Goal: Task Accomplishment & Management: Use online tool/utility

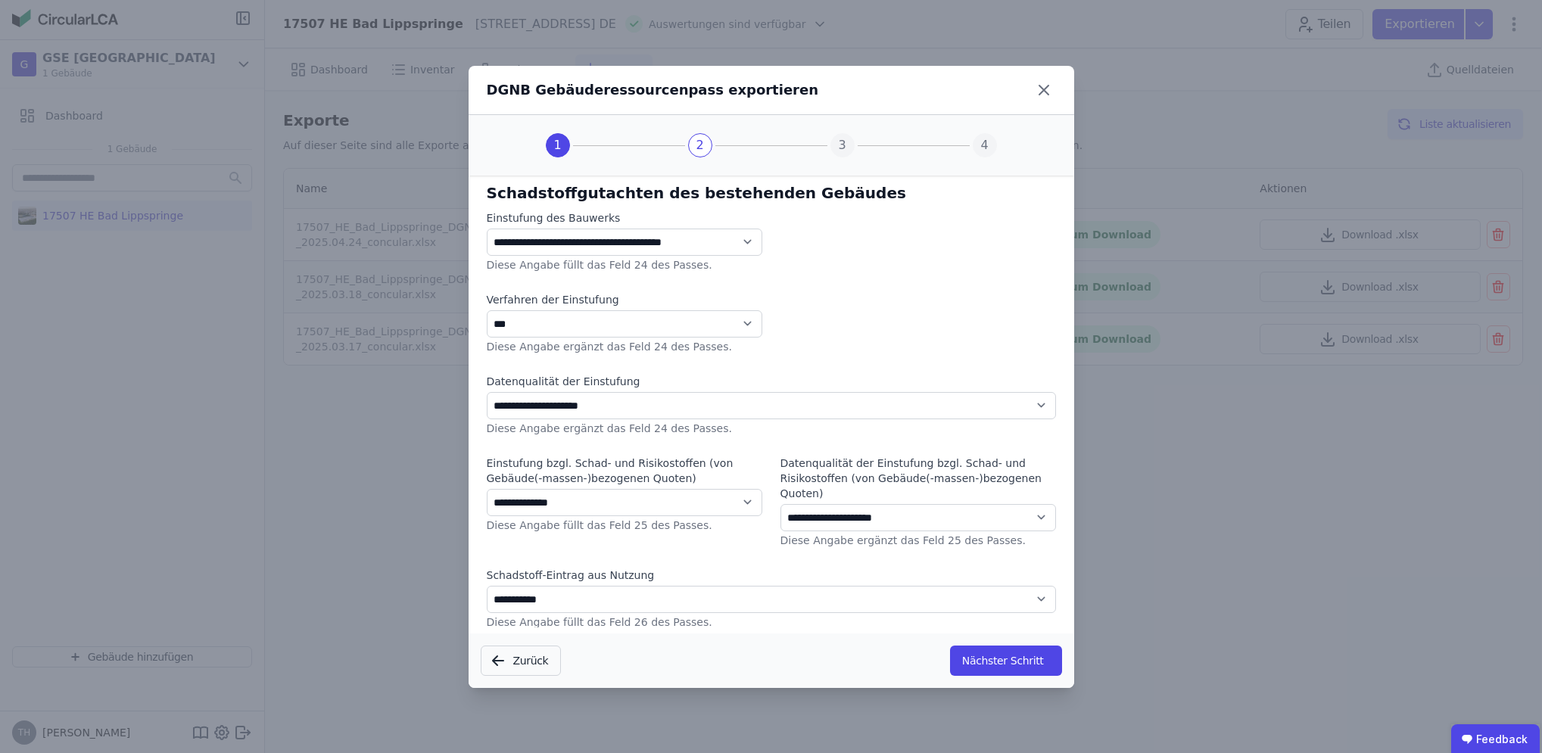
select select "*"
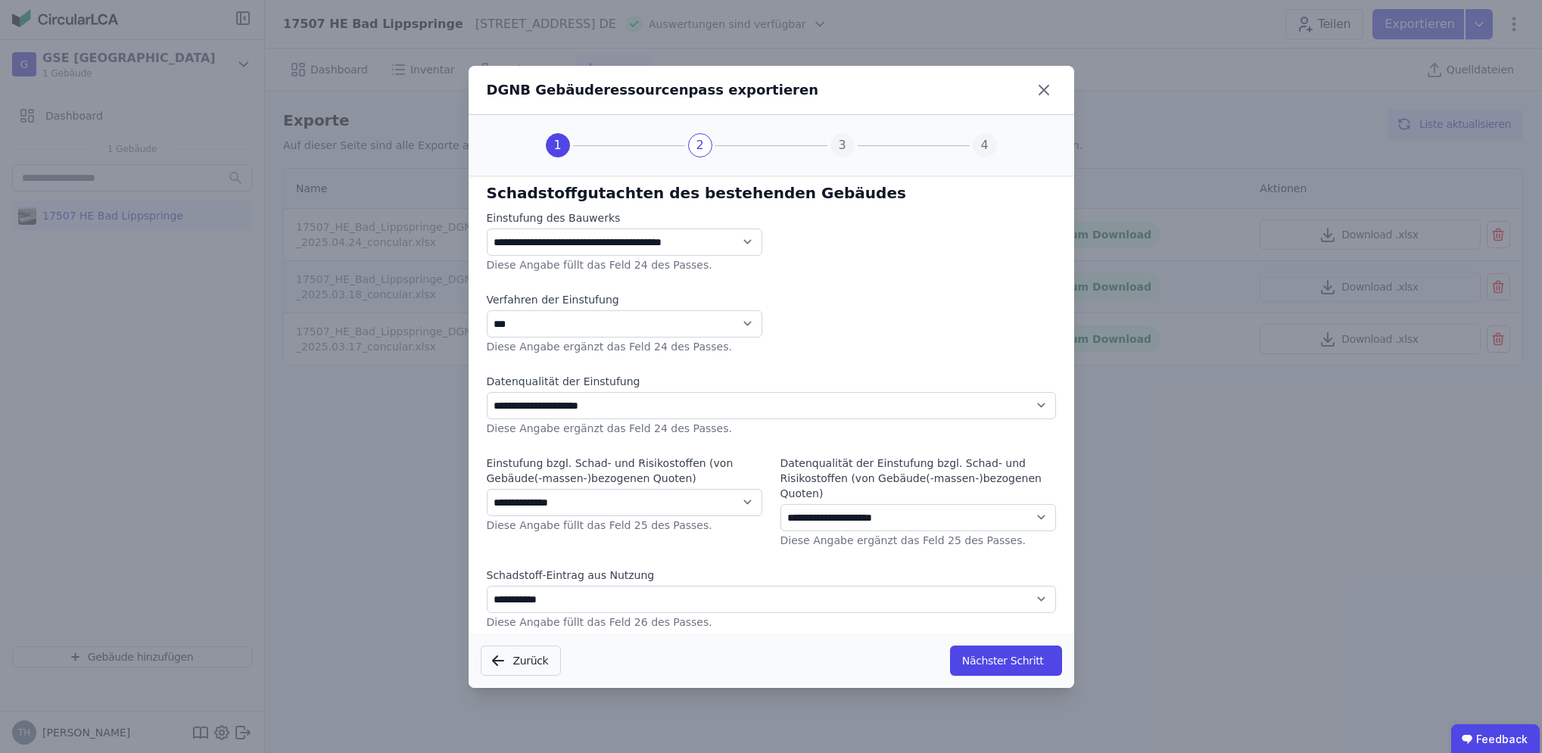
select select "*"
click at [1000, 661] on button "Nächster Schritt" at bounding box center [1006, 661] width 112 height 30
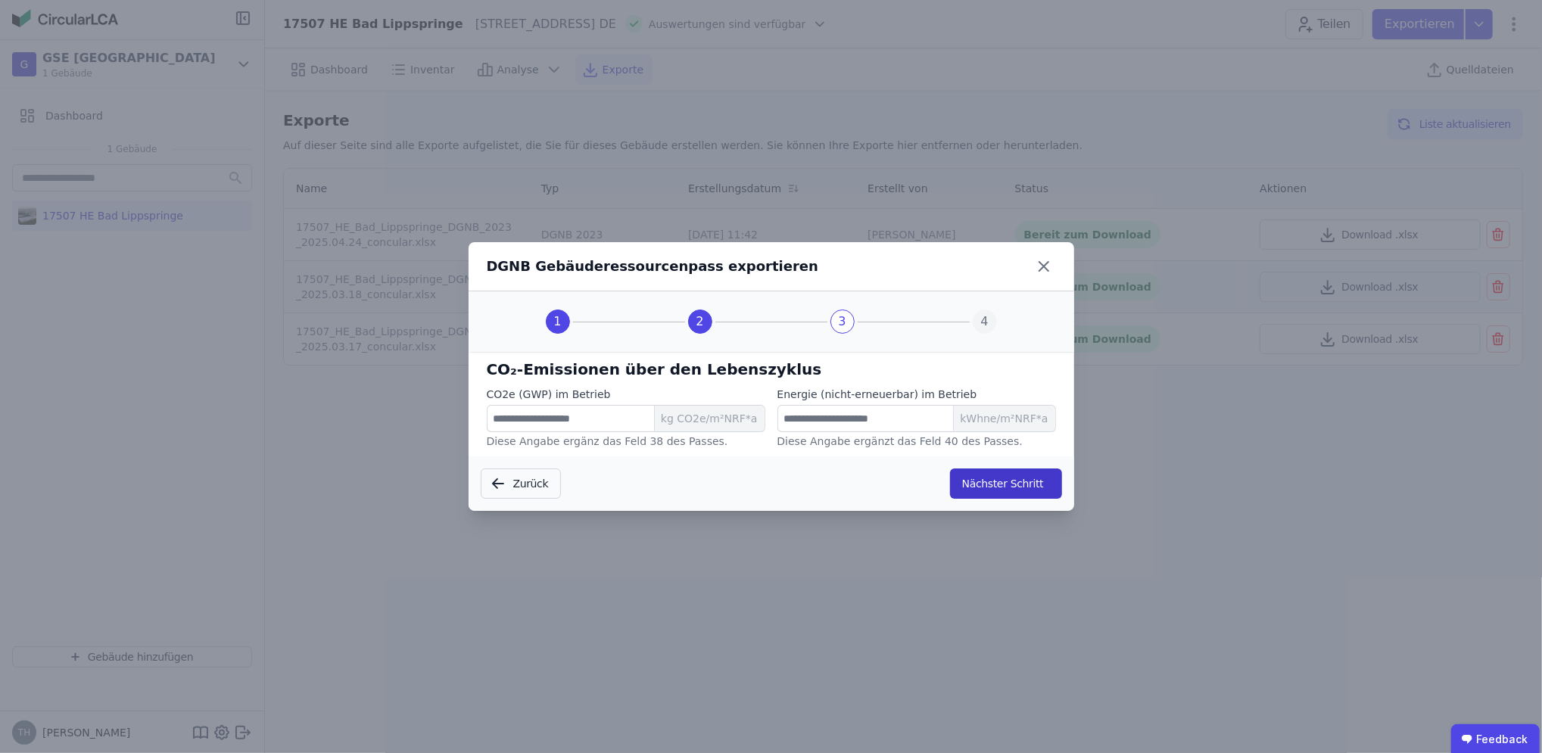
click at [1001, 496] on button "Nächster Schritt" at bounding box center [1006, 484] width 112 height 30
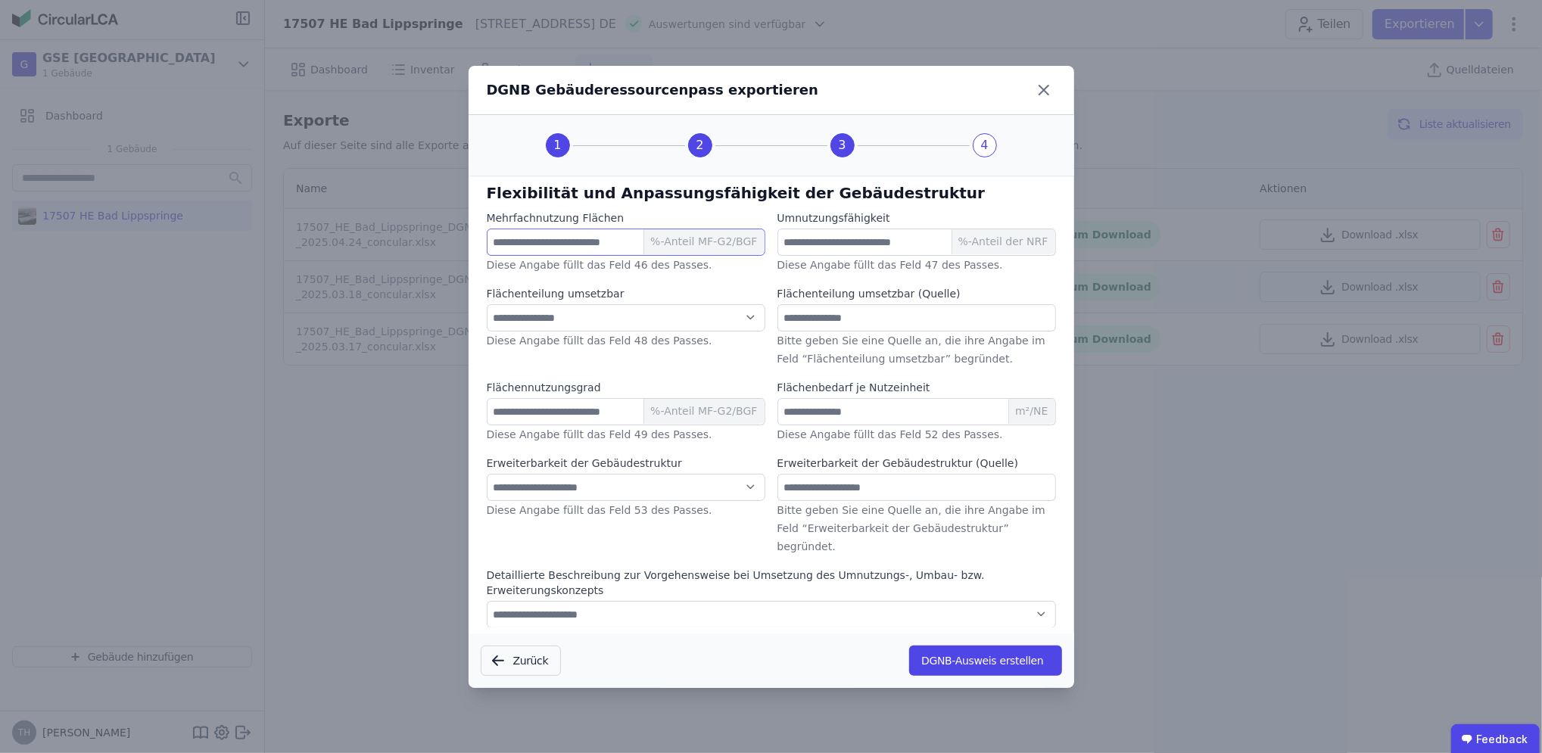
click at [532, 241] on input "number" at bounding box center [626, 242] width 279 height 27
click at [517, 325] on select "**********" at bounding box center [626, 317] width 279 height 27
select select "*"
click at [487, 305] on select "**********" at bounding box center [626, 317] width 279 height 27
click at [556, 244] on input "number" at bounding box center [626, 242] width 279 height 27
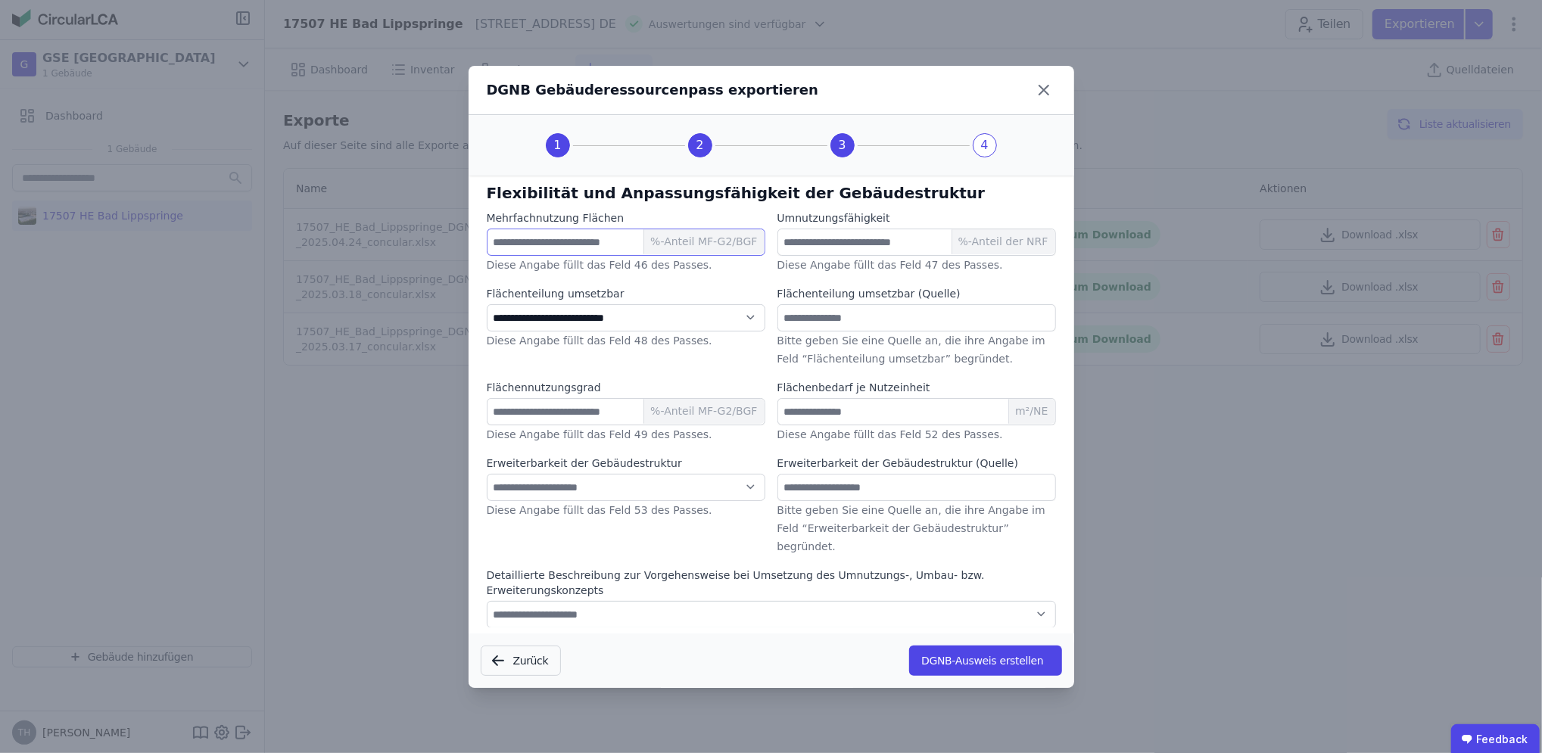
type input "*"
click at [549, 411] on input "number" at bounding box center [626, 411] width 279 height 27
click at [576, 491] on select "**********" at bounding box center [626, 487] width 279 height 27
click at [487, 475] on select "**********" at bounding box center [626, 487] width 279 height 27
click at [577, 486] on select "**********" at bounding box center [626, 487] width 279 height 27
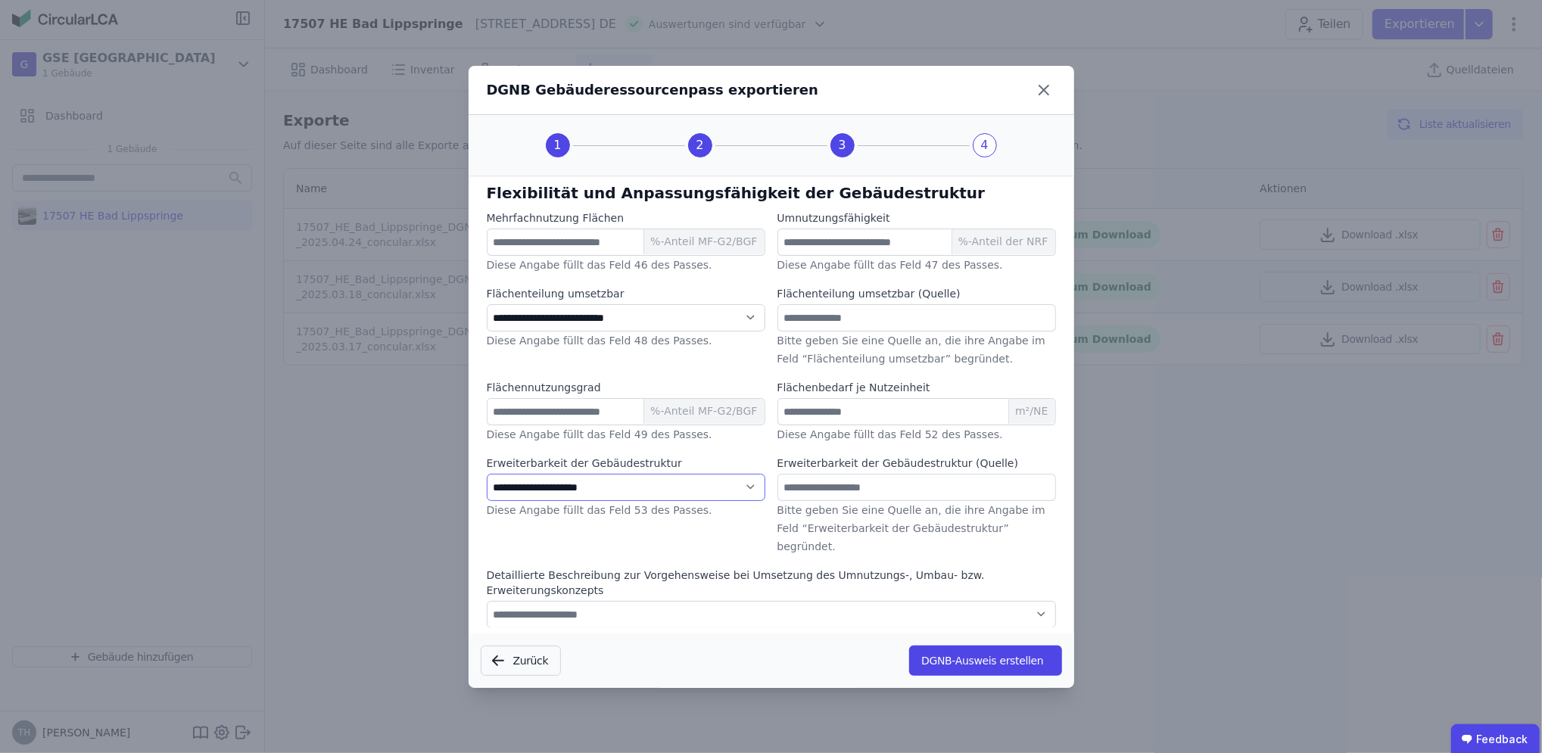
click at [487, 475] on select "**********" at bounding box center [626, 487] width 279 height 27
click at [572, 491] on select "**********" at bounding box center [626, 487] width 279 height 27
select select "*"
click at [487, 475] on select "**********" at bounding box center [626, 487] width 279 height 27
click at [833, 243] on input "number" at bounding box center [917, 242] width 279 height 27
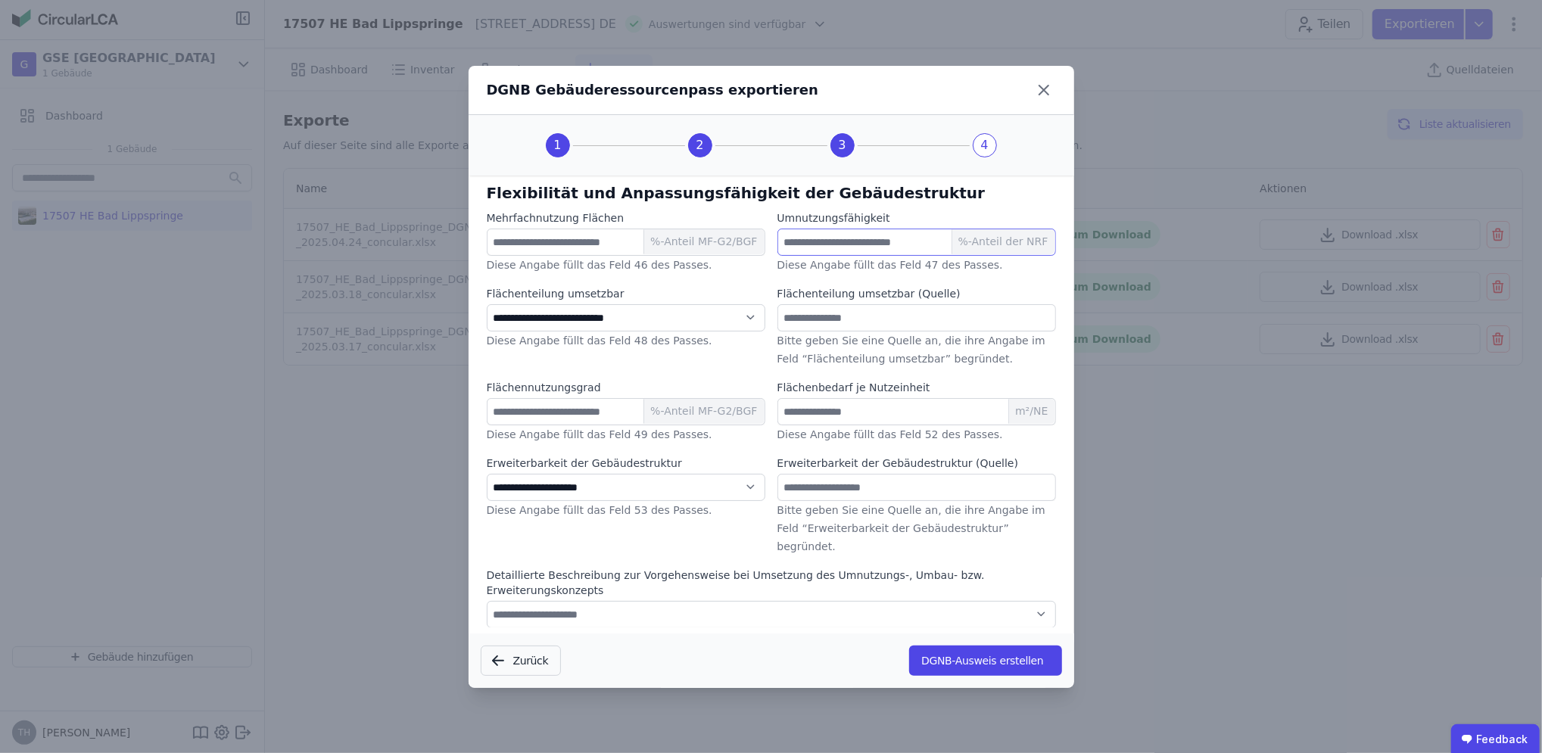
type input "***"
click at [803, 322] on input "text" at bounding box center [917, 317] width 279 height 27
click at [812, 416] on input "number" at bounding box center [917, 411] width 279 height 27
click at [841, 483] on input "text" at bounding box center [917, 487] width 279 height 27
click at [596, 601] on select "**********" at bounding box center [771, 614] width 569 height 27
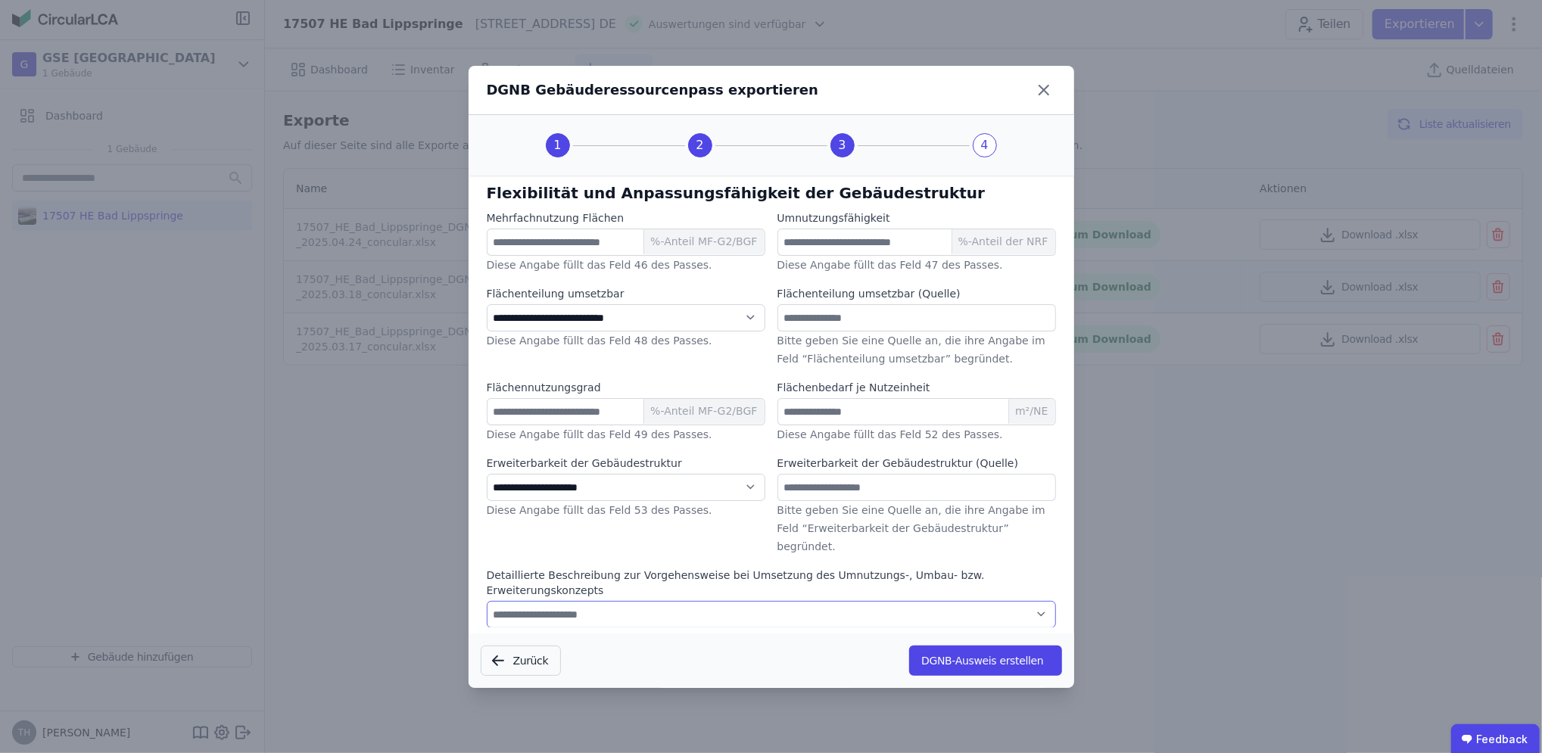
click at [596, 601] on select "**********" at bounding box center [771, 614] width 569 height 27
click at [996, 660] on button "DGNB-Ausweis erstellen" at bounding box center [985, 661] width 152 height 30
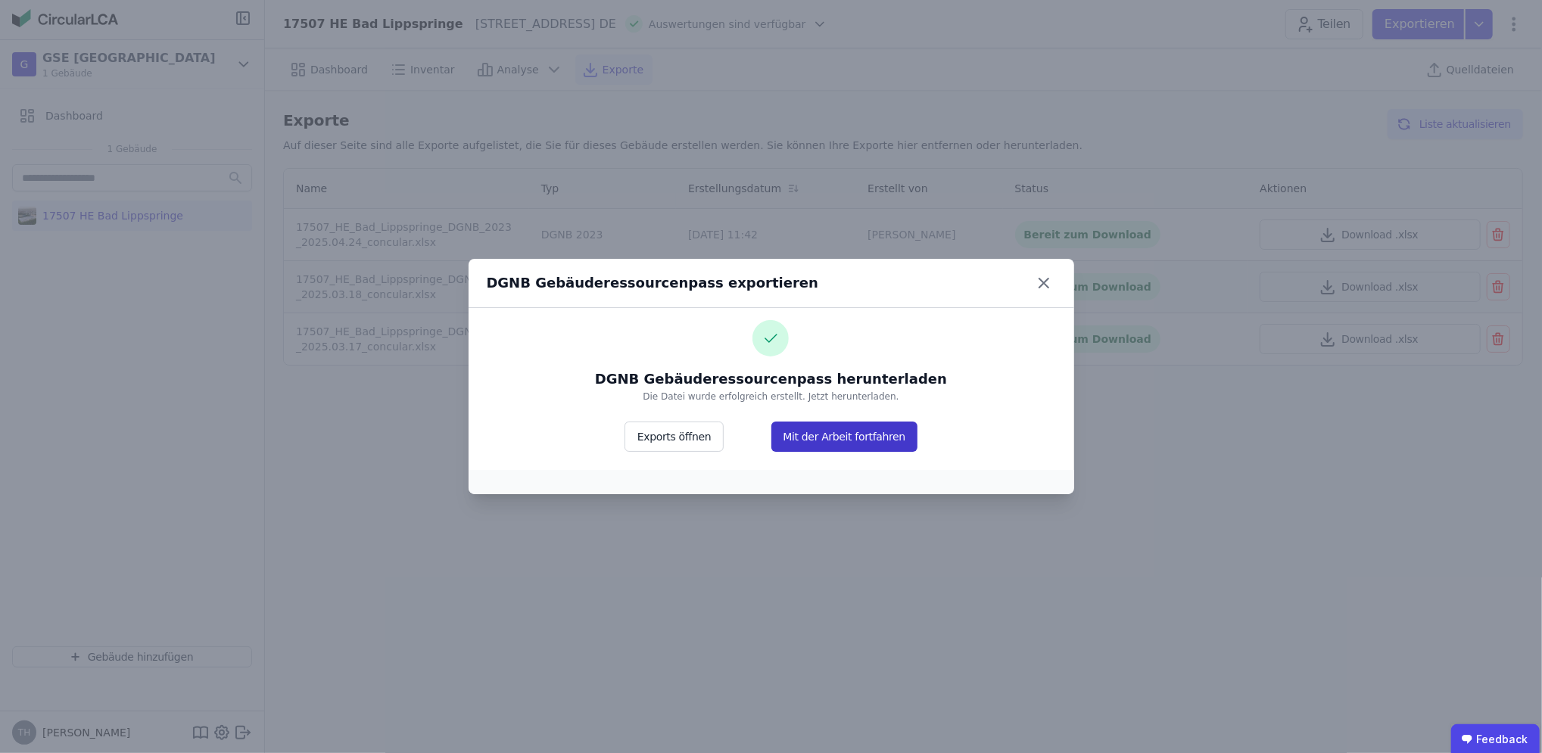
click at [840, 444] on button "Mit der Arbeit fortfahren" at bounding box center [845, 437] width 147 height 30
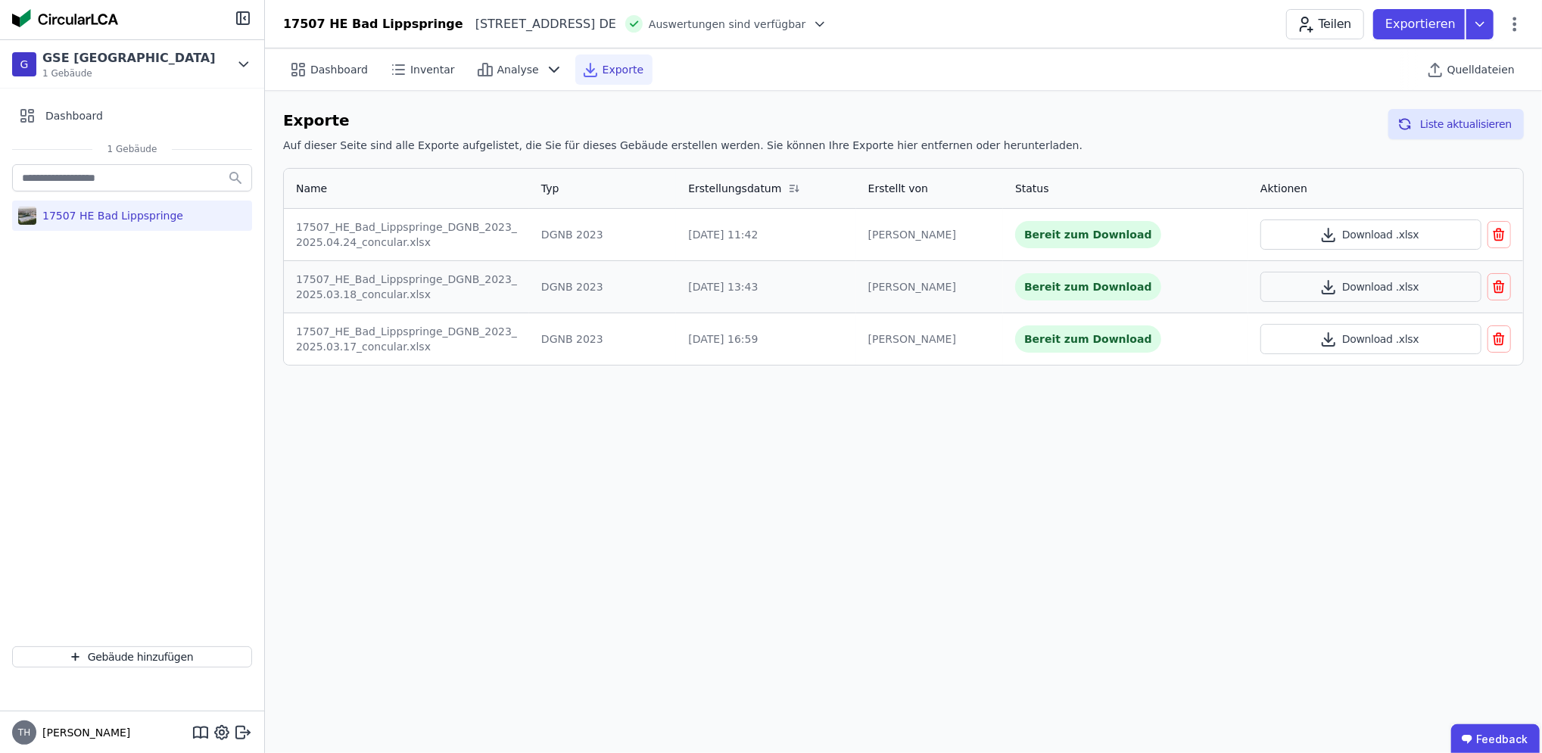
click at [603, 67] on span "Exporte" at bounding box center [623, 69] width 41 height 15
click at [610, 504] on div "Dashboard Inventar Analyse Exporte Quelldateien Exporte Auf dieser Seite sind a…" at bounding box center [903, 400] width 1277 height 705
click at [1458, 122] on button "Liste aktualisieren" at bounding box center [1457, 124] width 136 height 30
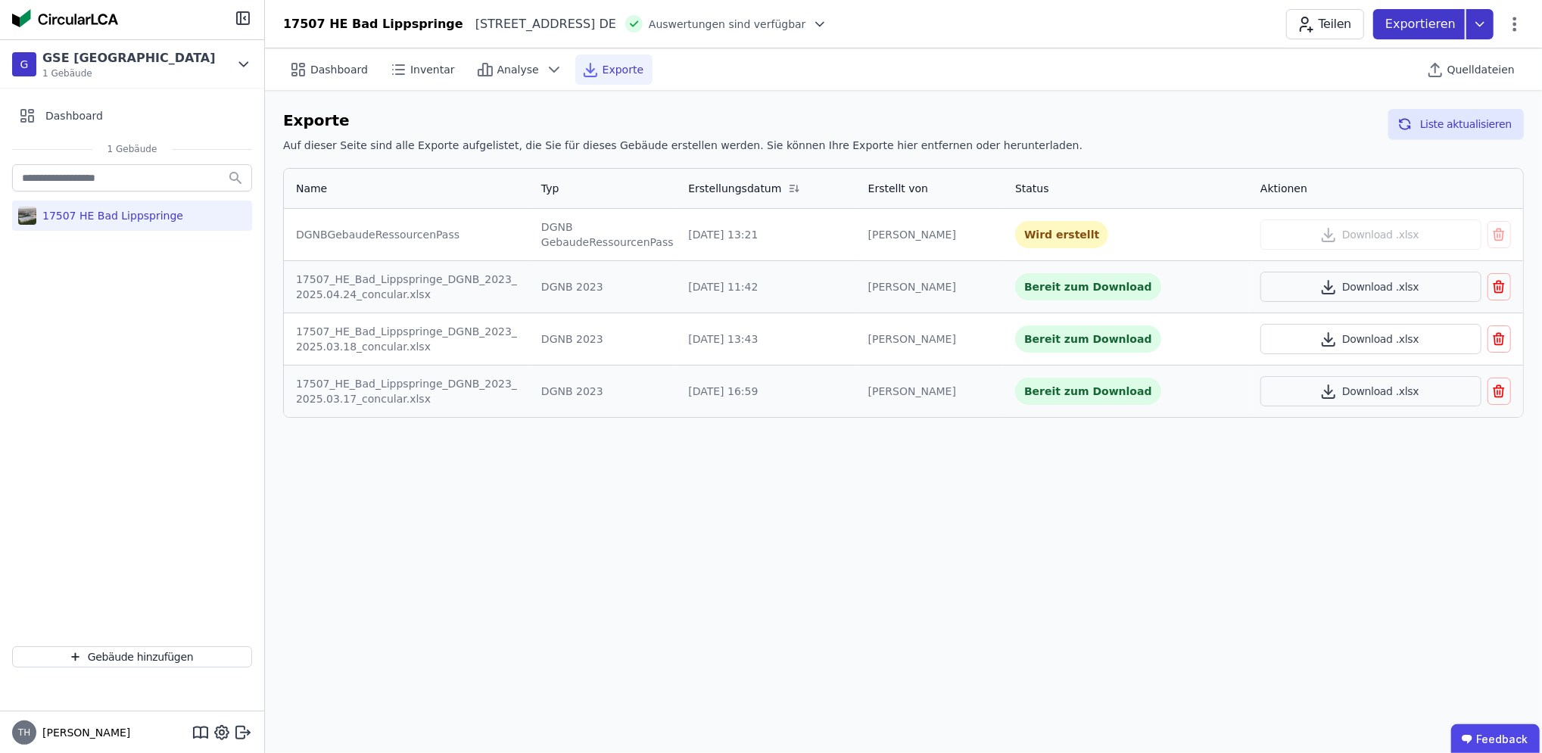
click at [1470, 14] on icon at bounding box center [1480, 24] width 27 height 30
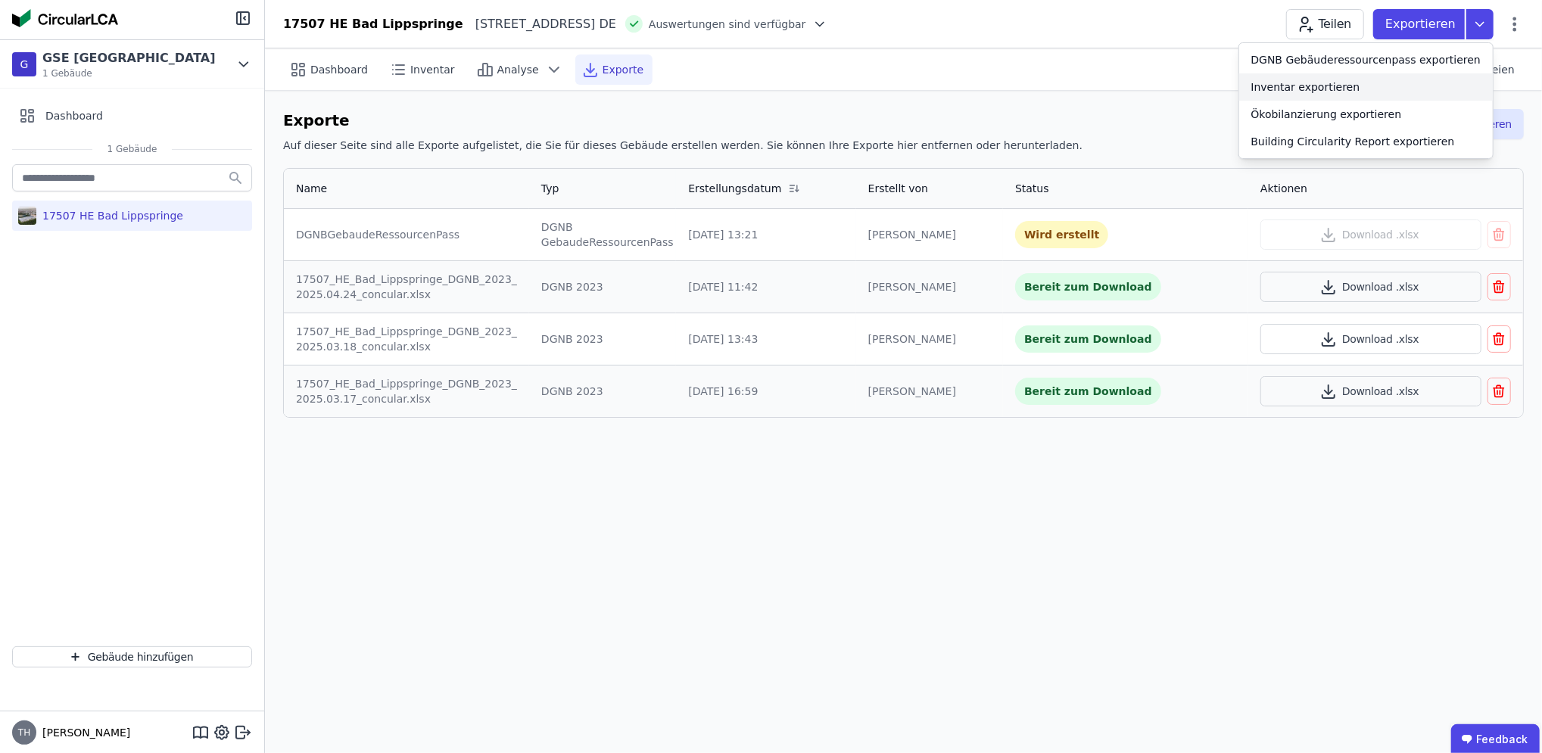
click at [1361, 80] on div "Inventar exportieren" at bounding box center [1306, 87] width 109 height 15
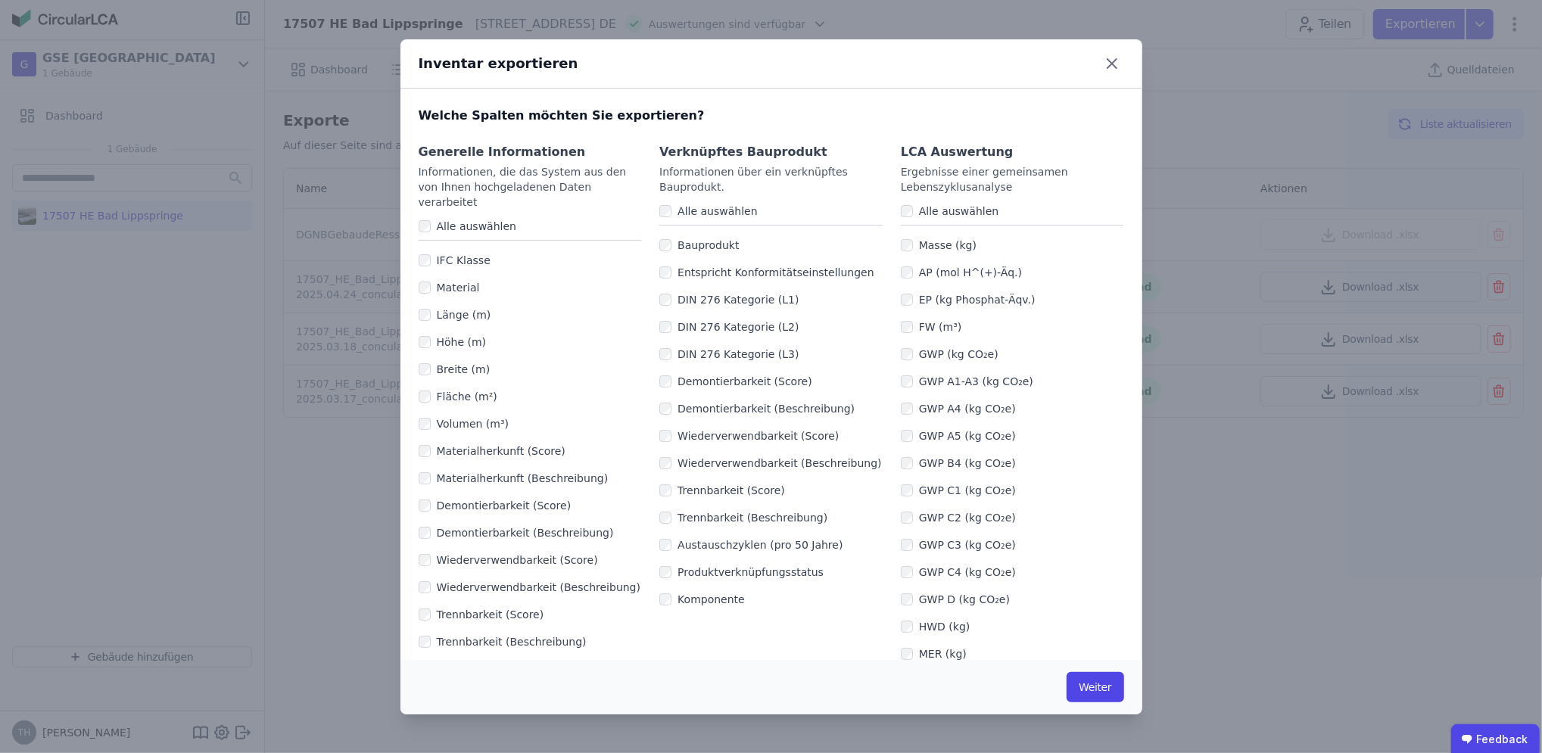
click at [433, 219] on label "Alle auswählen" at bounding box center [474, 226] width 86 height 15
click at [672, 207] on label "Alle auswählen" at bounding box center [715, 211] width 86 height 15
click at [914, 213] on label "Alle auswählen" at bounding box center [956, 211] width 86 height 15
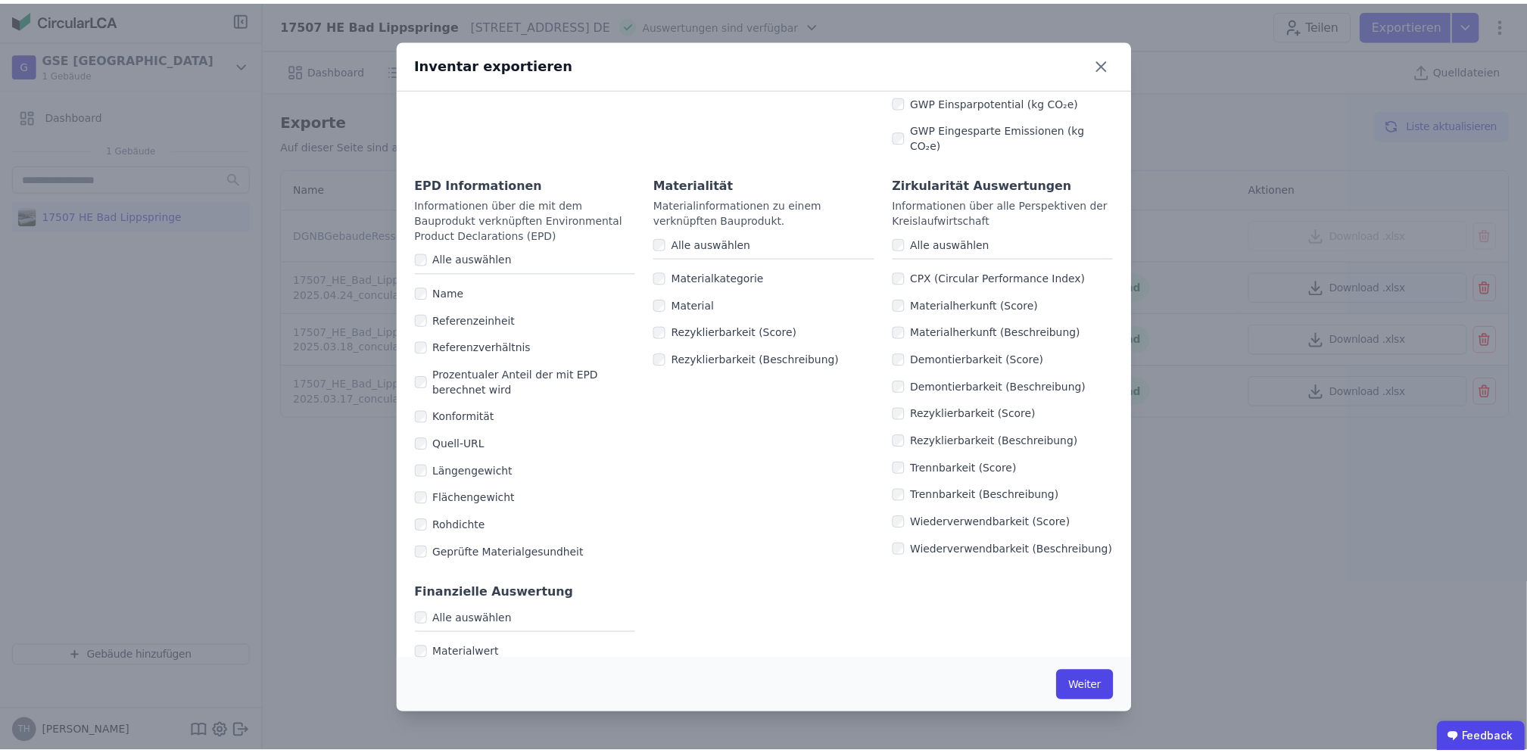
scroll to position [863, 0]
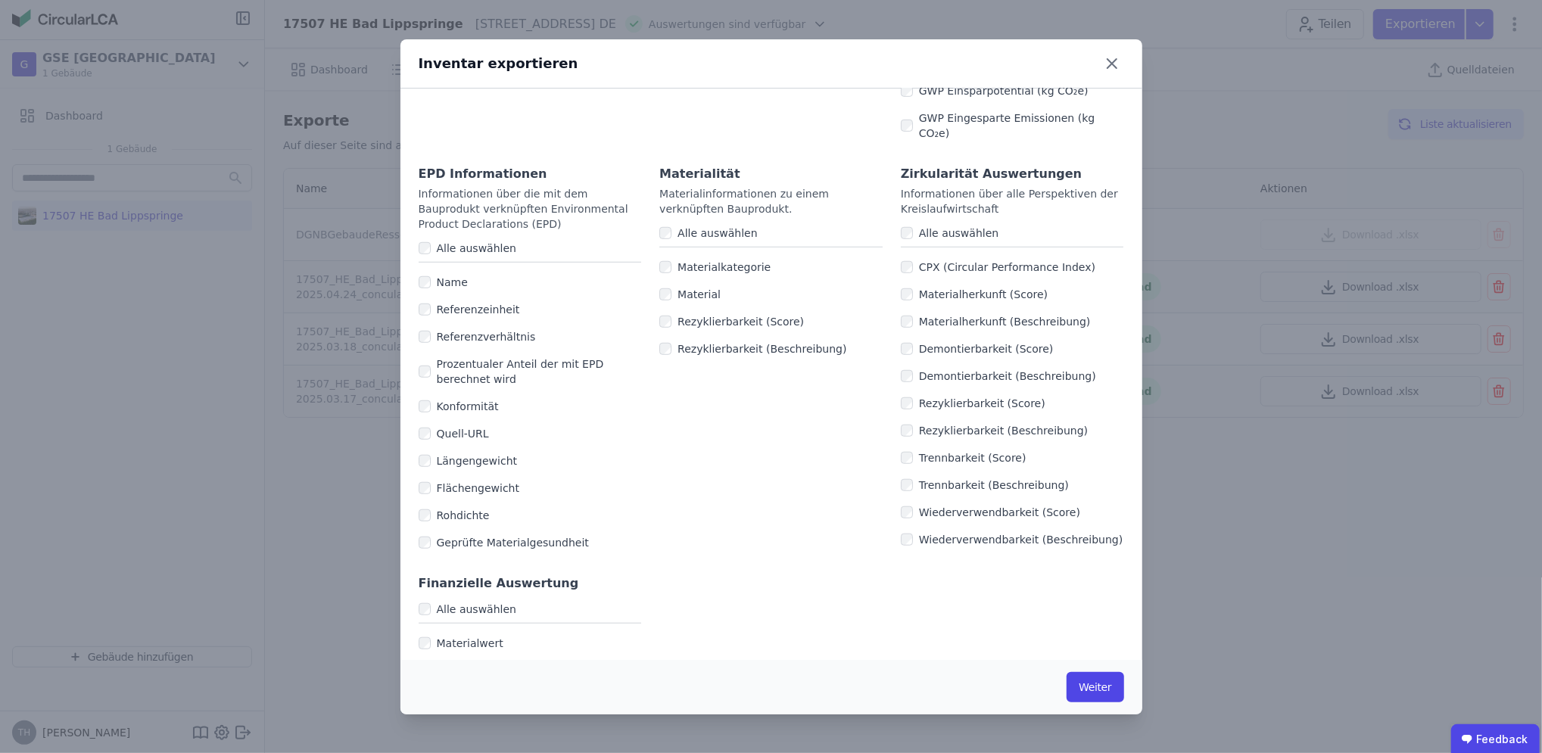
click at [479, 241] on label "Alle auswählen" at bounding box center [474, 248] width 86 height 15
click at [673, 226] on label "Alle auswählen" at bounding box center [715, 233] width 86 height 15
click at [1097, 681] on button "Weiter" at bounding box center [1095, 687] width 57 height 30
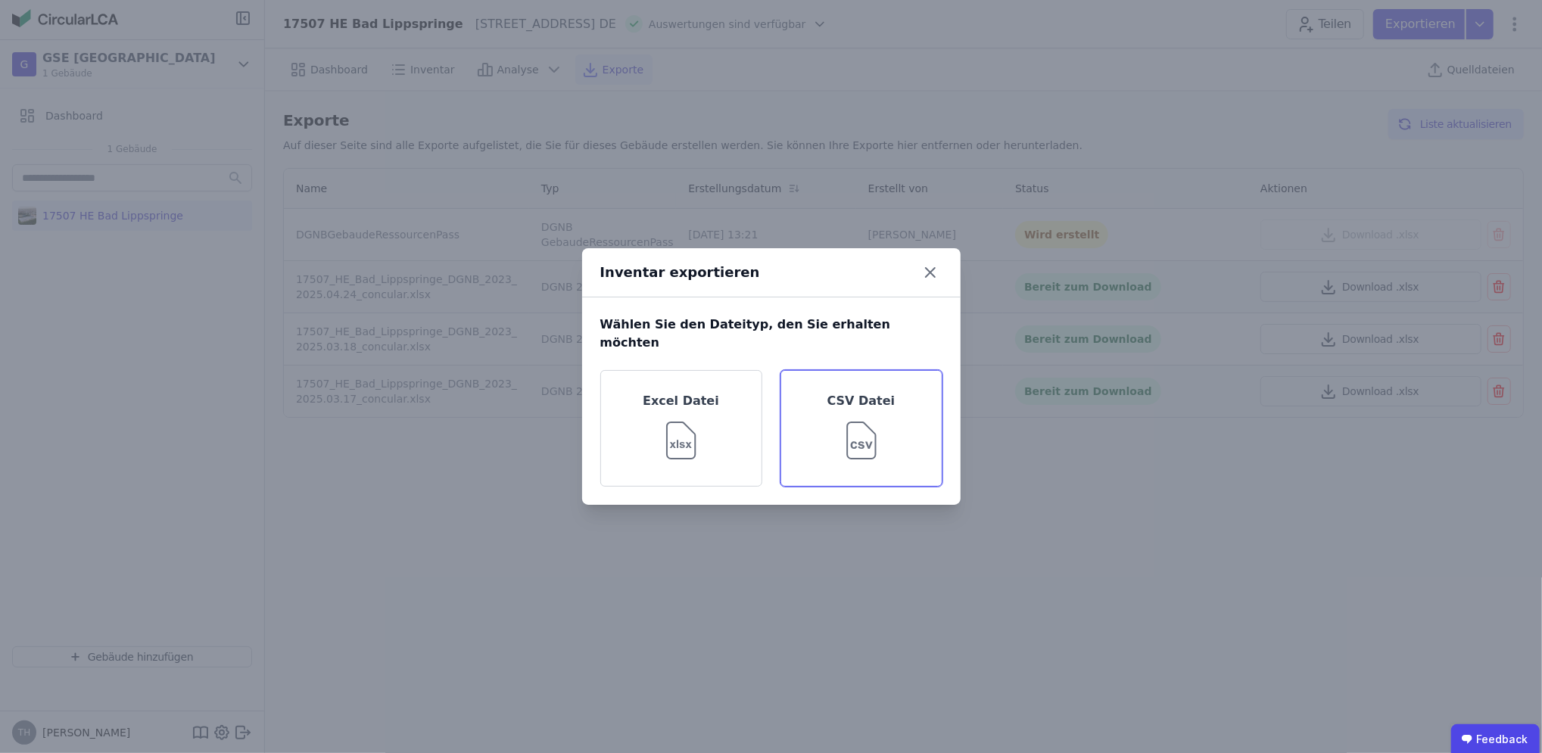
click at [839, 446] on img at bounding box center [861, 437] width 48 height 55
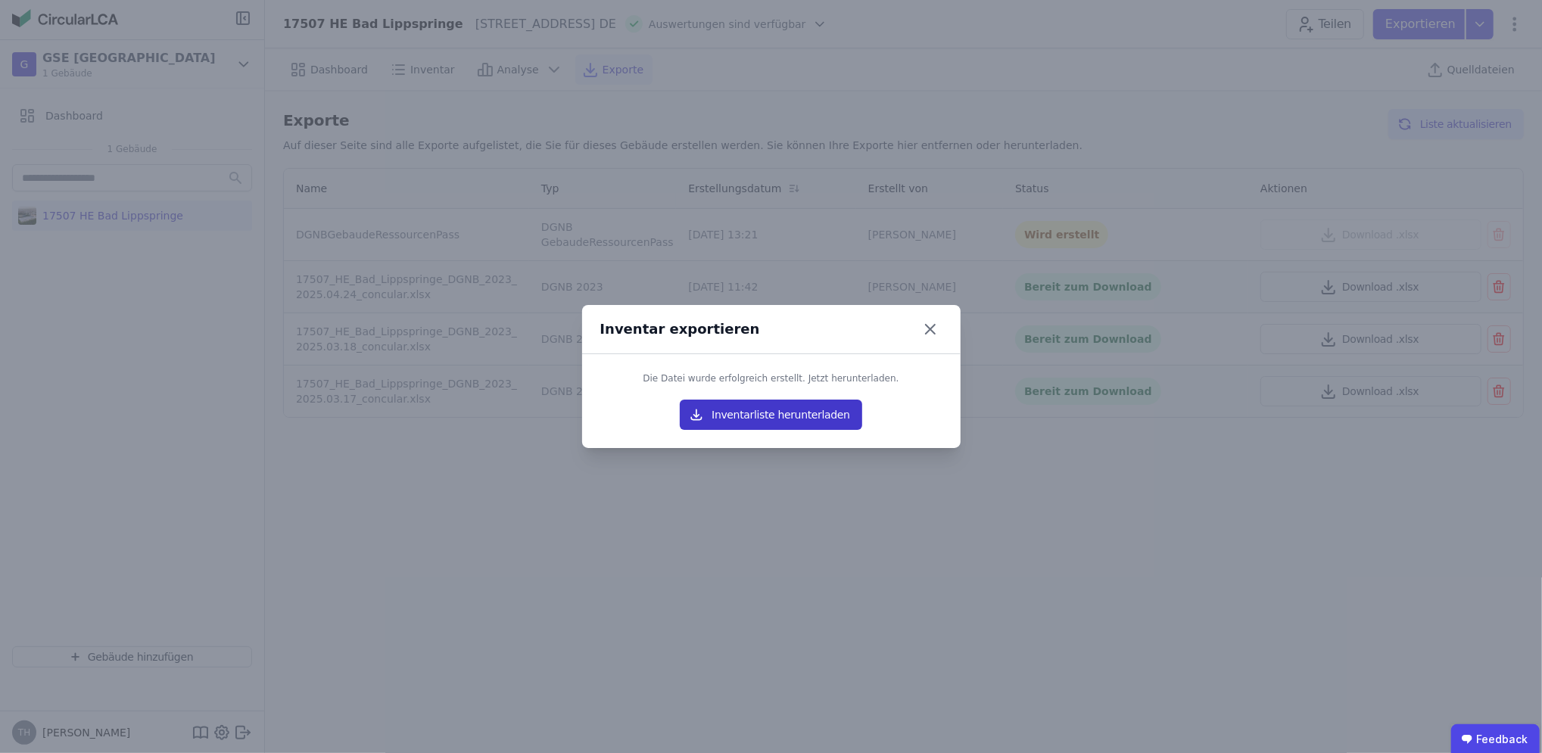
click at [809, 416] on button "Inventarliste herunterladen" at bounding box center [771, 415] width 182 height 30
click at [1478, 30] on div "Inventar exportieren Die Datei wurde erfolgreich erstellt. Jetzt herunterladen.…" at bounding box center [771, 376] width 1542 height 753
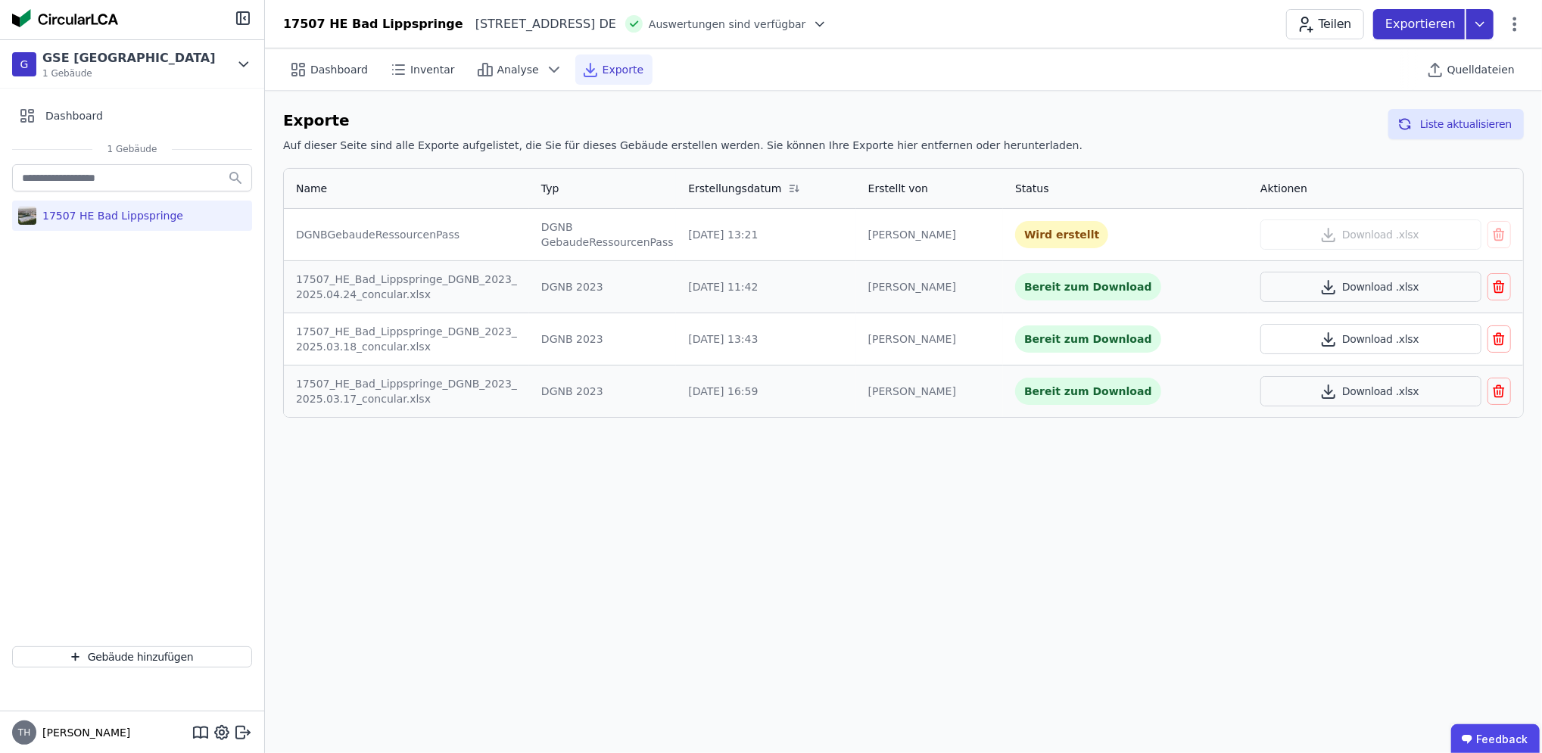
click at [1488, 26] on icon at bounding box center [1480, 24] width 27 height 30
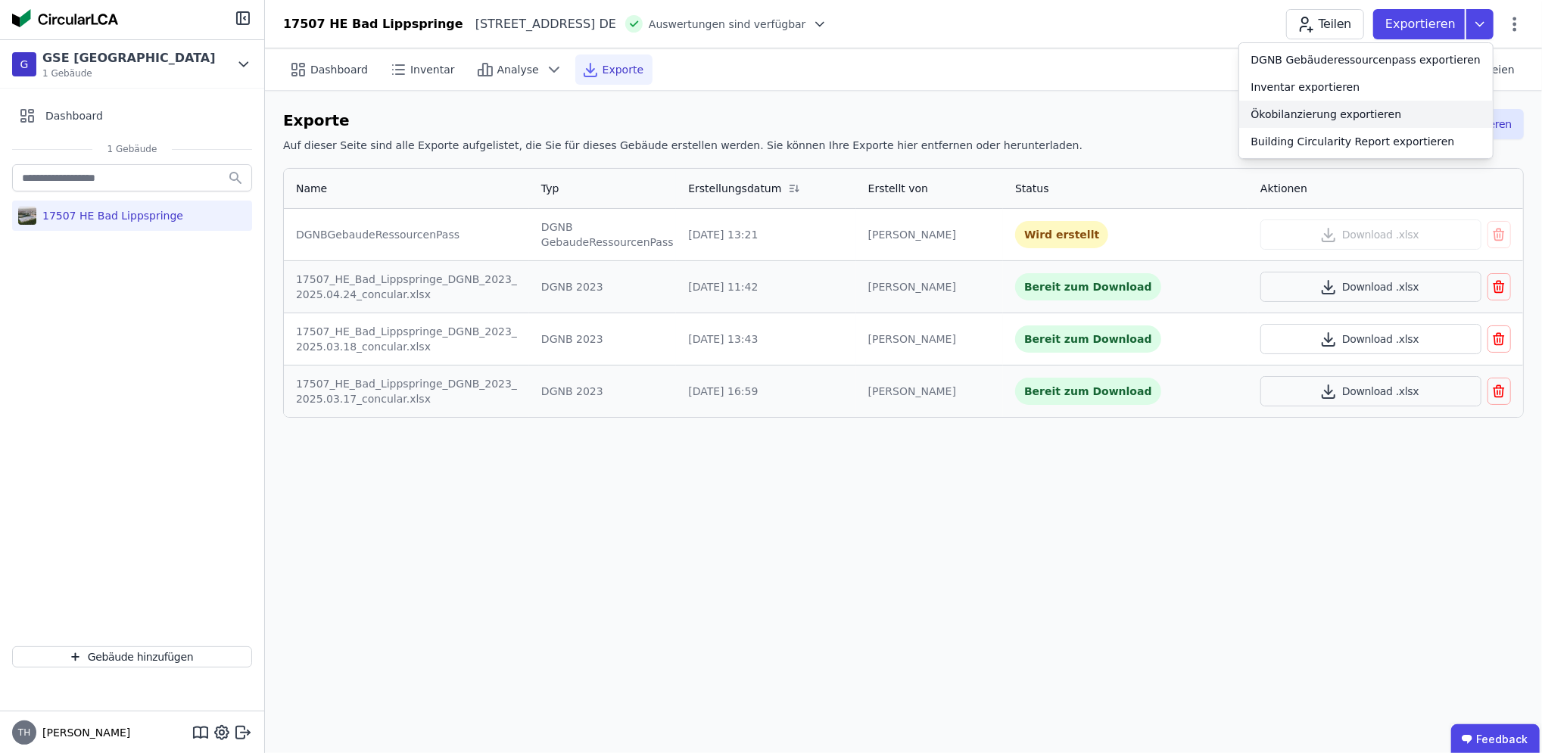
click at [1362, 116] on div "Ökobilanzierung exportieren" at bounding box center [1327, 114] width 151 height 15
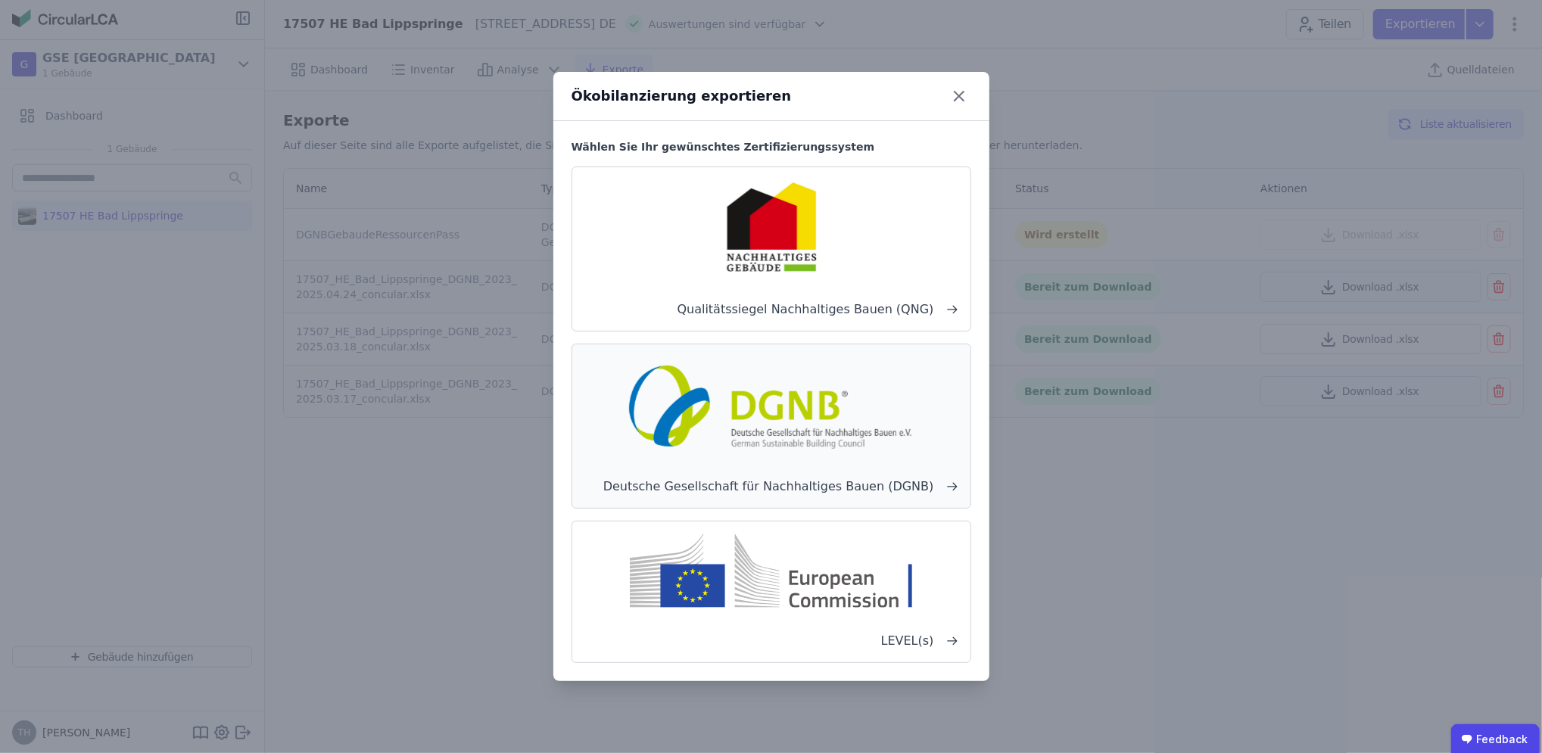
click at [801, 444] on img at bounding box center [771, 405] width 298 height 97
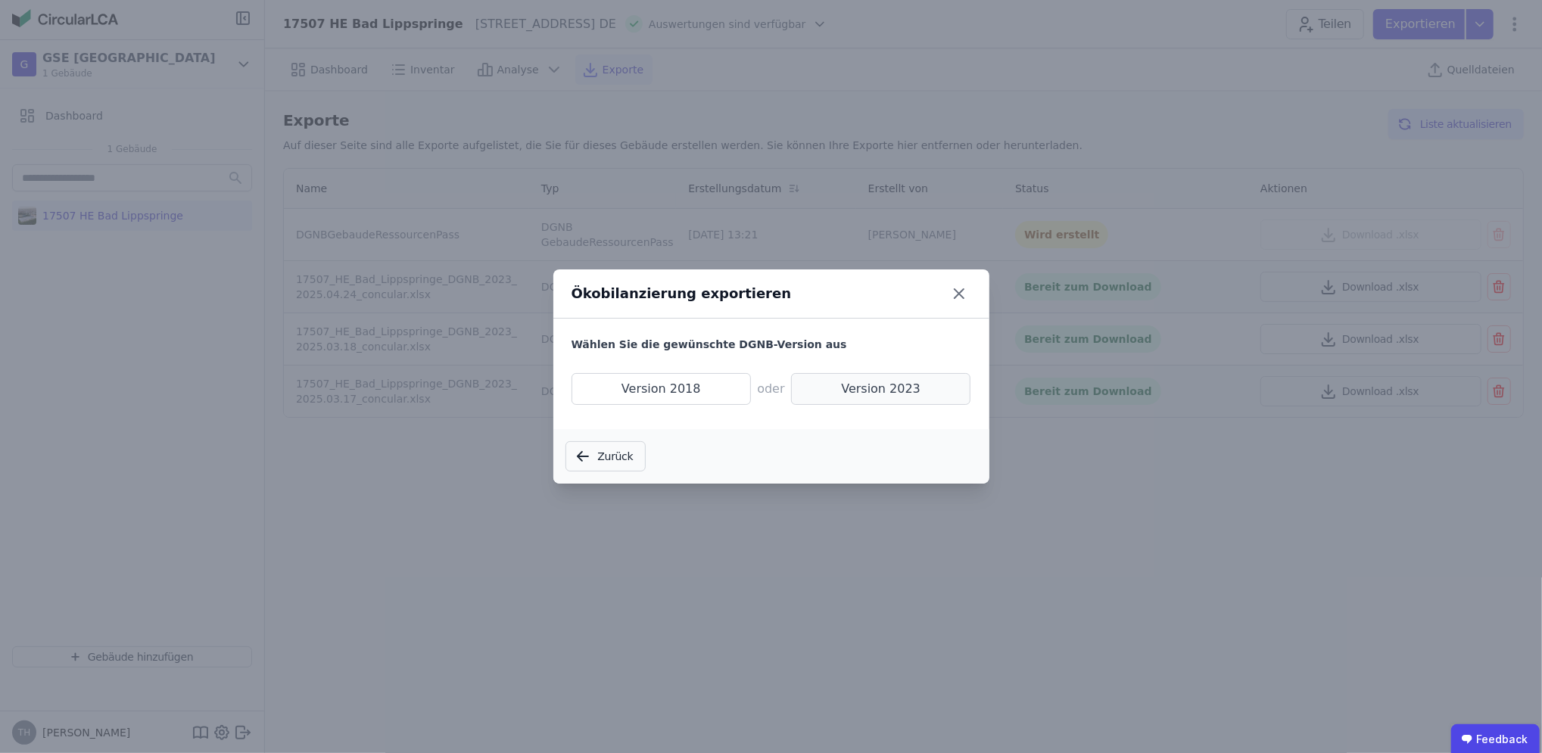
click at [890, 386] on span "Version 2023" at bounding box center [881, 389] width 180 height 32
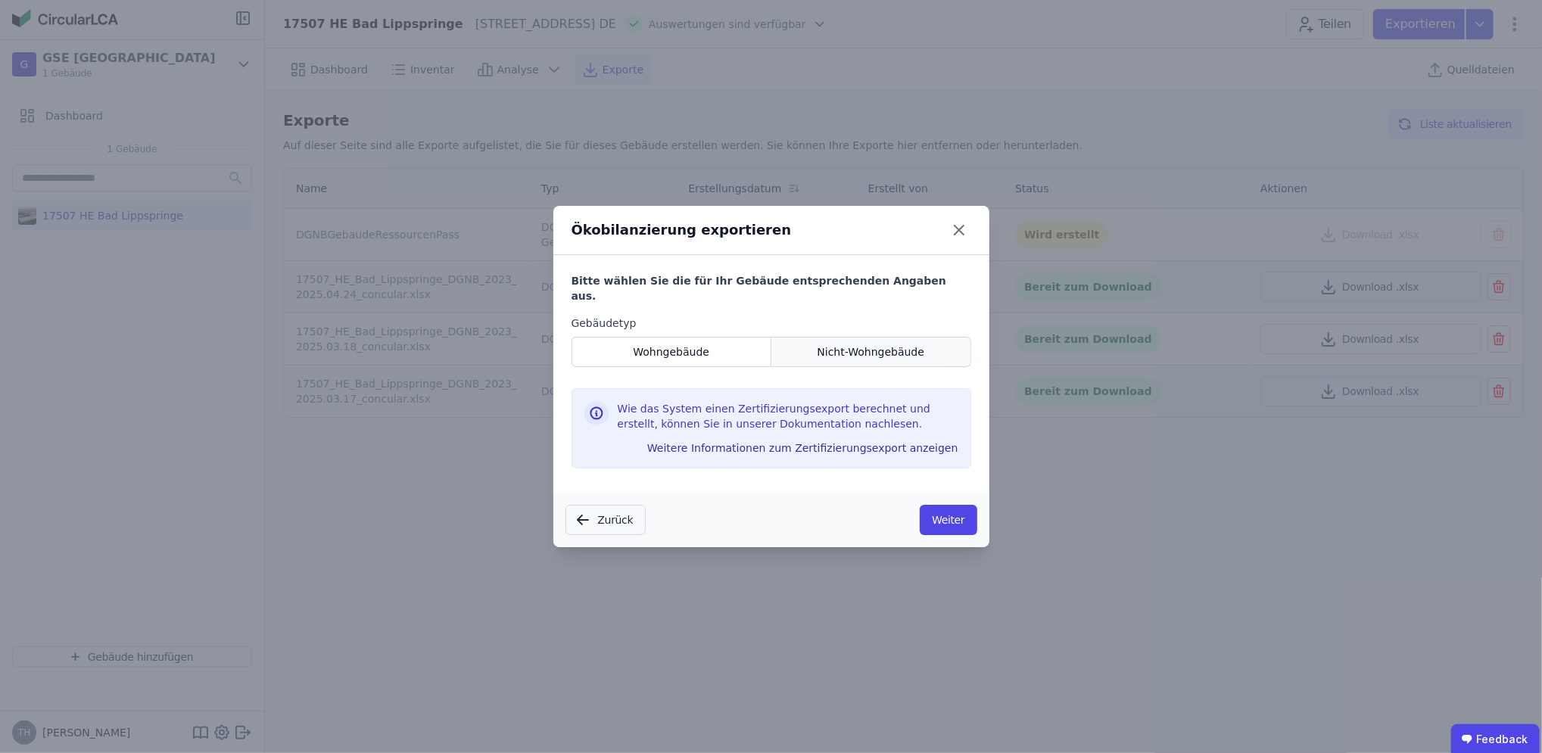
click at [834, 347] on span "Nicht-Wohngebäude" at bounding box center [871, 352] width 108 height 15
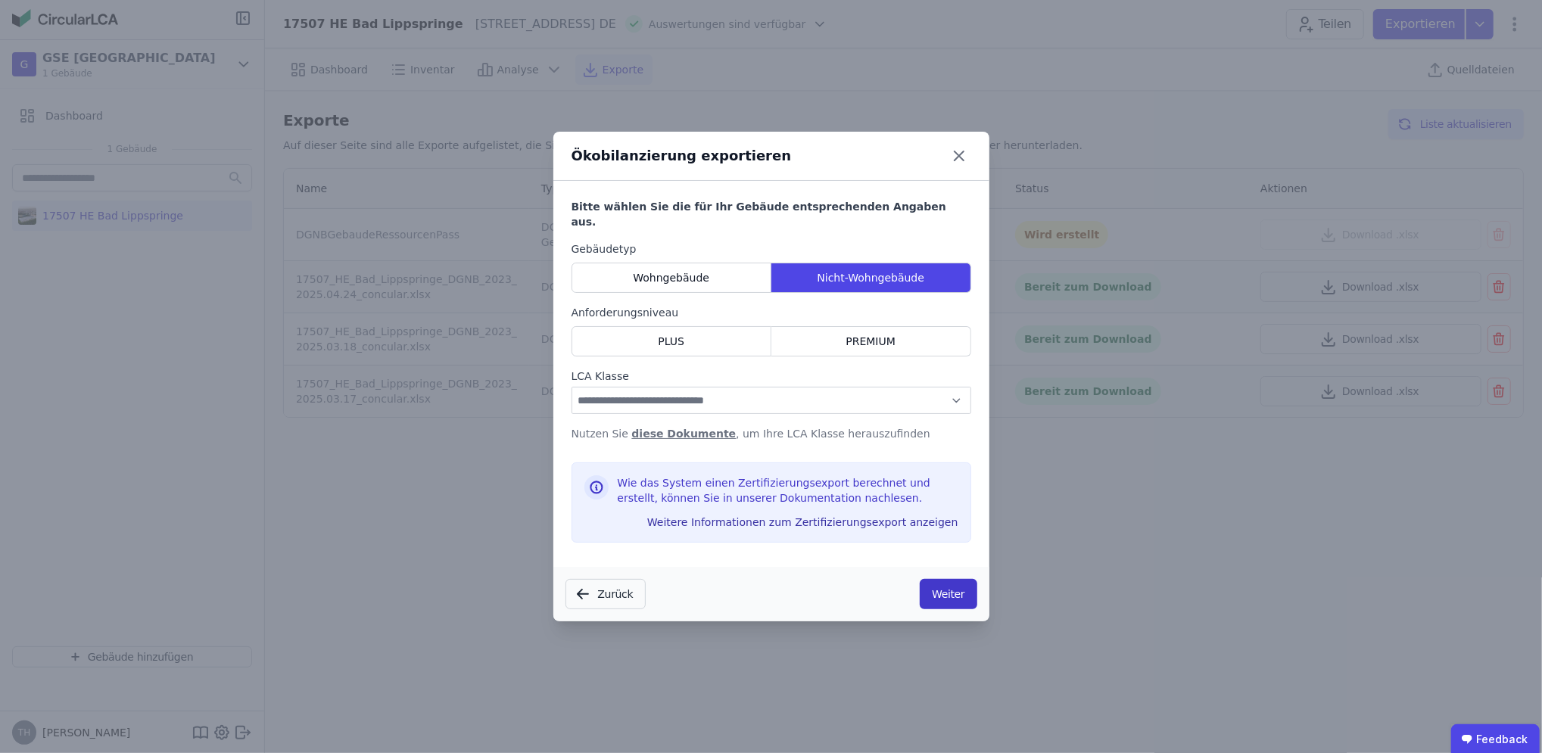
click at [967, 592] on button "Weiter" at bounding box center [948, 594] width 57 height 30
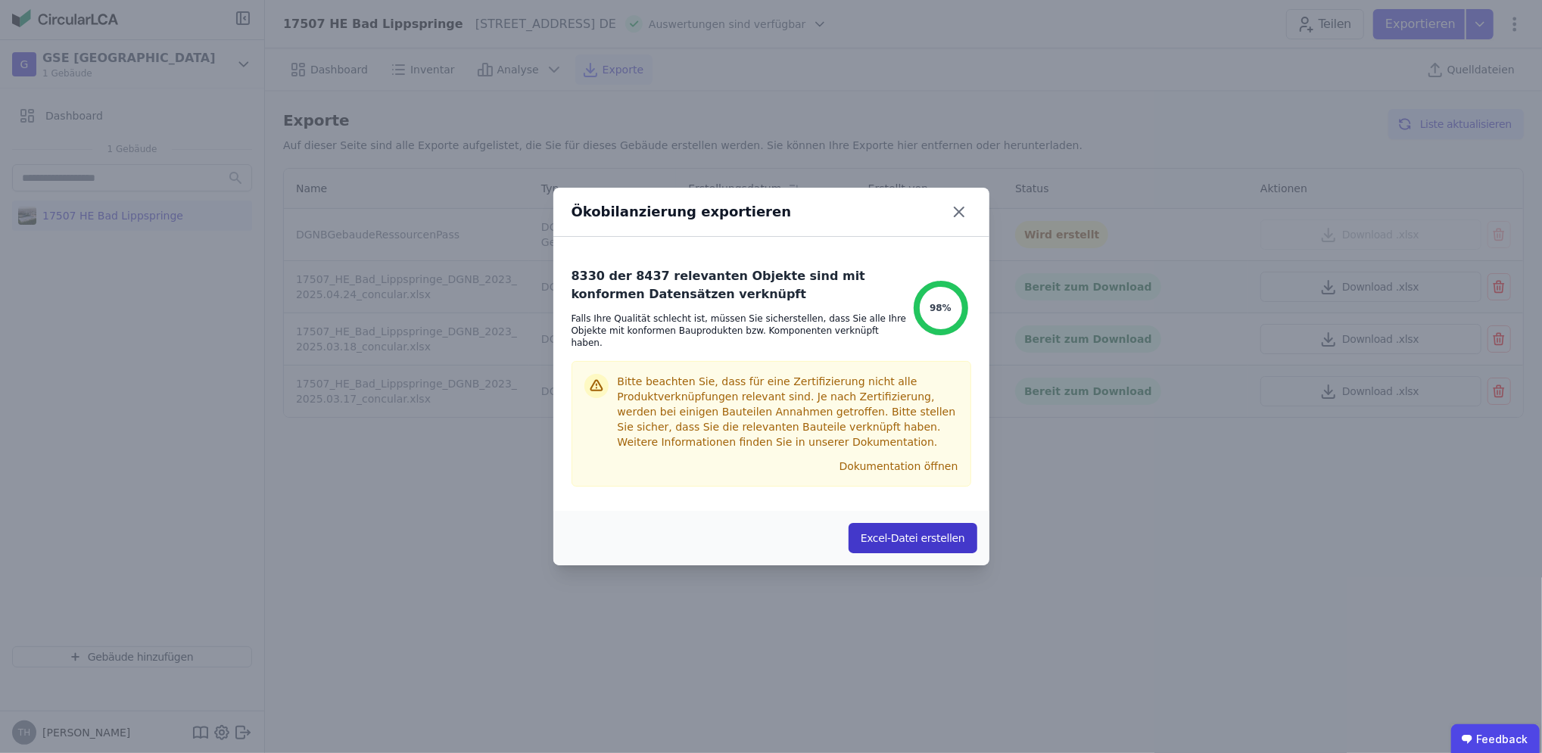
click at [887, 535] on button "Excel-Datei erstellen" at bounding box center [913, 538] width 129 height 30
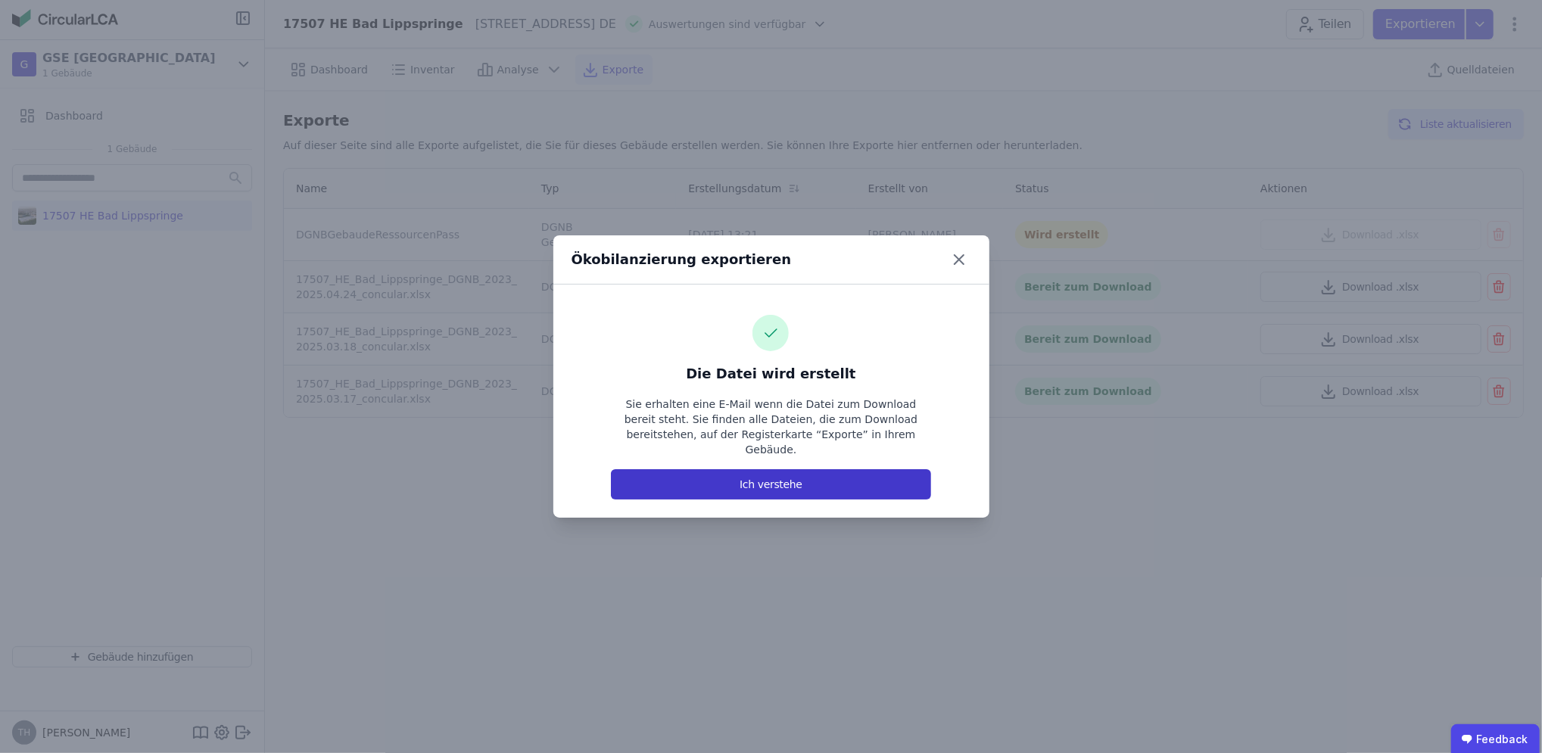
click at [809, 477] on button "Ich verstehe" at bounding box center [771, 484] width 320 height 30
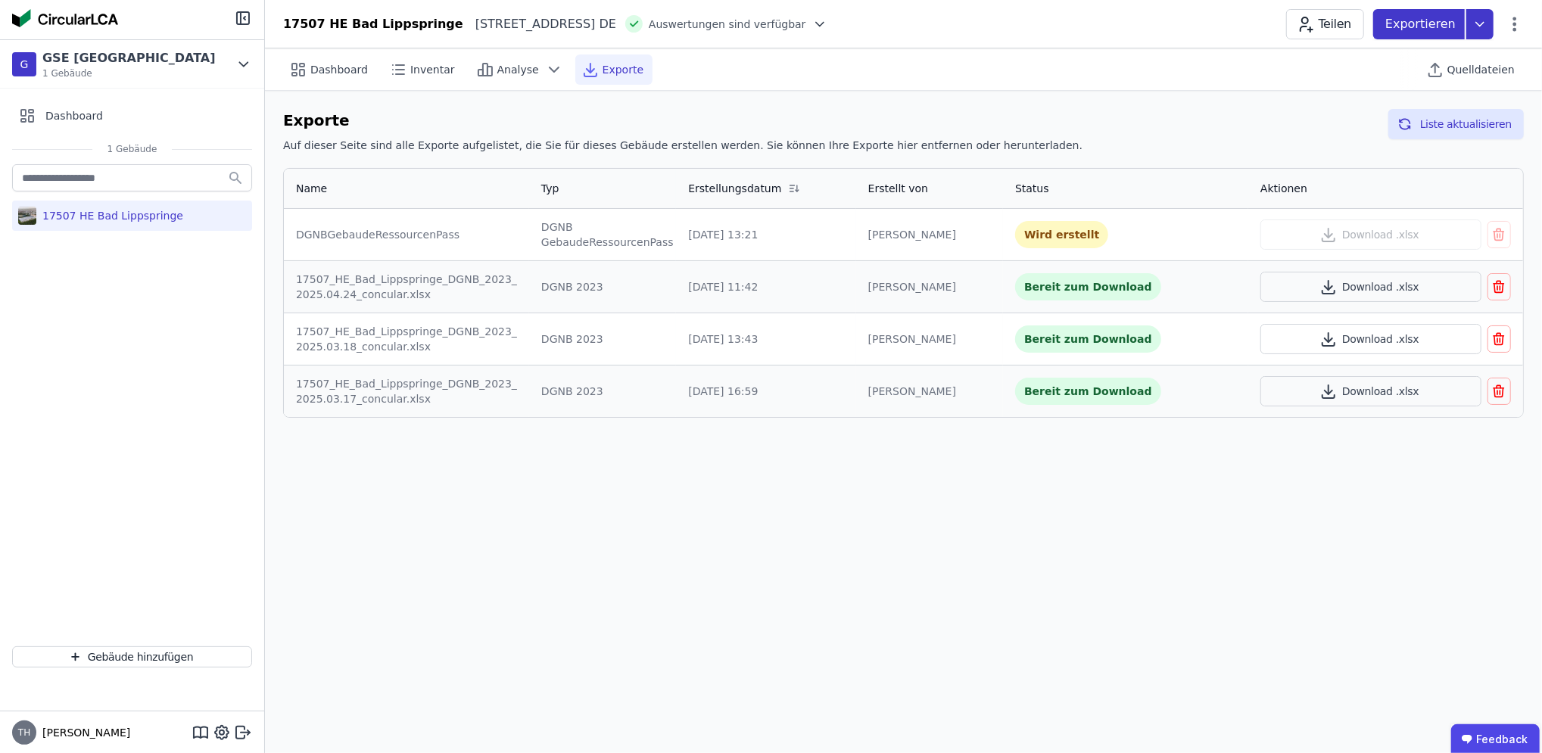
click at [1480, 27] on icon at bounding box center [1480, 24] width 27 height 30
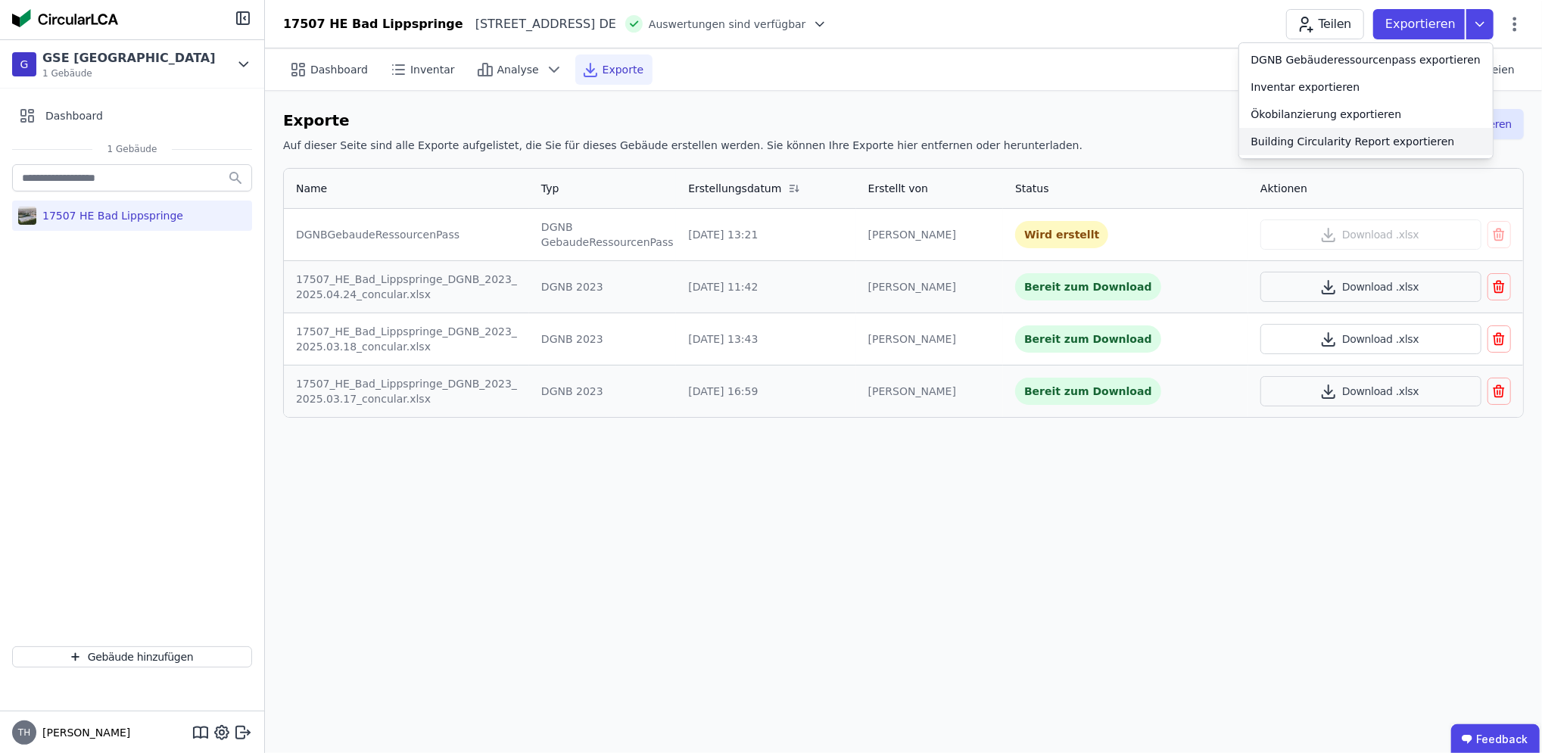
click at [1358, 148] on div "Building Circularity Report exportieren" at bounding box center [1354, 141] width 204 height 15
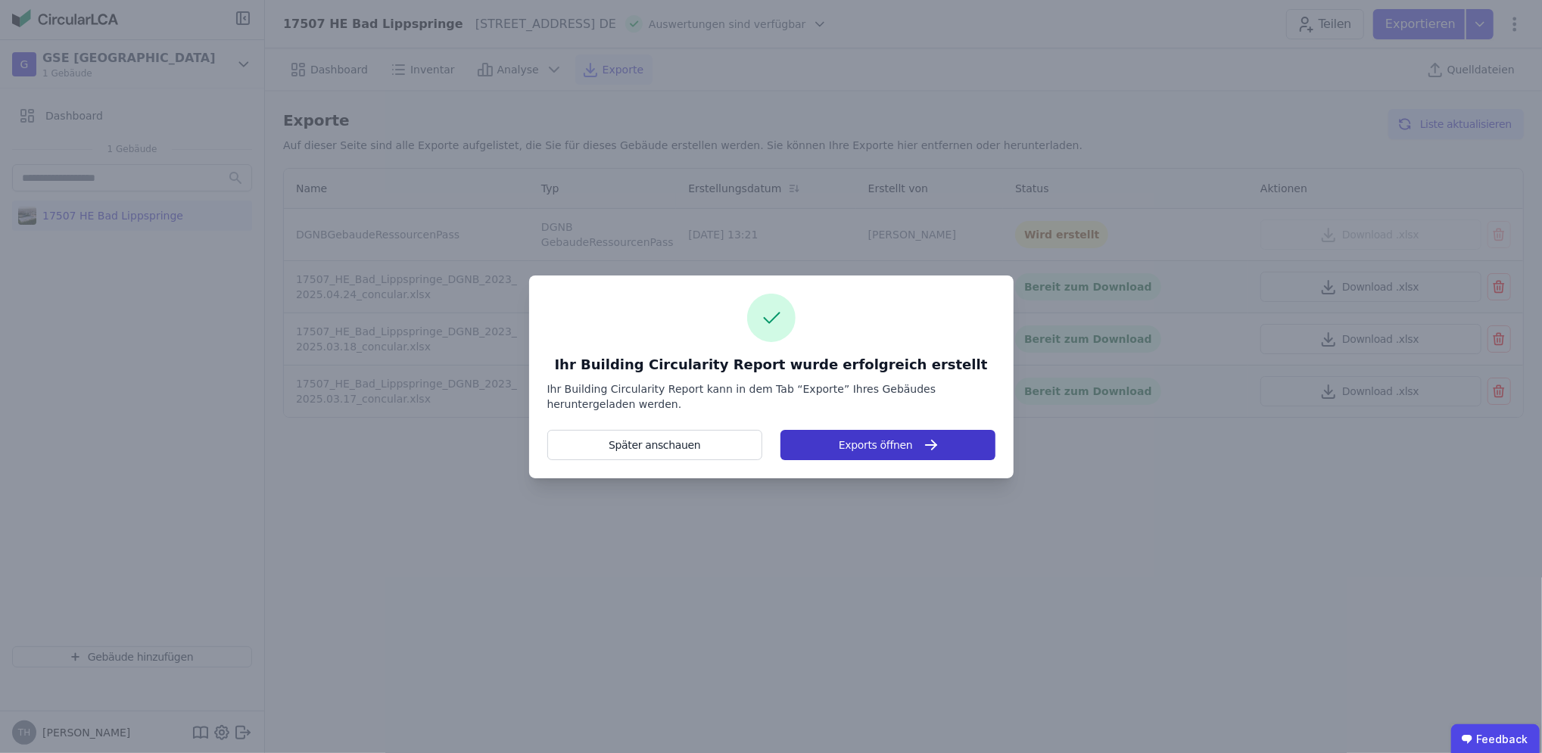
click at [897, 450] on button "Exports öffnen" at bounding box center [888, 445] width 214 height 30
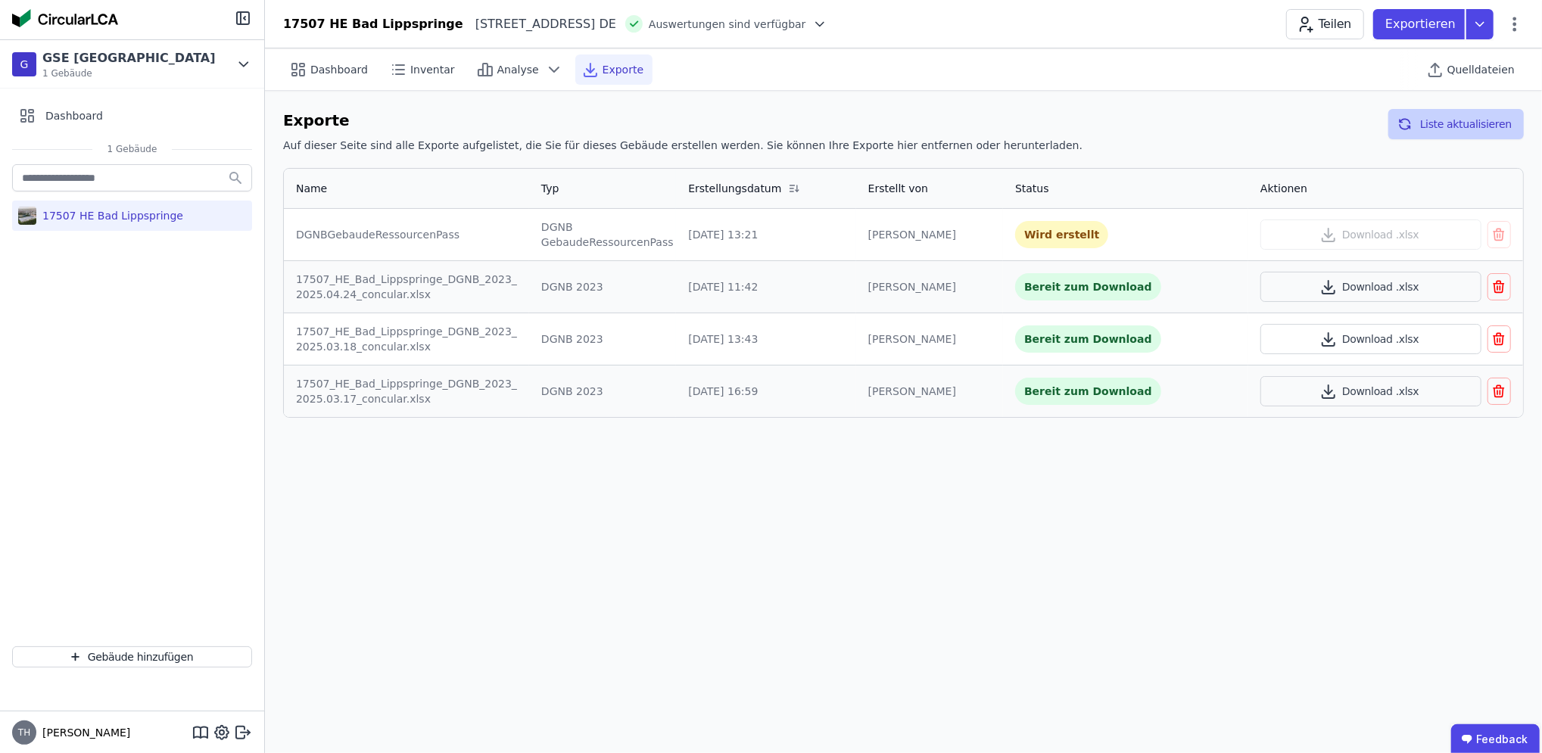
click at [1454, 129] on button "Liste aktualisieren" at bounding box center [1457, 124] width 136 height 30
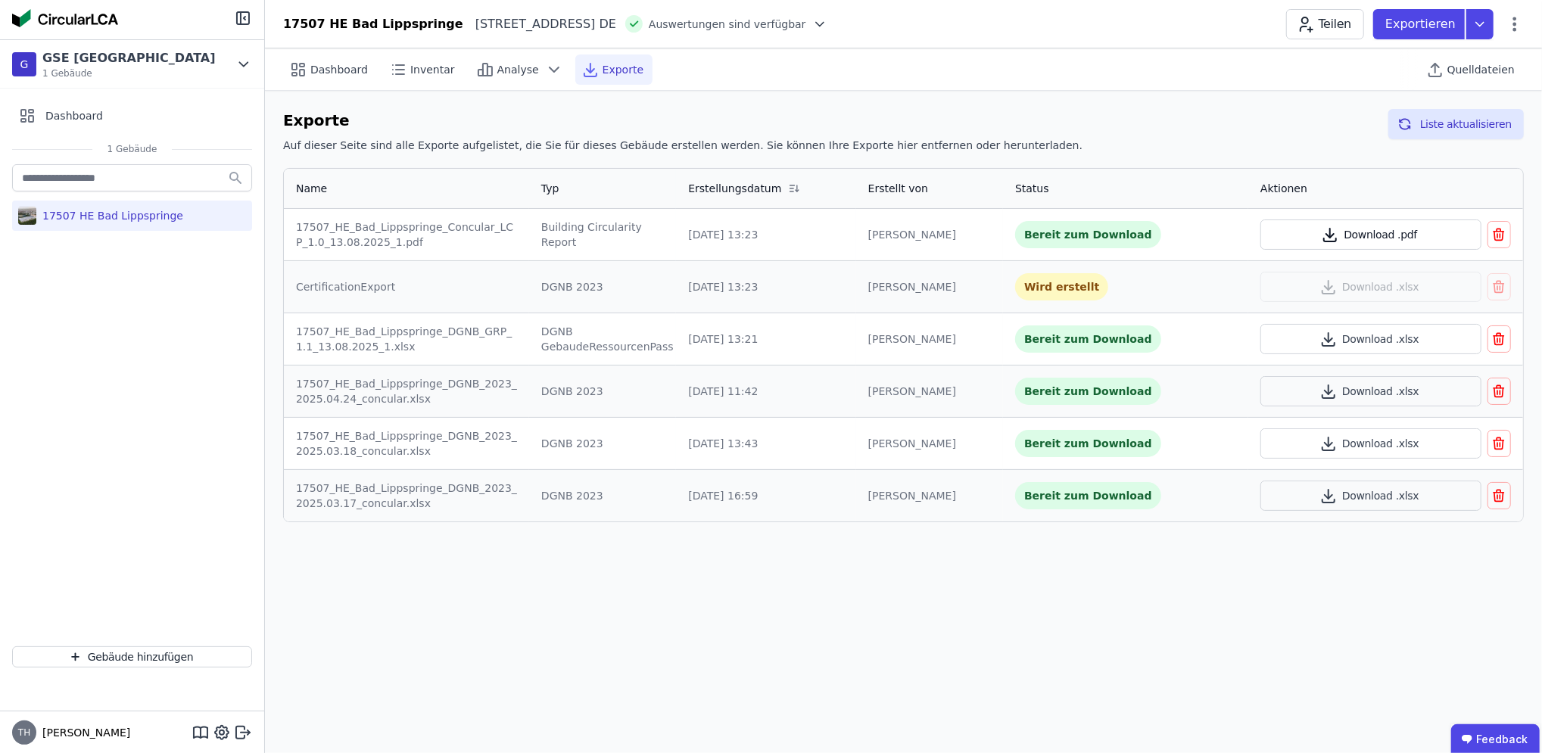
click at [1371, 235] on button "Download .pdf" at bounding box center [1371, 235] width 220 height 30
click at [105, 219] on div "17507 HE Bad Lippspringe" at bounding box center [109, 215] width 147 height 15
select select "*"
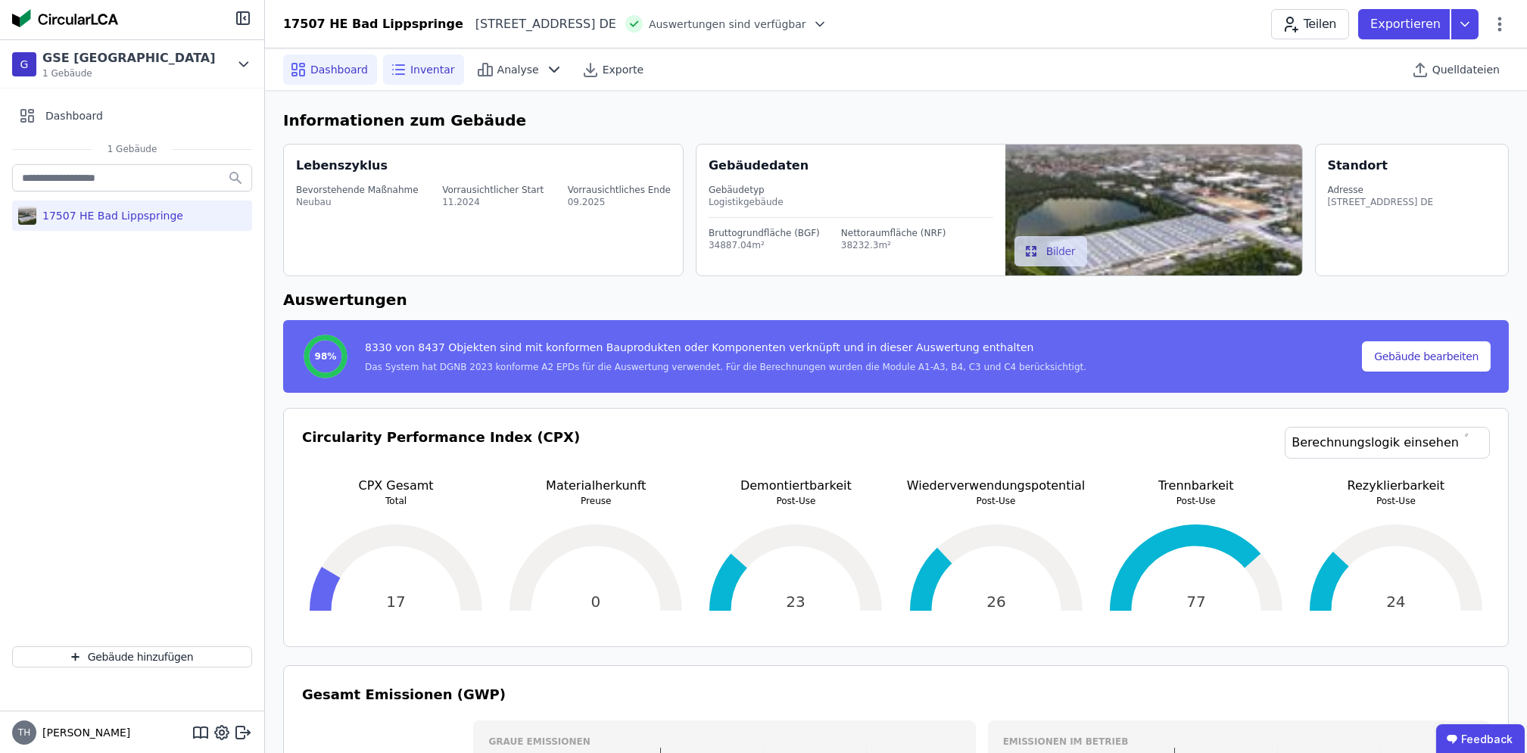
click at [432, 71] on span "Inventar" at bounding box center [432, 69] width 45 height 15
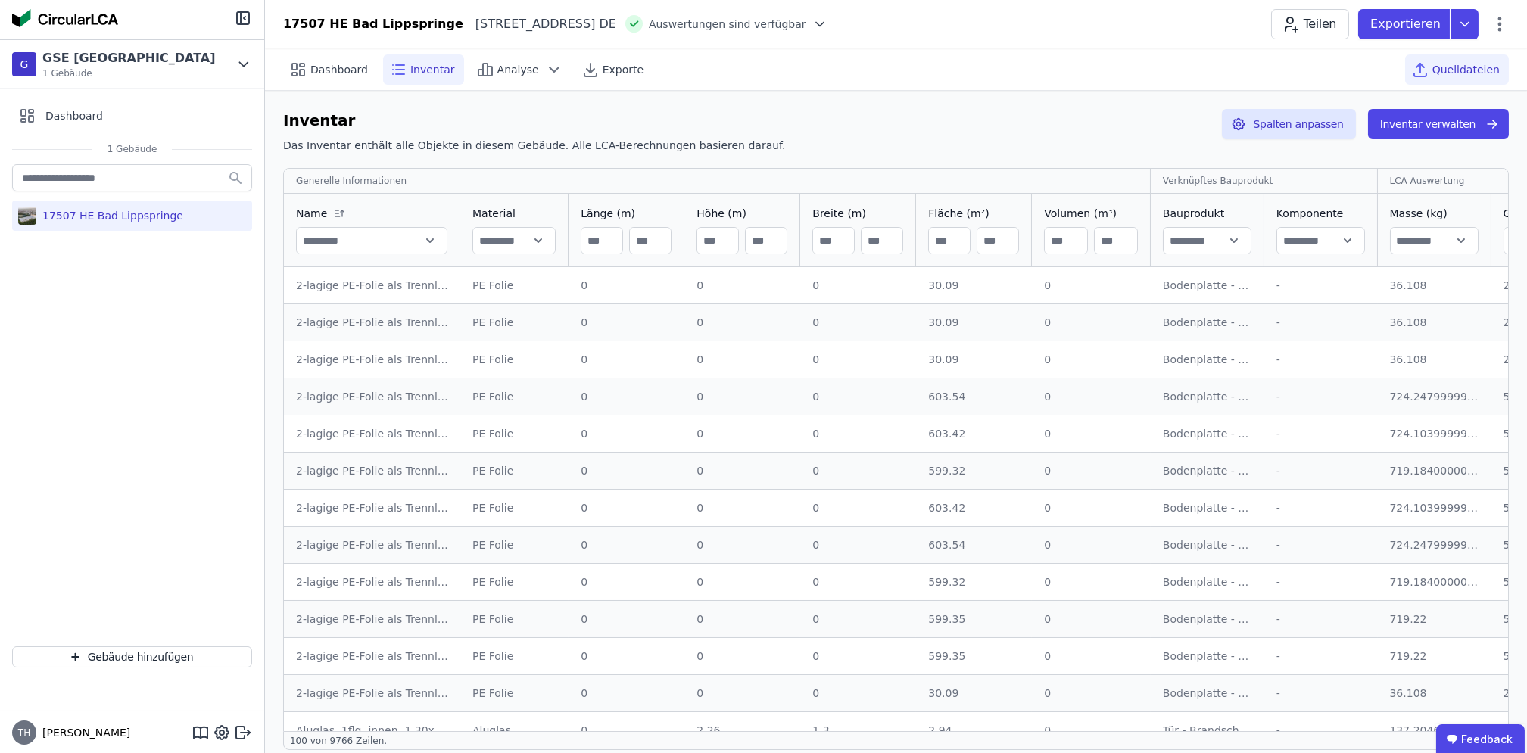
click at [1451, 65] on span "Quelldateien" at bounding box center [1466, 69] width 67 height 15
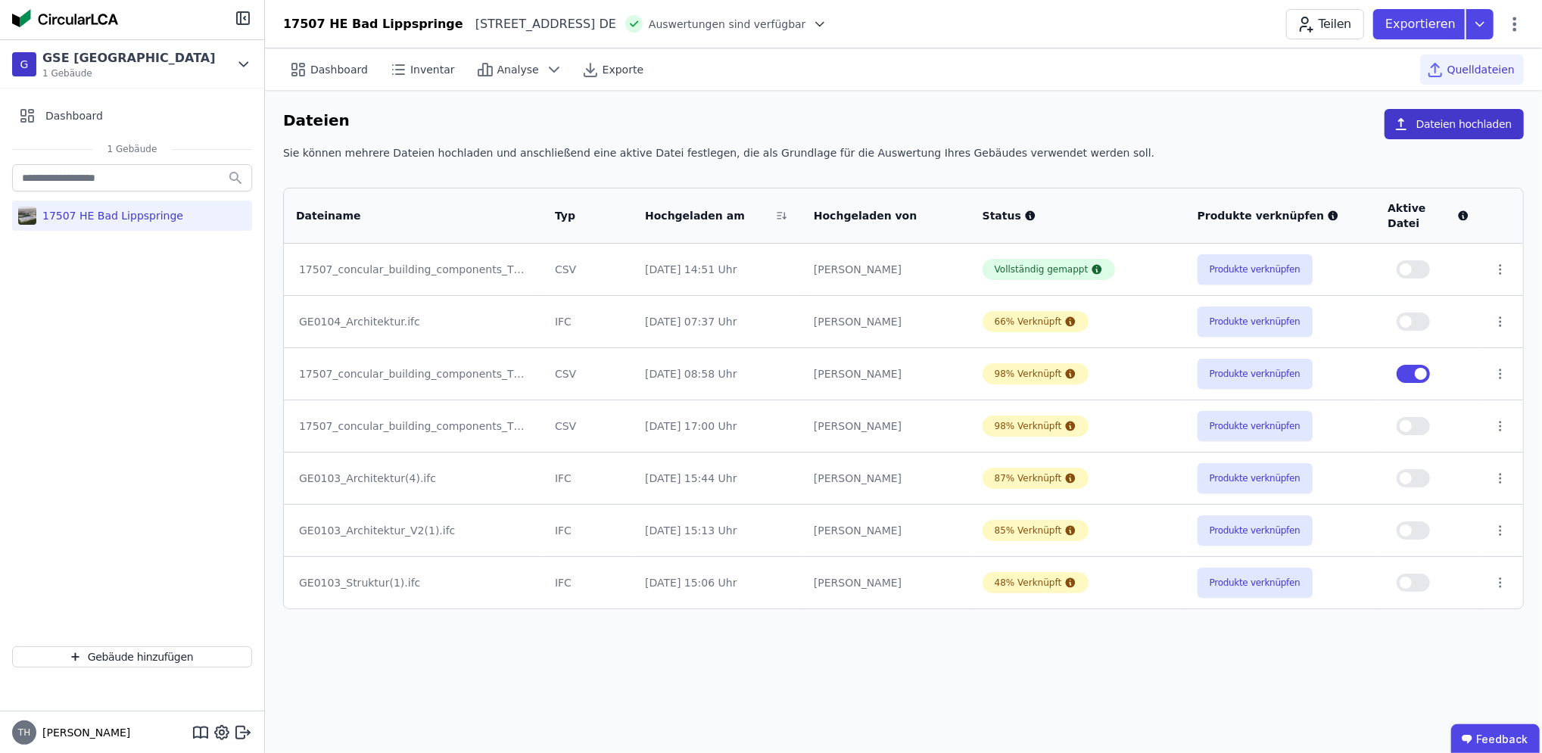
click at [1439, 120] on button "Dateien hochladen" at bounding box center [1454, 124] width 139 height 30
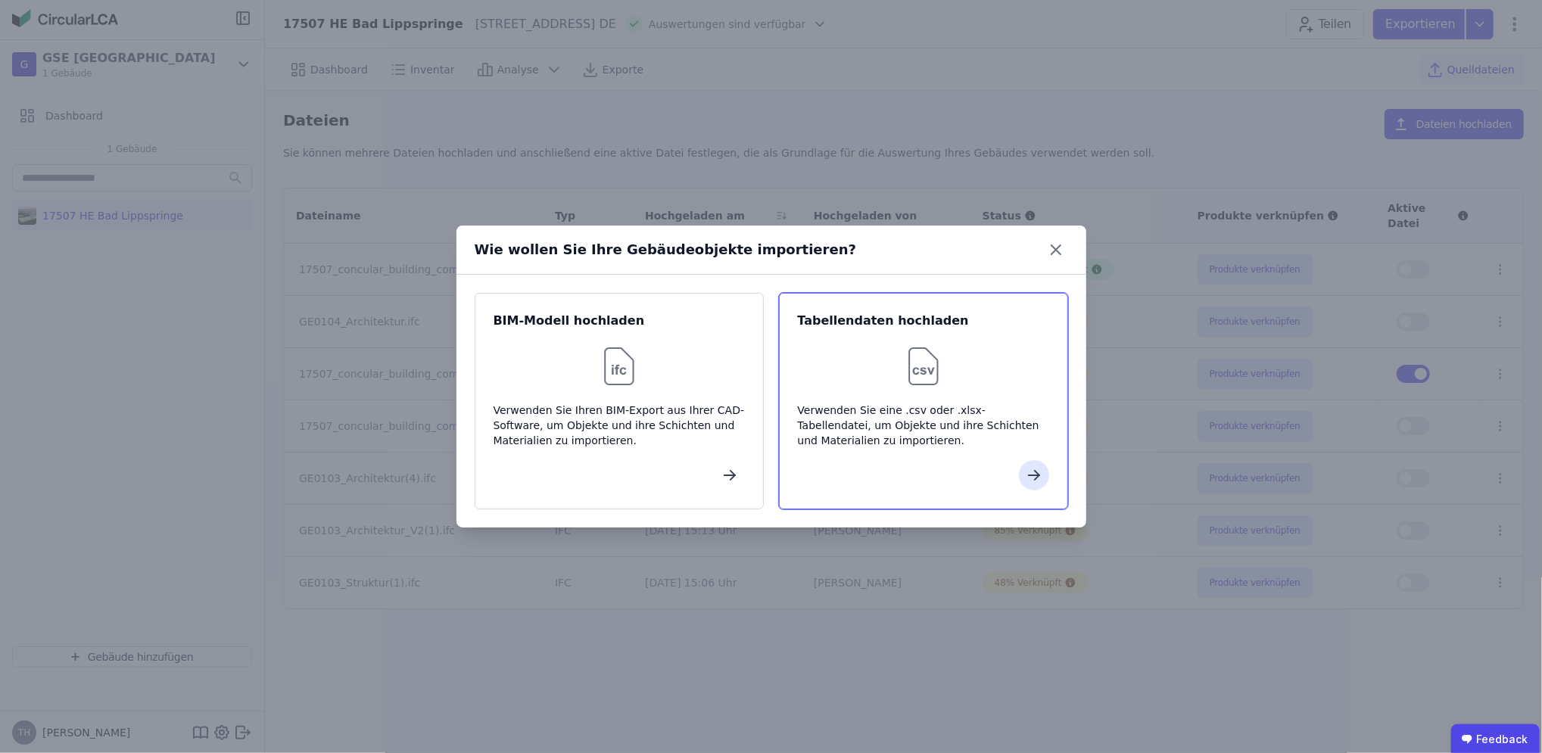
click at [871, 388] on div at bounding box center [923, 366] width 251 height 48
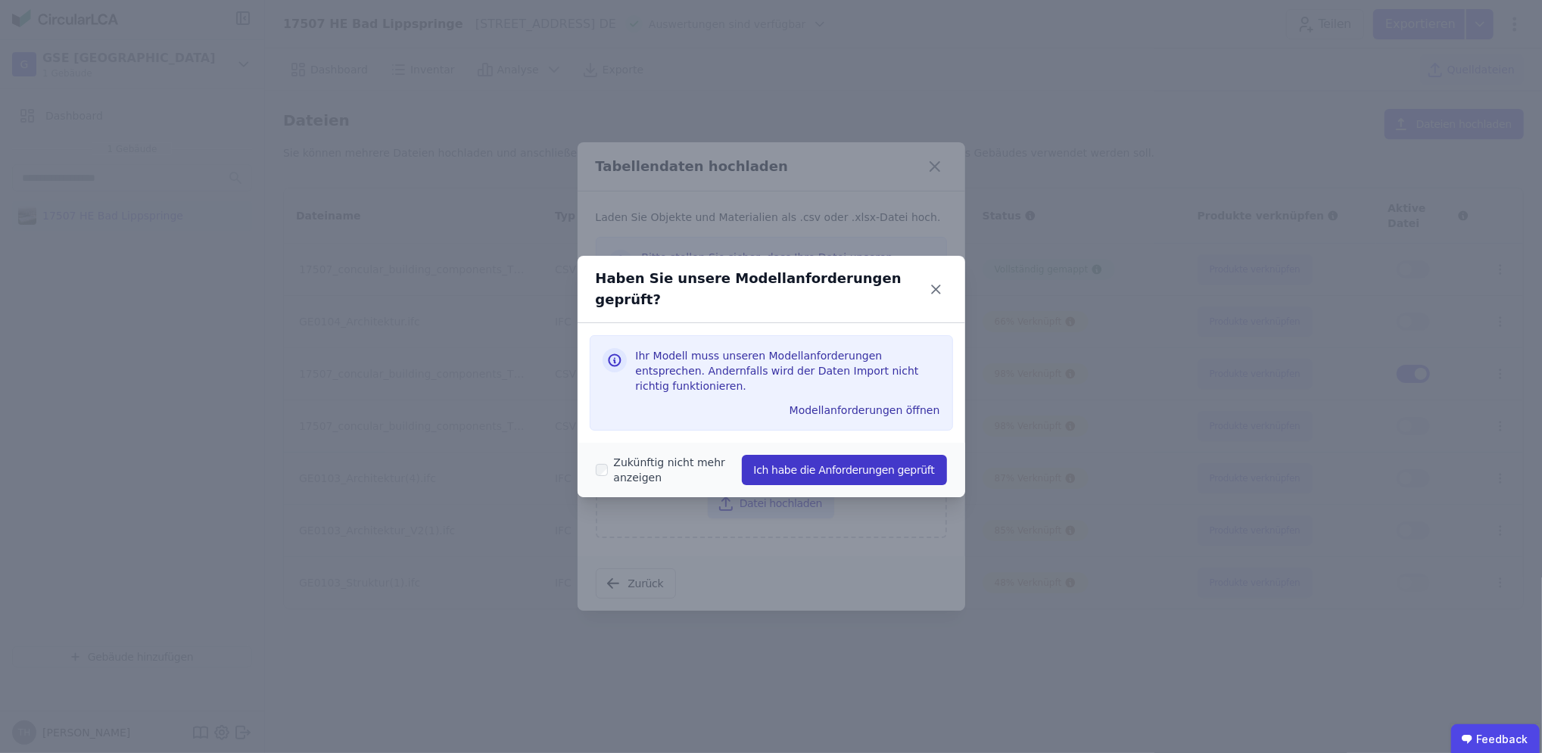
click at [801, 455] on button "Ich habe die Anforderungen geprüft" at bounding box center [844, 470] width 205 height 30
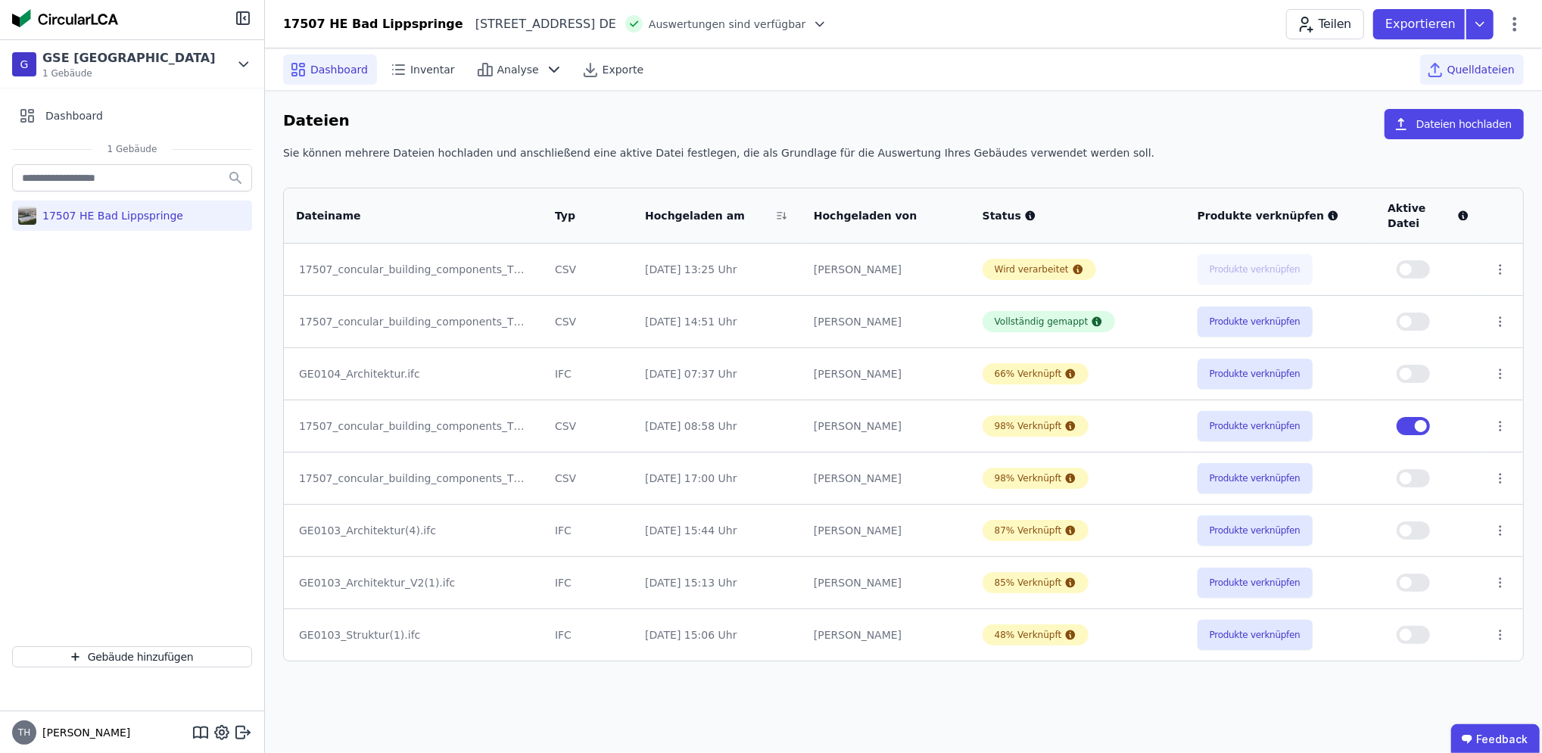
click at [312, 62] on span "Dashboard" at bounding box center [339, 69] width 58 height 15
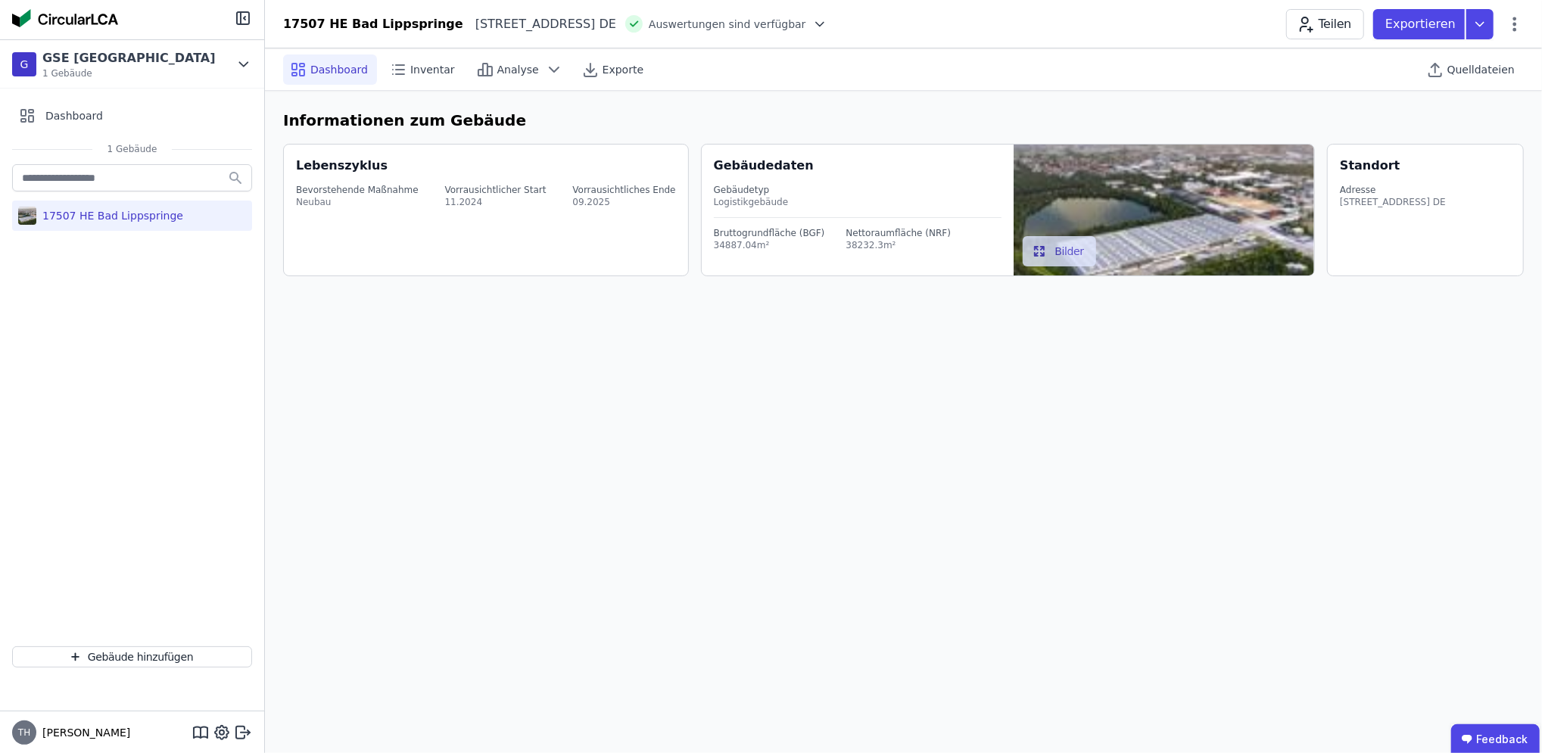
select select "*"
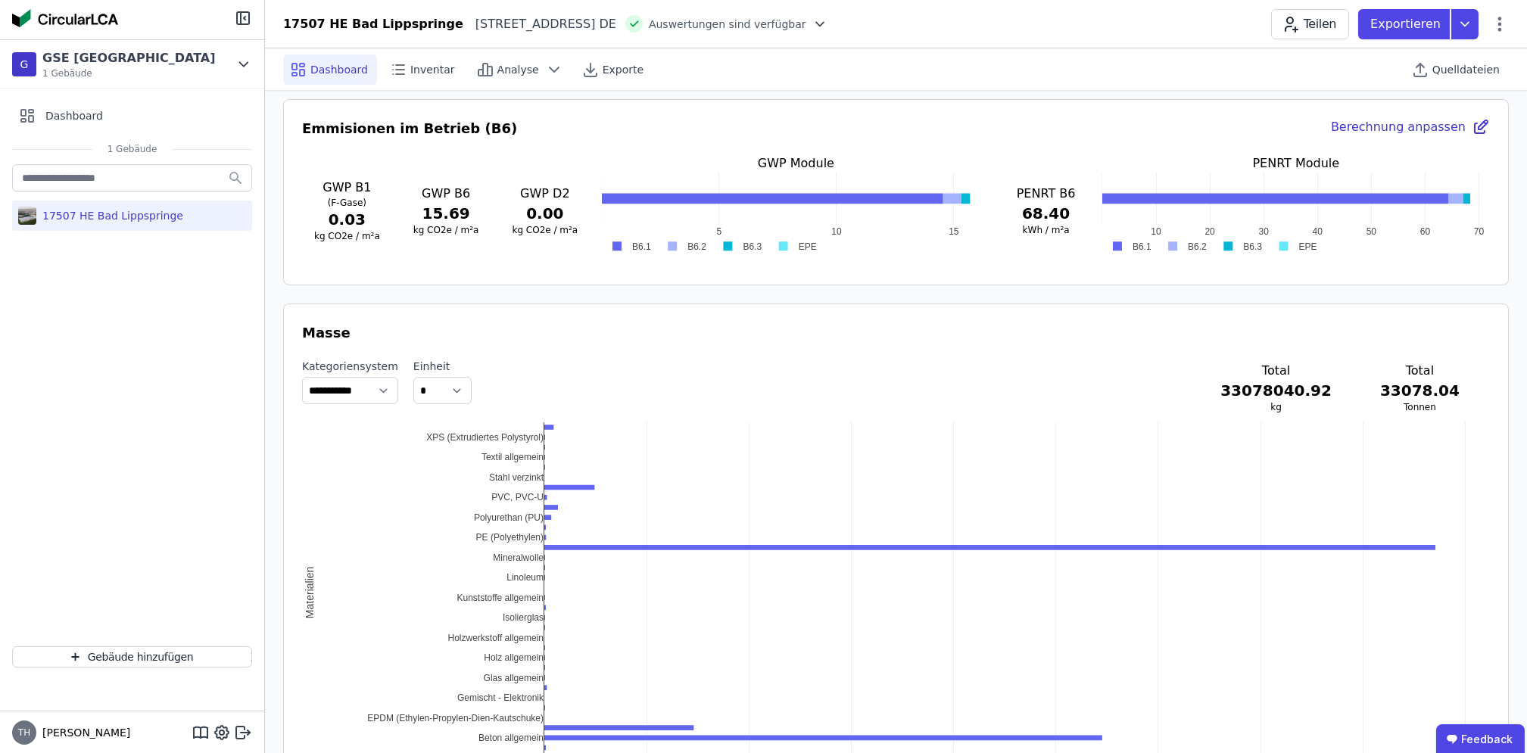
scroll to position [1312, 0]
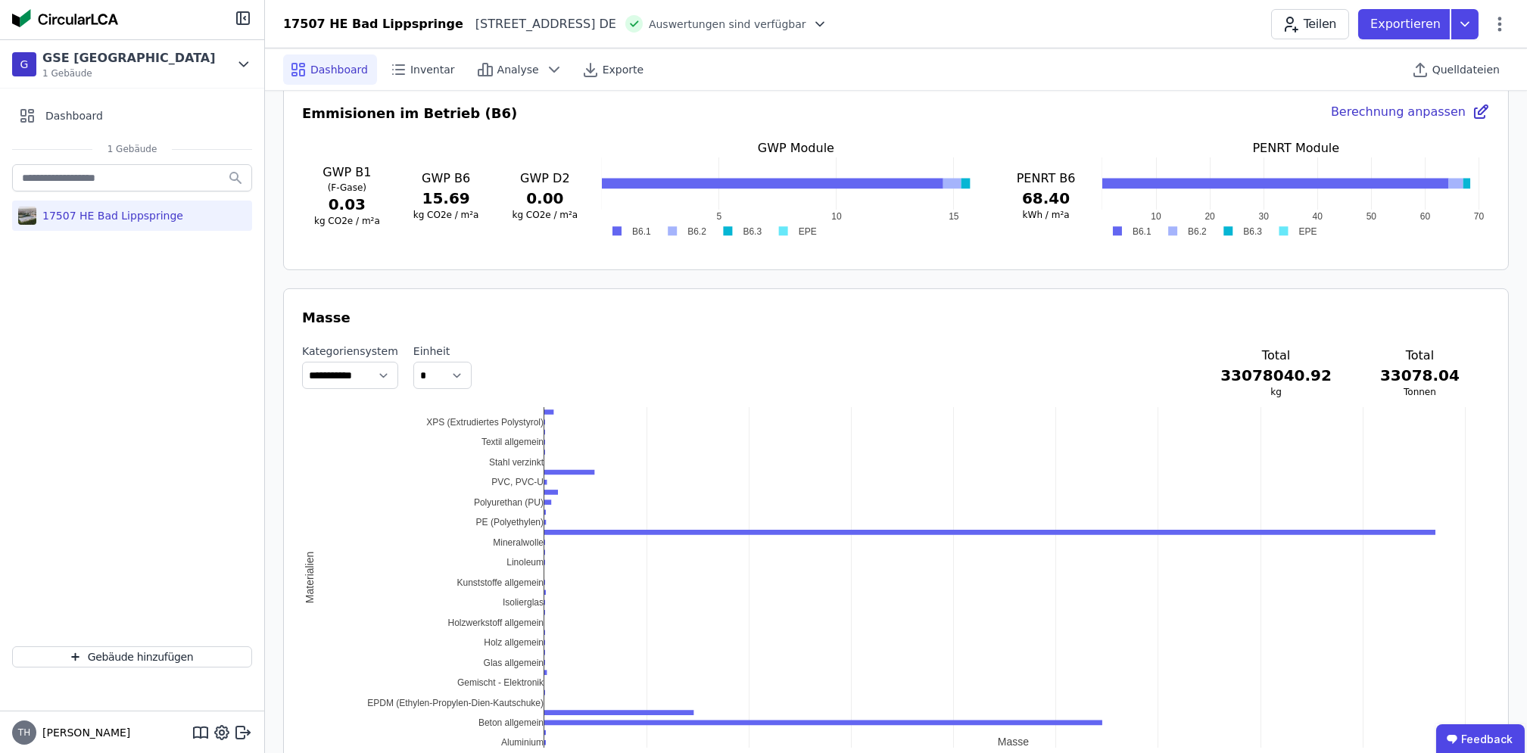
click at [1446, 111] on div "Berechnung anpassen" at bounding box center [1410, 113] width 159 height 21
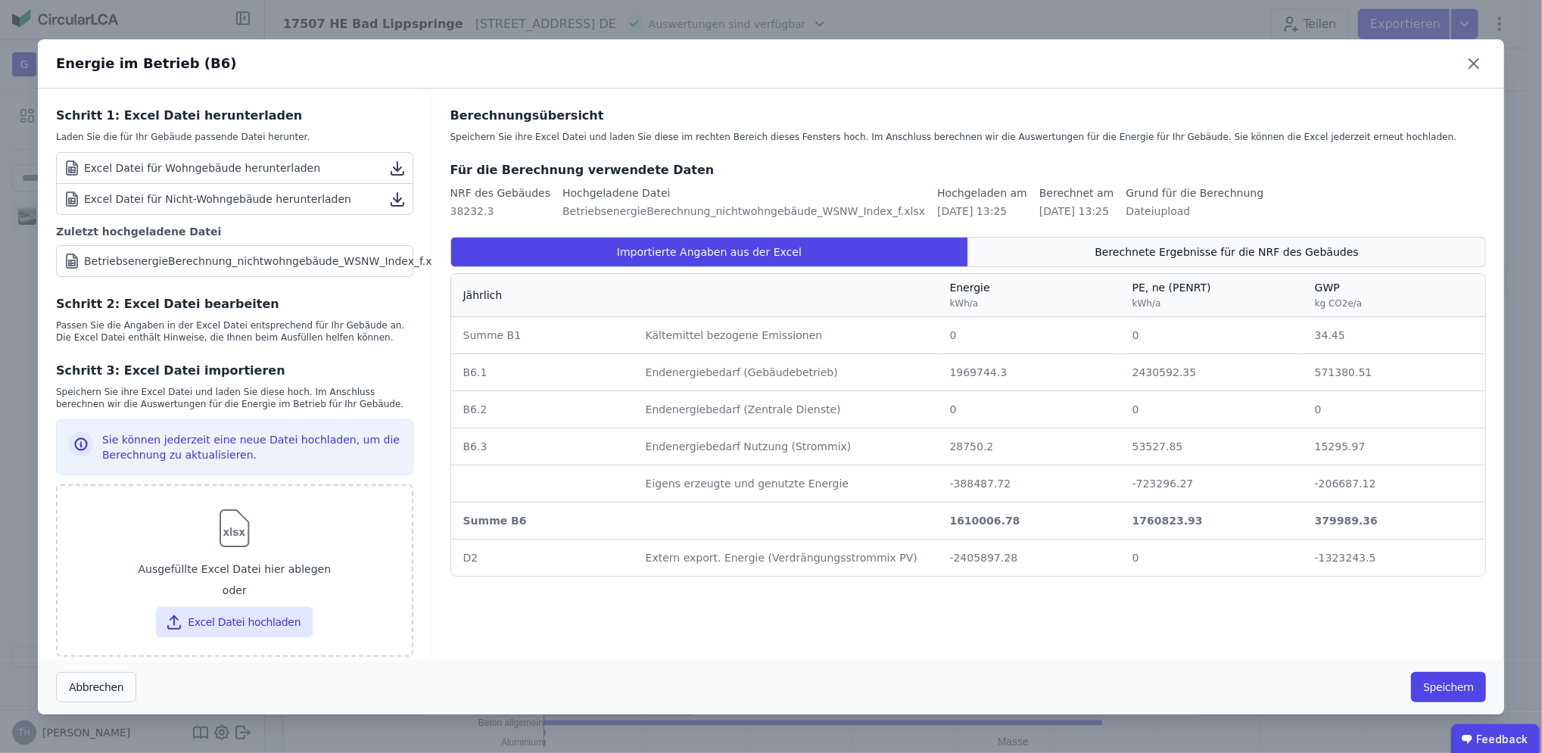
click at [1167, 261] on div "Berechnete Ergebnisse für die NRF des Gebäudes" at bounding box center [1227, 252] width 518 height 30
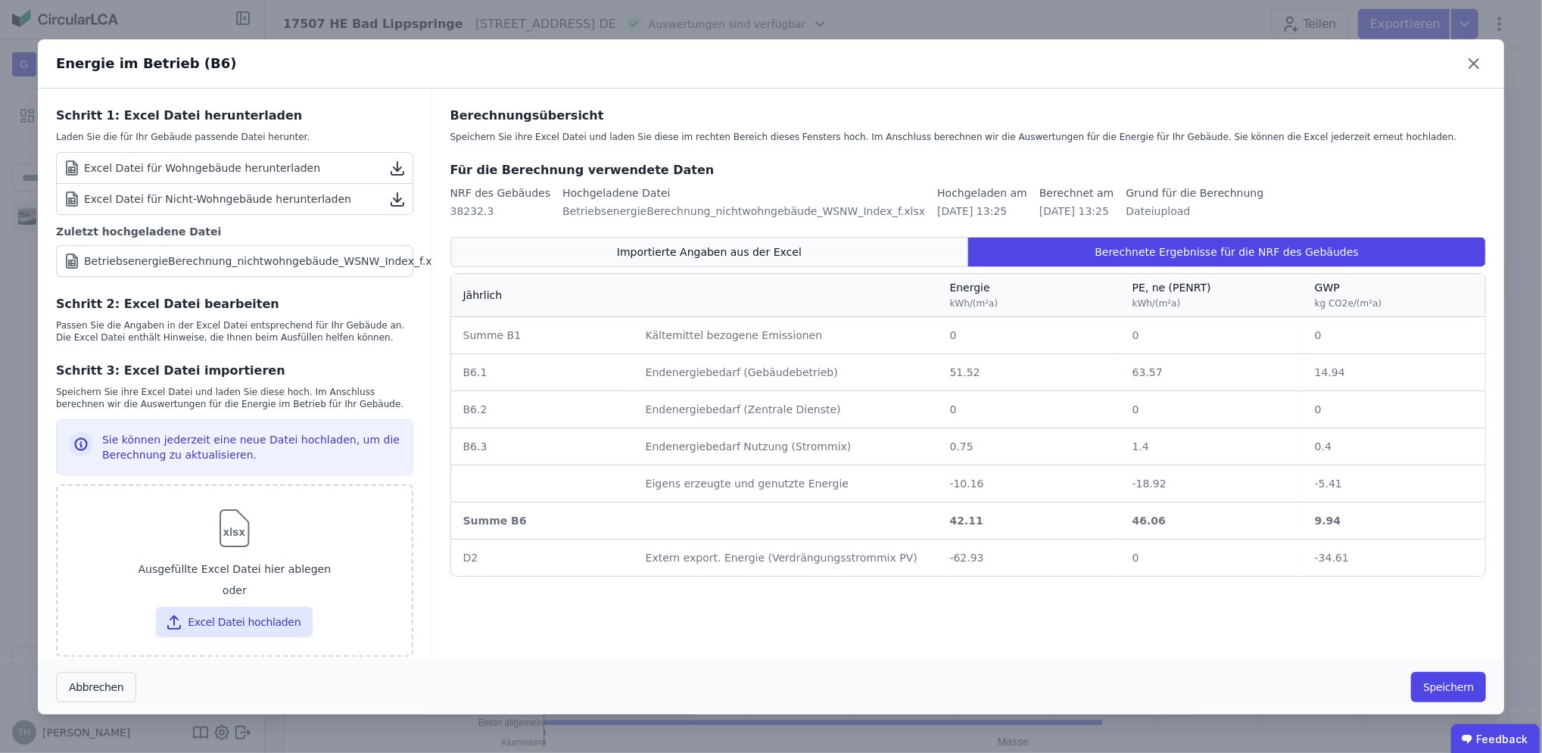
click at [757, 255] on span "Importierte Angaben aus der Excel" at bounding box center [709, 252] width 185 height 15
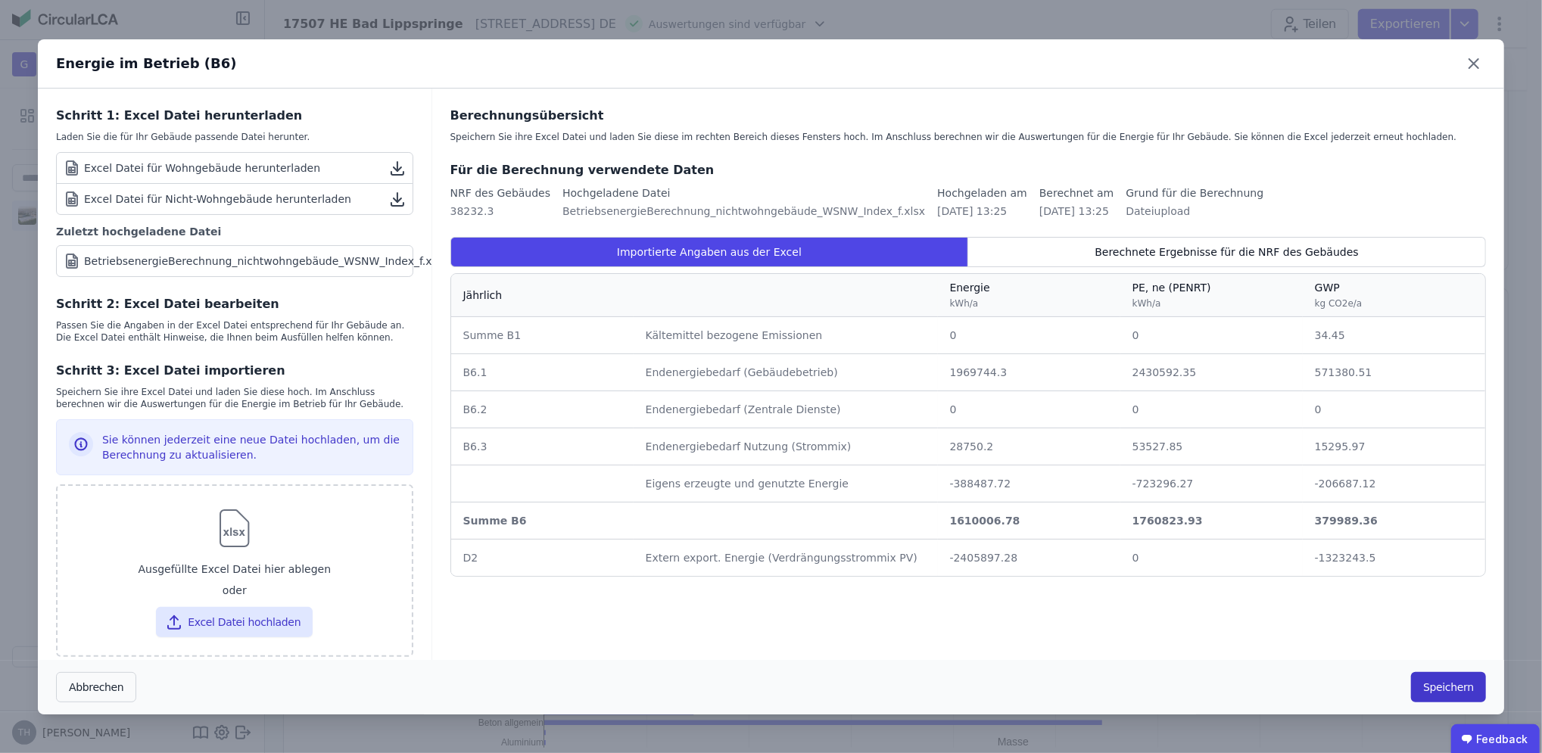
click at [1461, 686] on button "Speichern" at bounding box center [1448, 687] width 75 height 30
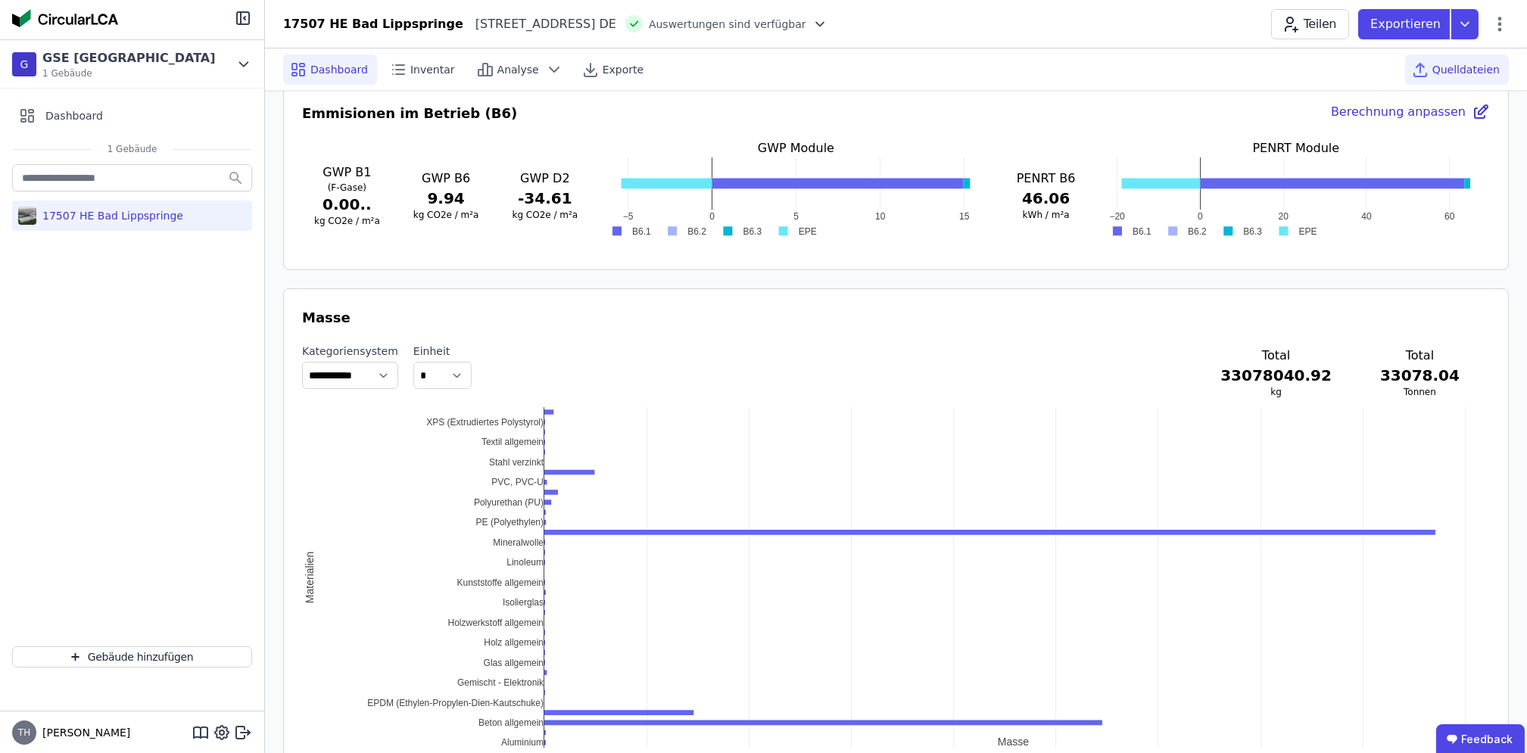
click at [1456, 63] on span "Quelldateien" at bounding box center [1466, 69] width 67 height 15
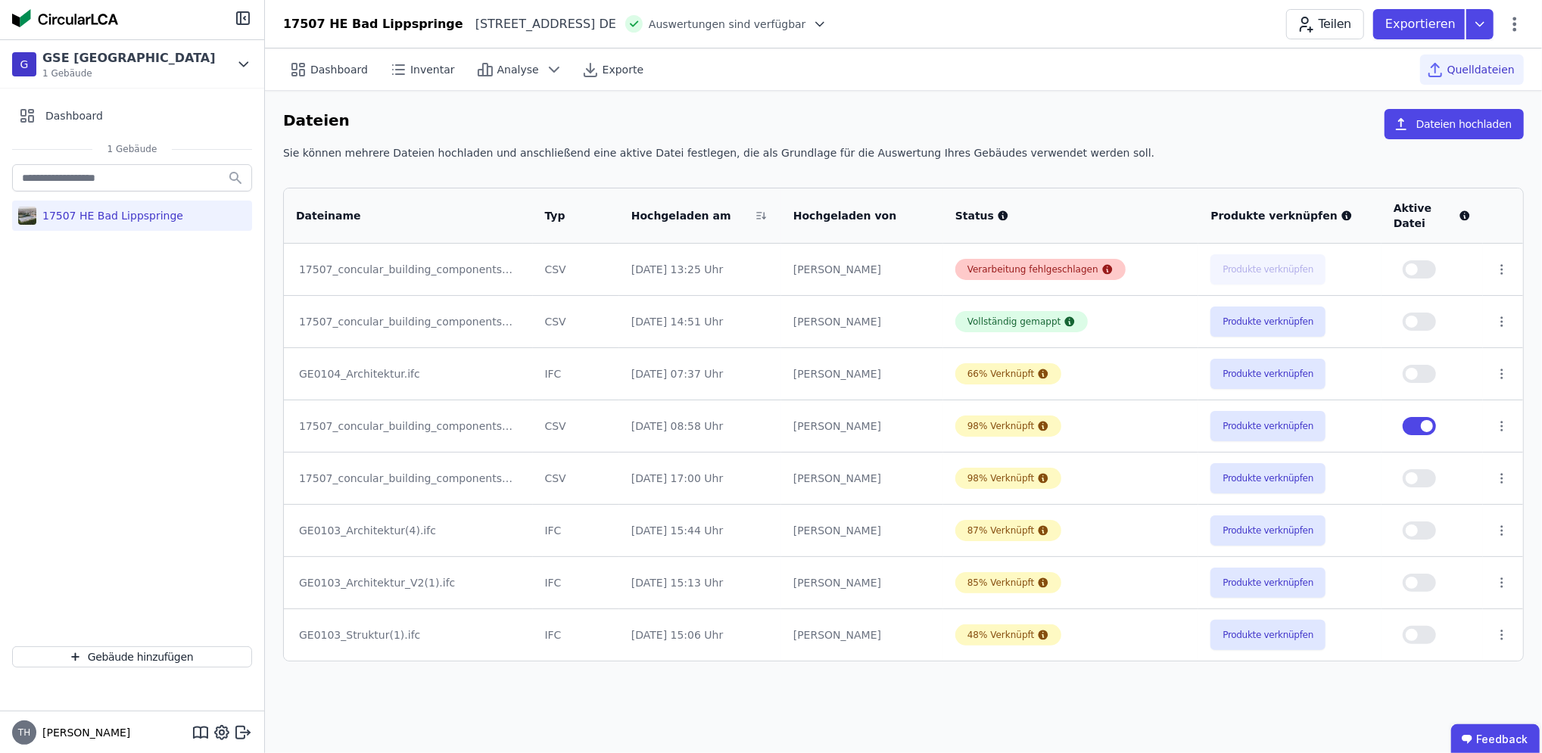
click at [1054, 268] on div "Verarbeitung fehlgeschlagen" at bounding box center [1033, 270] width 131 height 12
click at [1102, 267] on icon at bounding box center [1107, 270] width 10 height 10
click at [493, 267] on div "17507_concular_building_components_THI250813.xlsx" at bounding box center [408, 269] width 219 height 15
click at [1498, 273] on icon at bounding box center [1502, 270] width 14 height 14
click at [1397, 266] on div "Löschen" at bounding box center [1423, 266] width 151 height 24
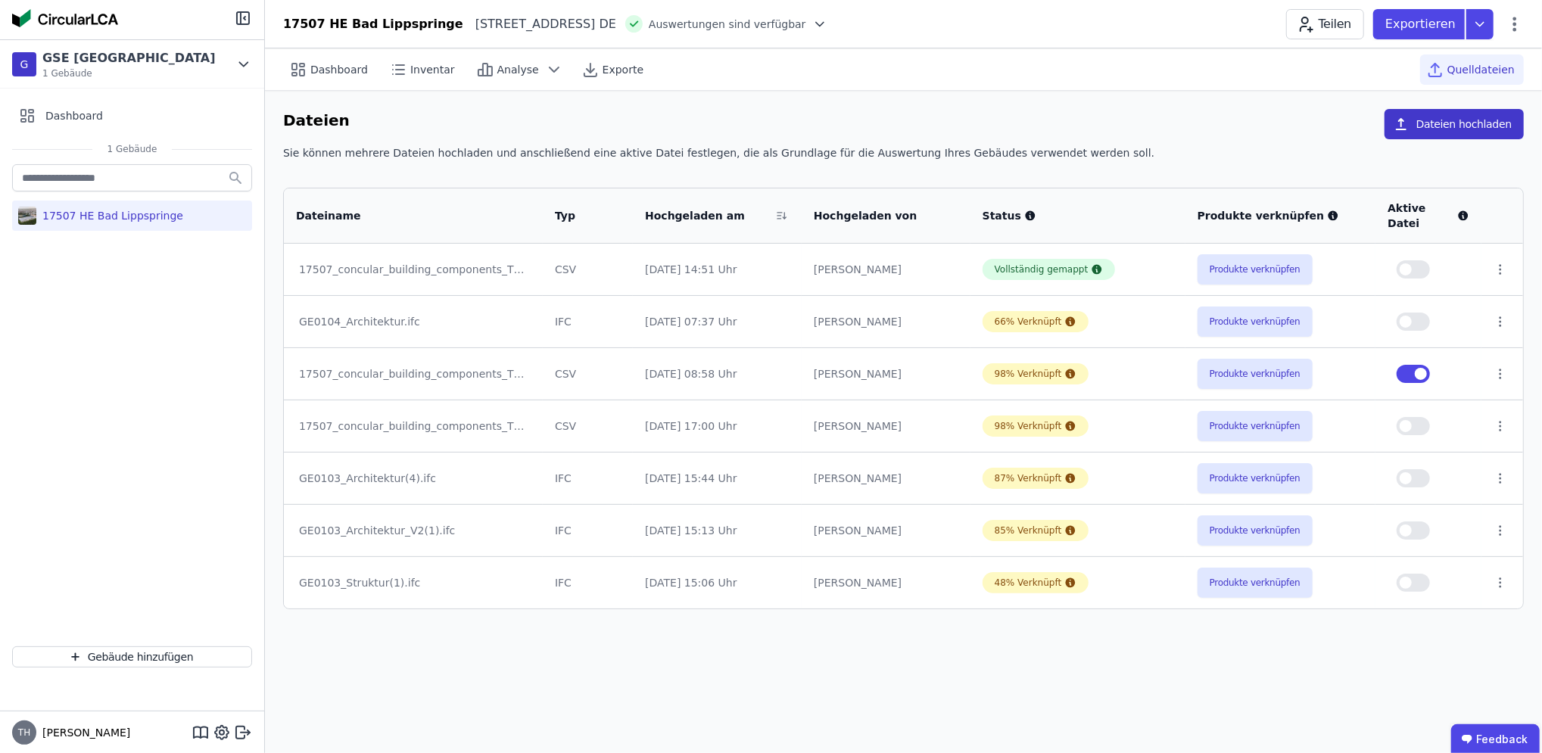
click at [1451, 120] on button "Dateien hochladen" at bounding box center [1454, 124] width 139 height 30
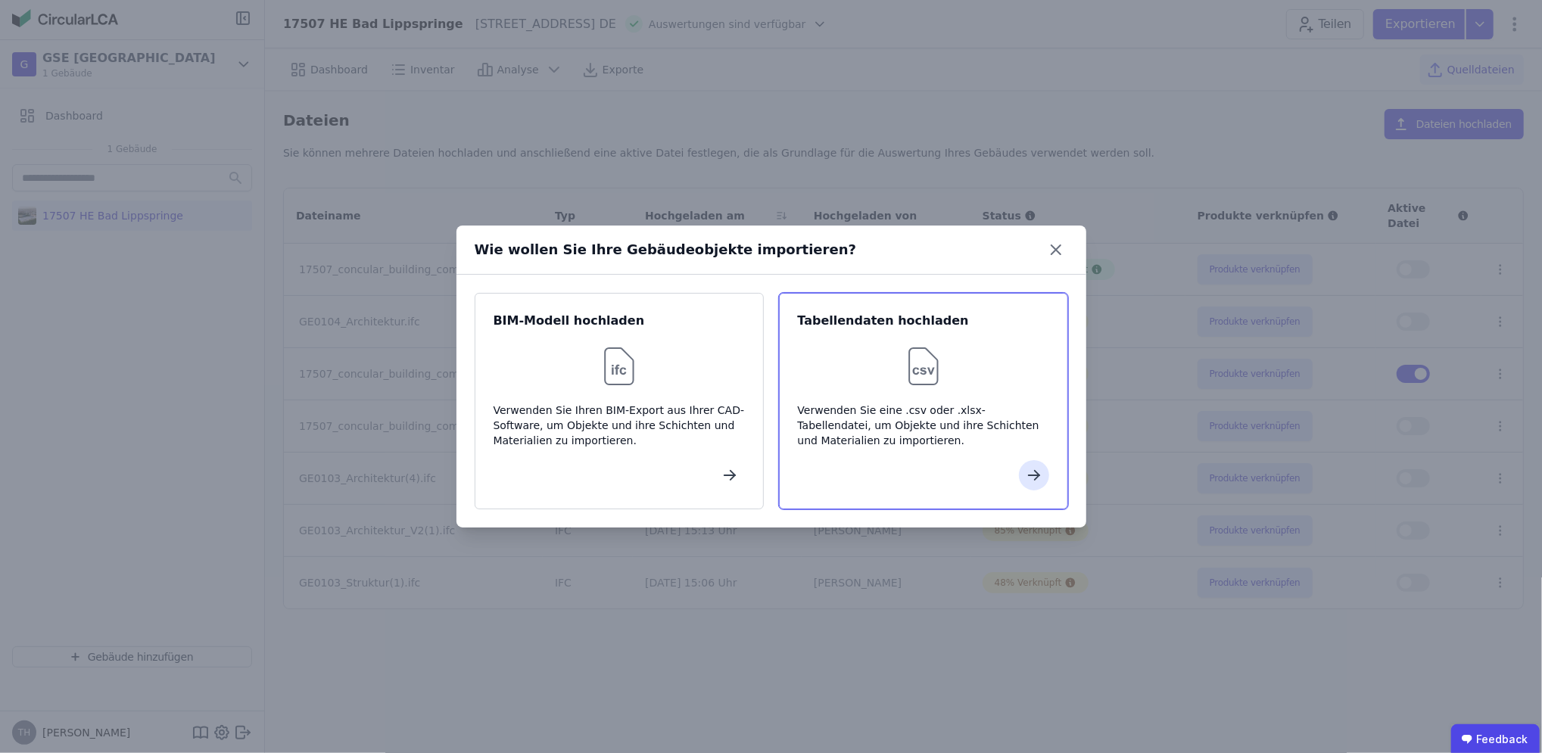
click at [993, 444] on div "Verwenden Sie eine .csv oder .xlsx-Tabellendatei, um Objekte und ihre Schichten…" at bounding box center [923, 425] width 251 height 45
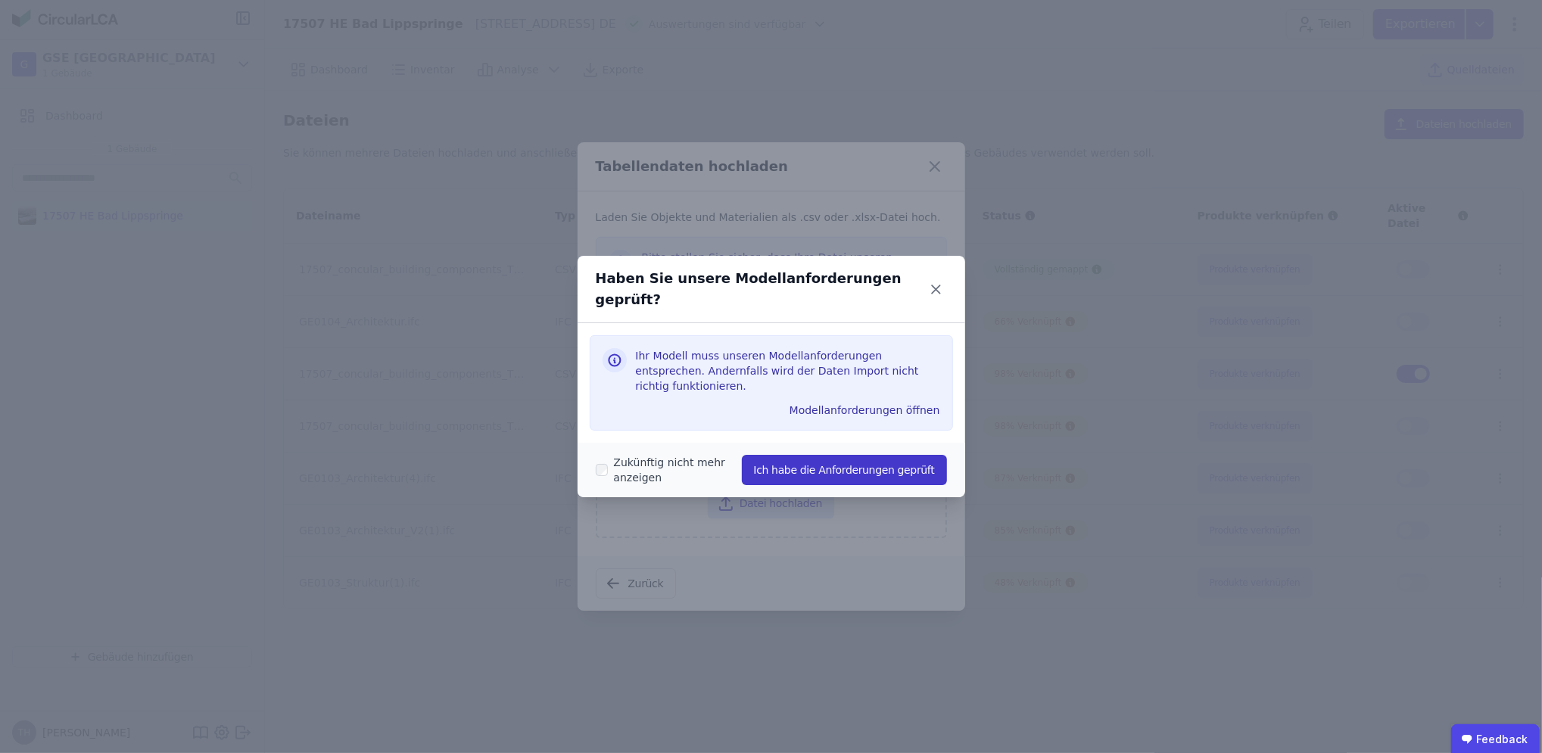
click at [858, 460] on button "Ich habe die Anforderungen geprüft" at bounding box center [844, 470] width 205 height 30
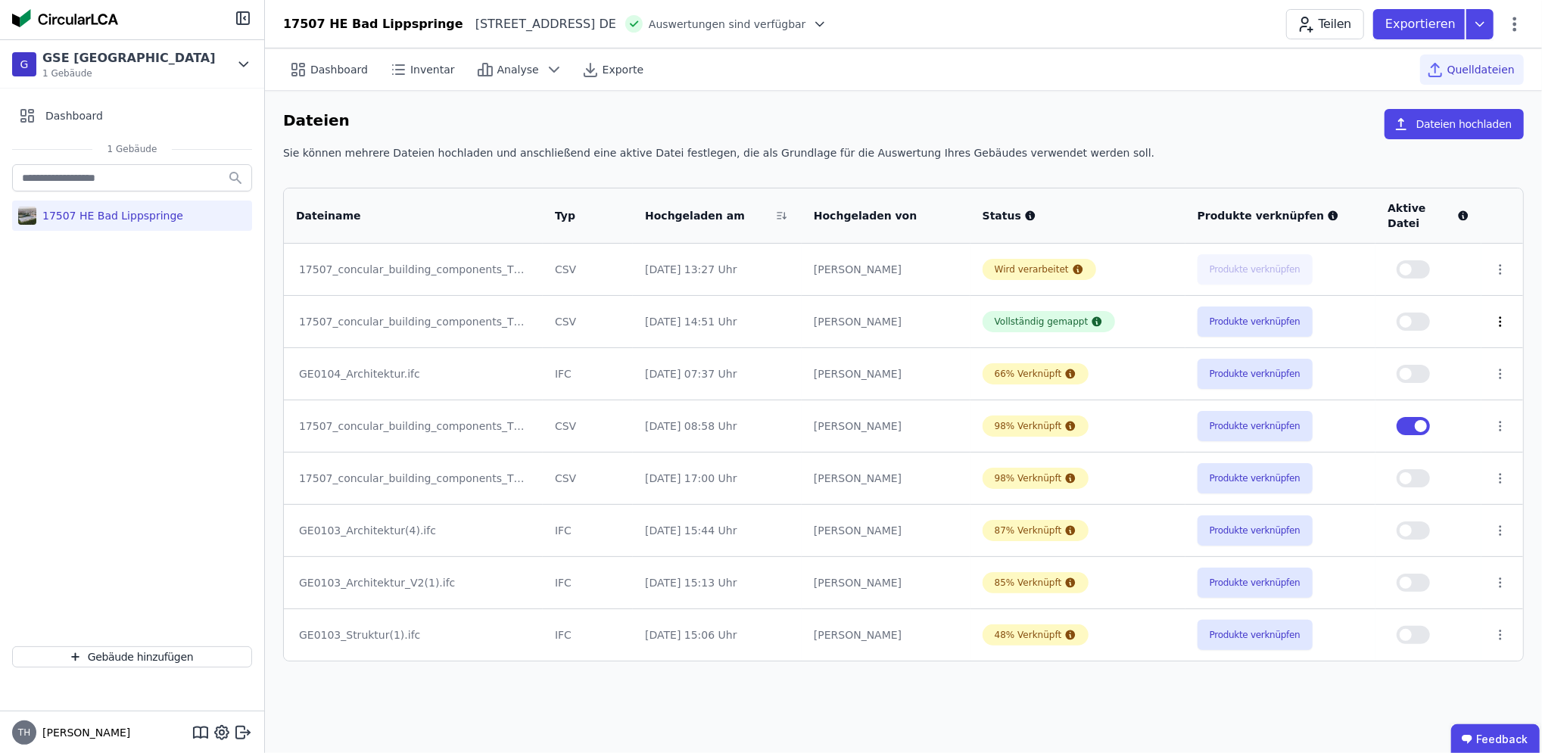
click at [1501, 315] on icon at bounding box center [1501, 322] width 14 height 14
click at [1406, 310] on div "Löschen" at bounding box center [1421, 319] width 151 height 24
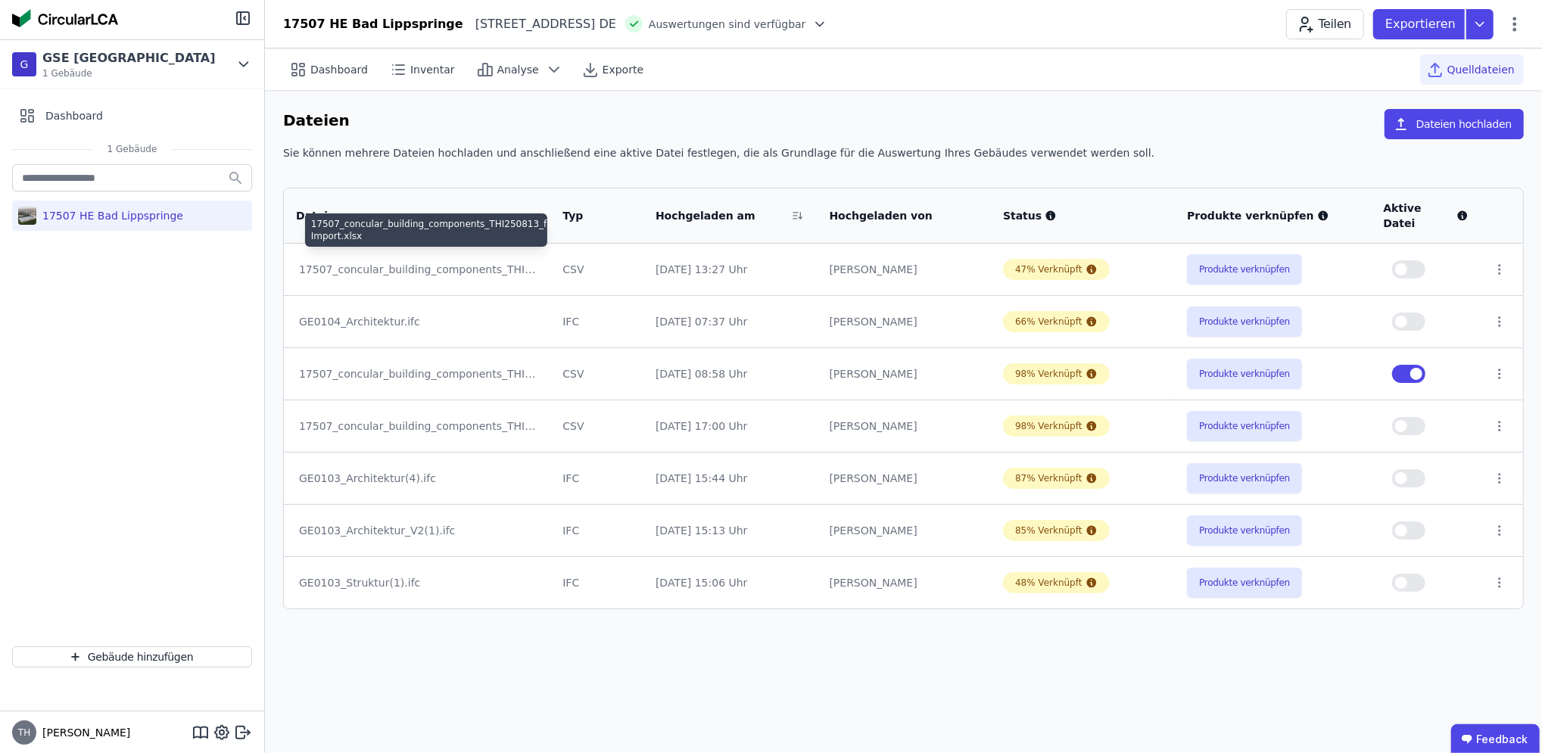
click at [442, 262] on div "17507_concular_building_components_THI250813_für Import.xlsx" at bounding box center [417, 269] width 236 height 15
click at [1230, 254] on button "Produkte verknüpfen" at bounding box center [1244, 269] width 115 height 30
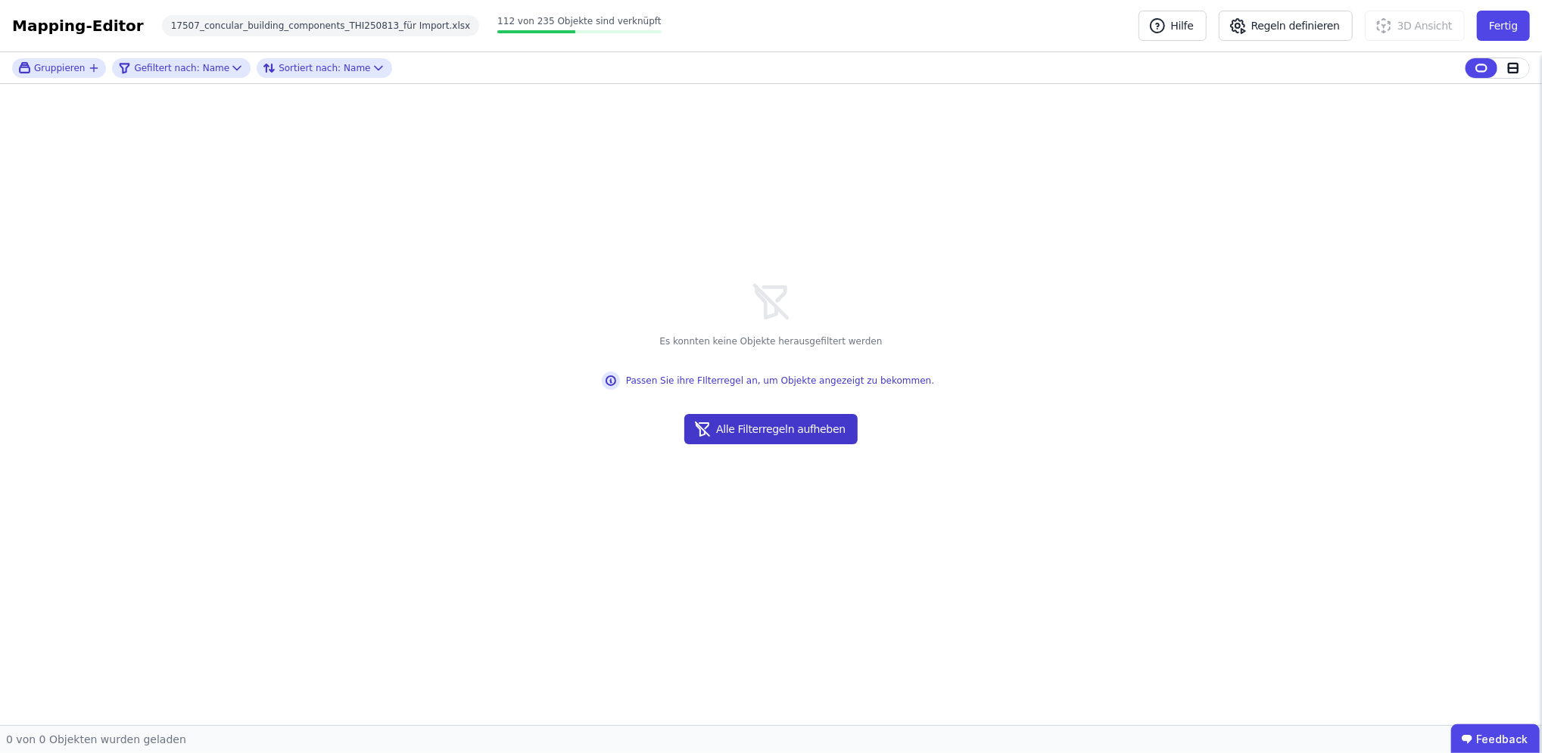
click at [801, 436] on button "Alle Filterregeln aufheben" at bounding box center [771, 429] width 173 height 30
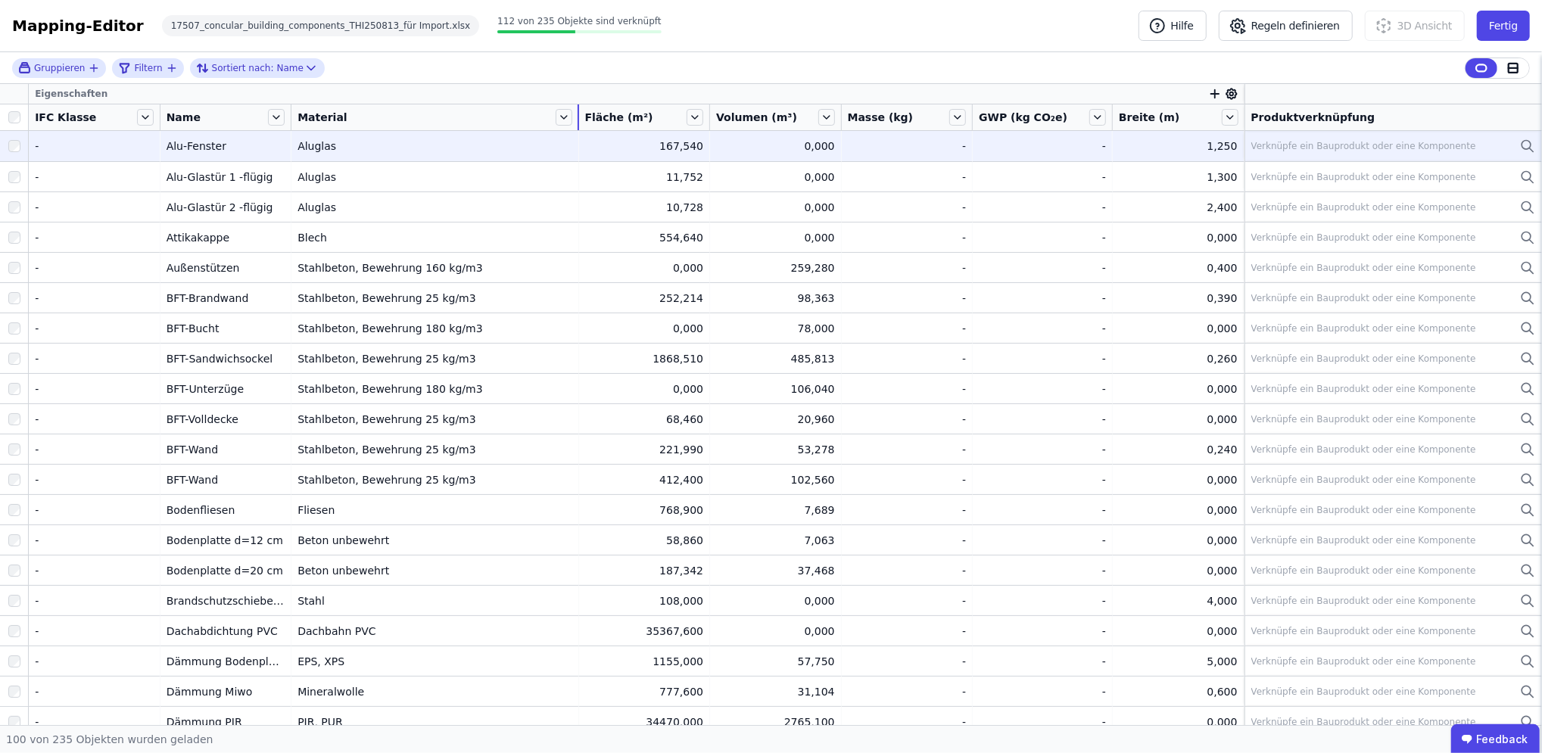
drag, startPoint x: 467, startPoint y: 124, endPoint x: 607, endPoint y: 137, distance: 140.7
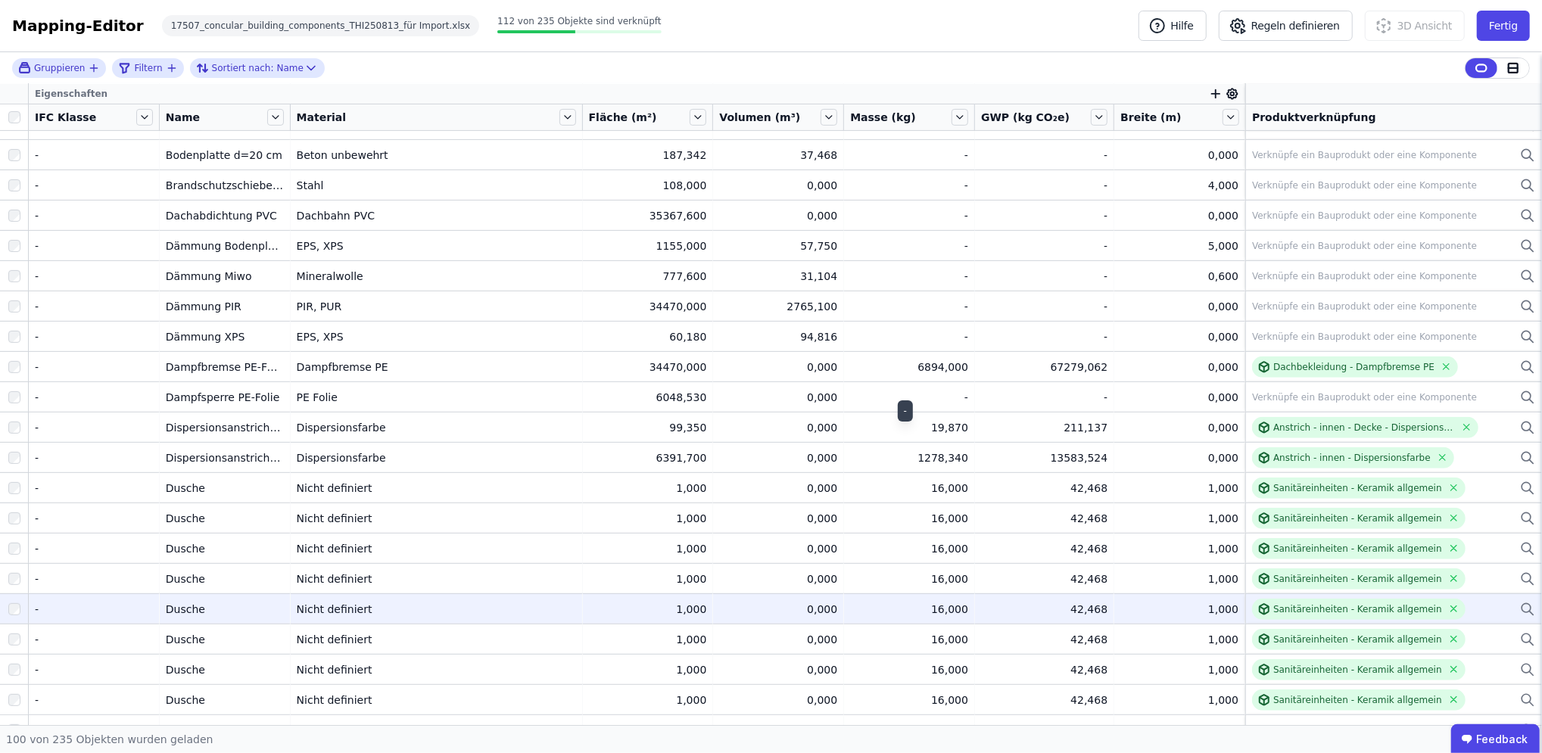
scroll to position [504, 0]
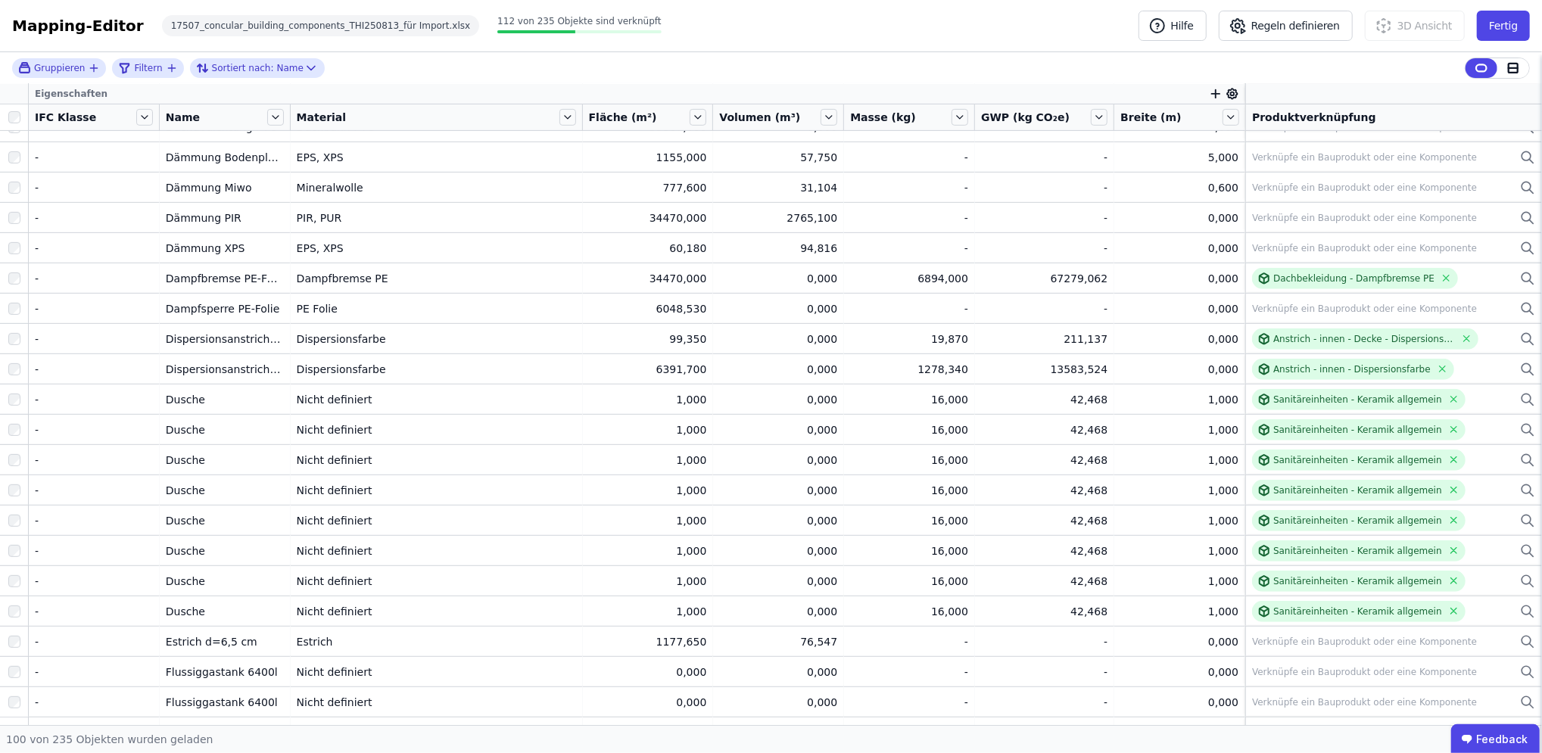
click at [1216, 95] on icon "button" at bounding box center [1216, 94] width 0 height 8
click at [1274, 194] on div "Importierte Eigenschaften" at bounding box center [1291, 201] width 139 height 15
click at [1265, 205] on div "Extra" at bounding box center [1299, 202] width 155 height 15
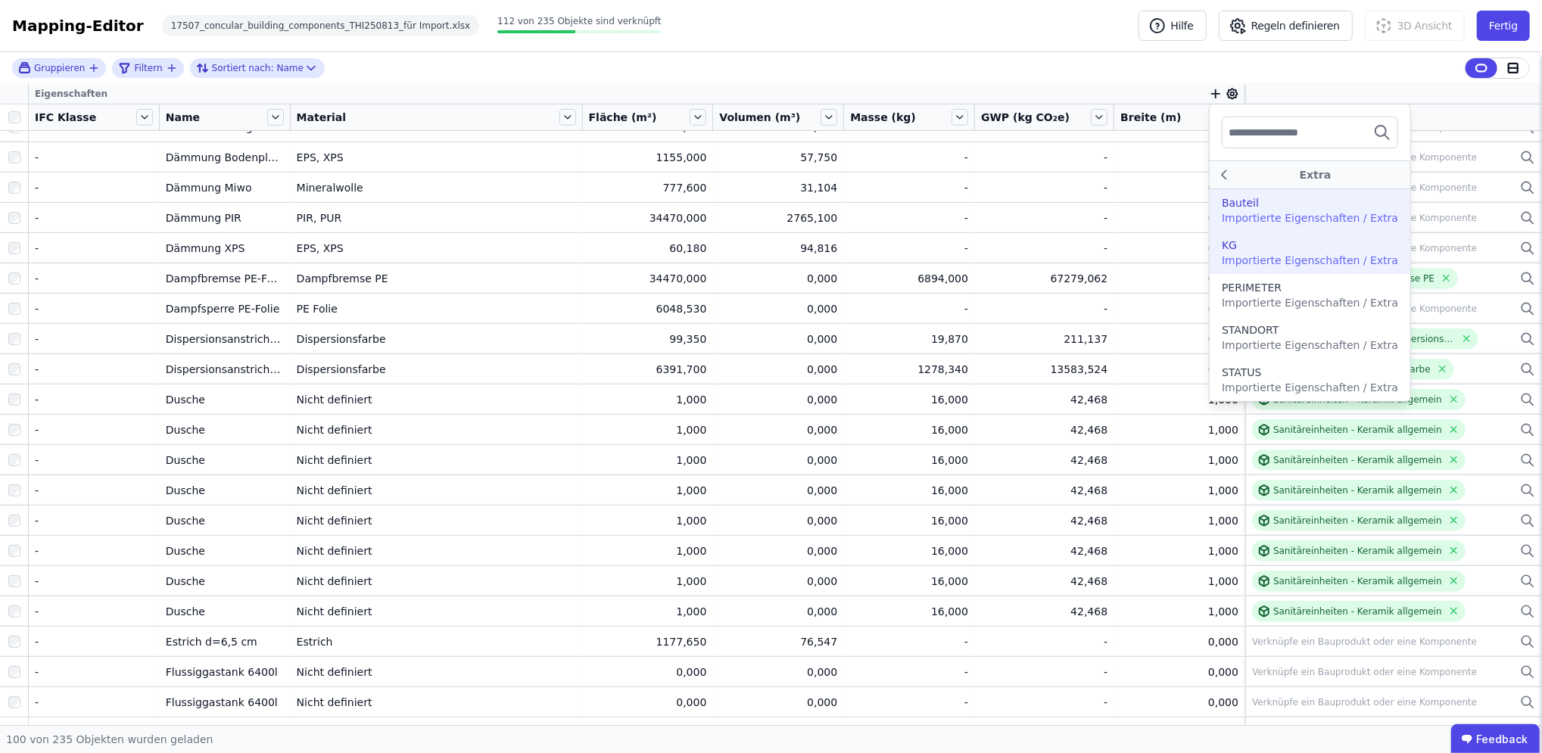
click at [1249, 251] on div "KG" at bounding box center [1310, 245] width 176 height 15
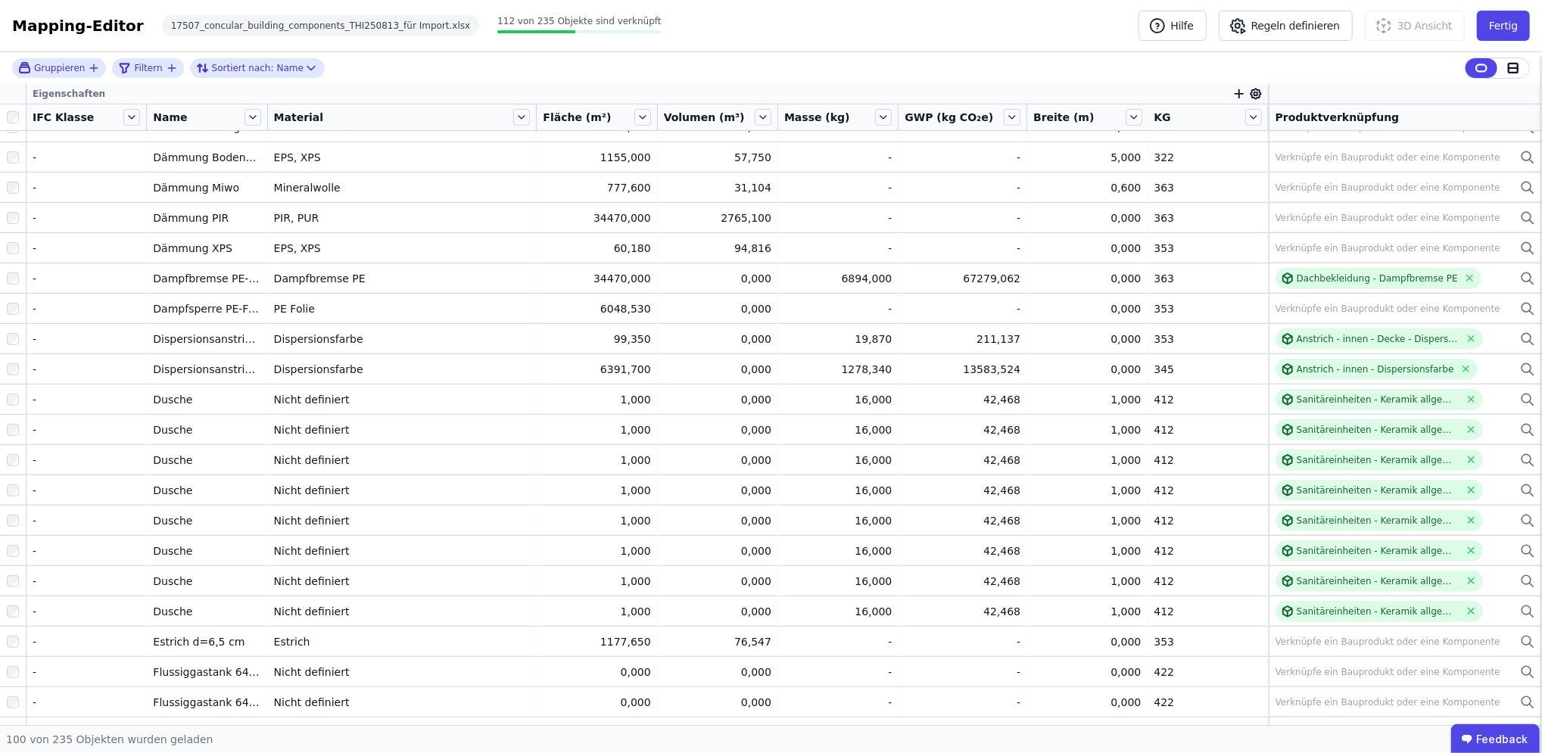
click at [1233, 95] on icon "button" at bounding box center [1240, 94] width 14 height 14
click at [1286, 194] on div "Importierte Eigenschaften" at bounding box center [1315, 201] width 139 height 15
click at [1300, 210] on div "Extra" at bounding box center [1323, 202] width 155 height 15
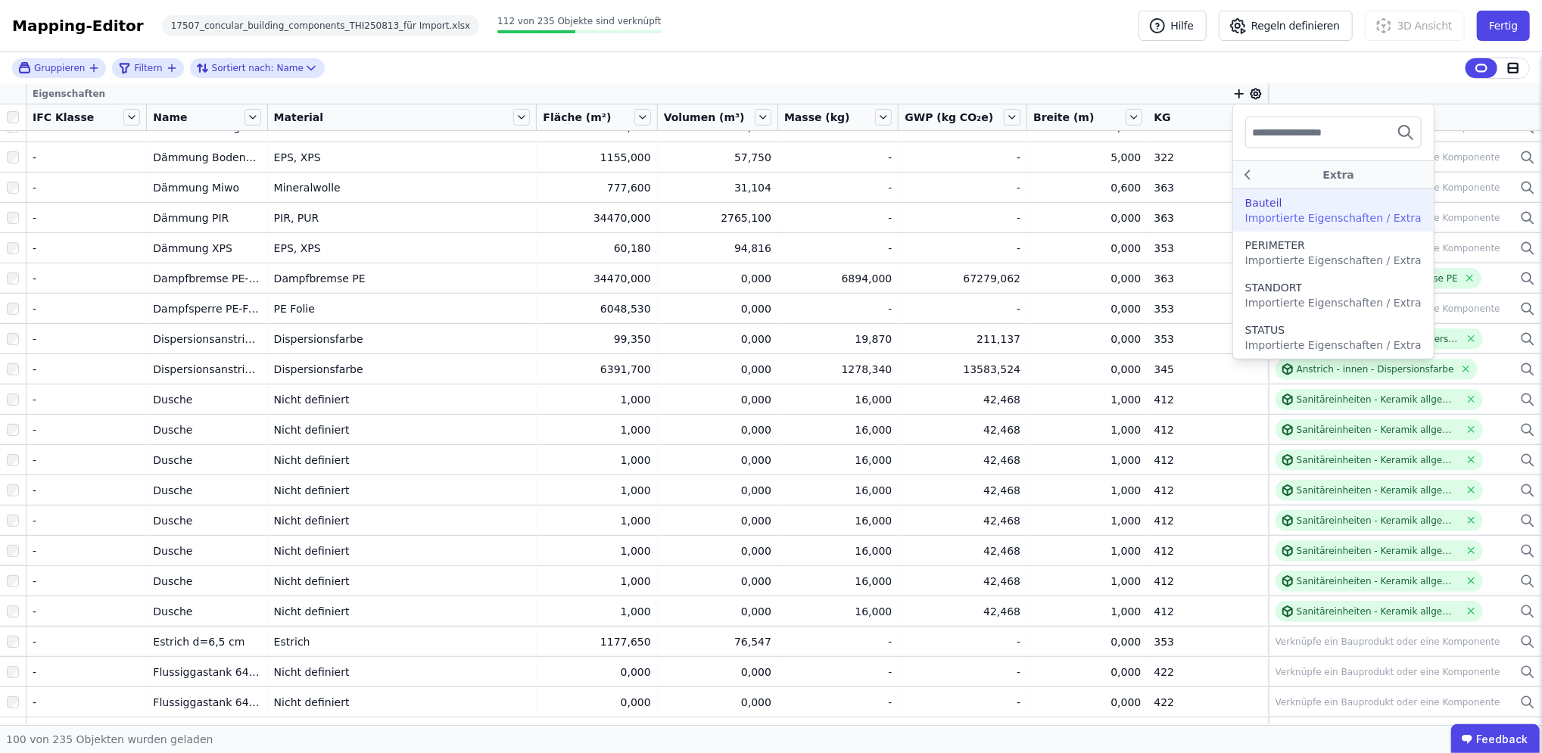
click at [1271, 215] on span "Importierte Eigenschaften / Extra" at bounding box center [1334, 218] width 176 height 12
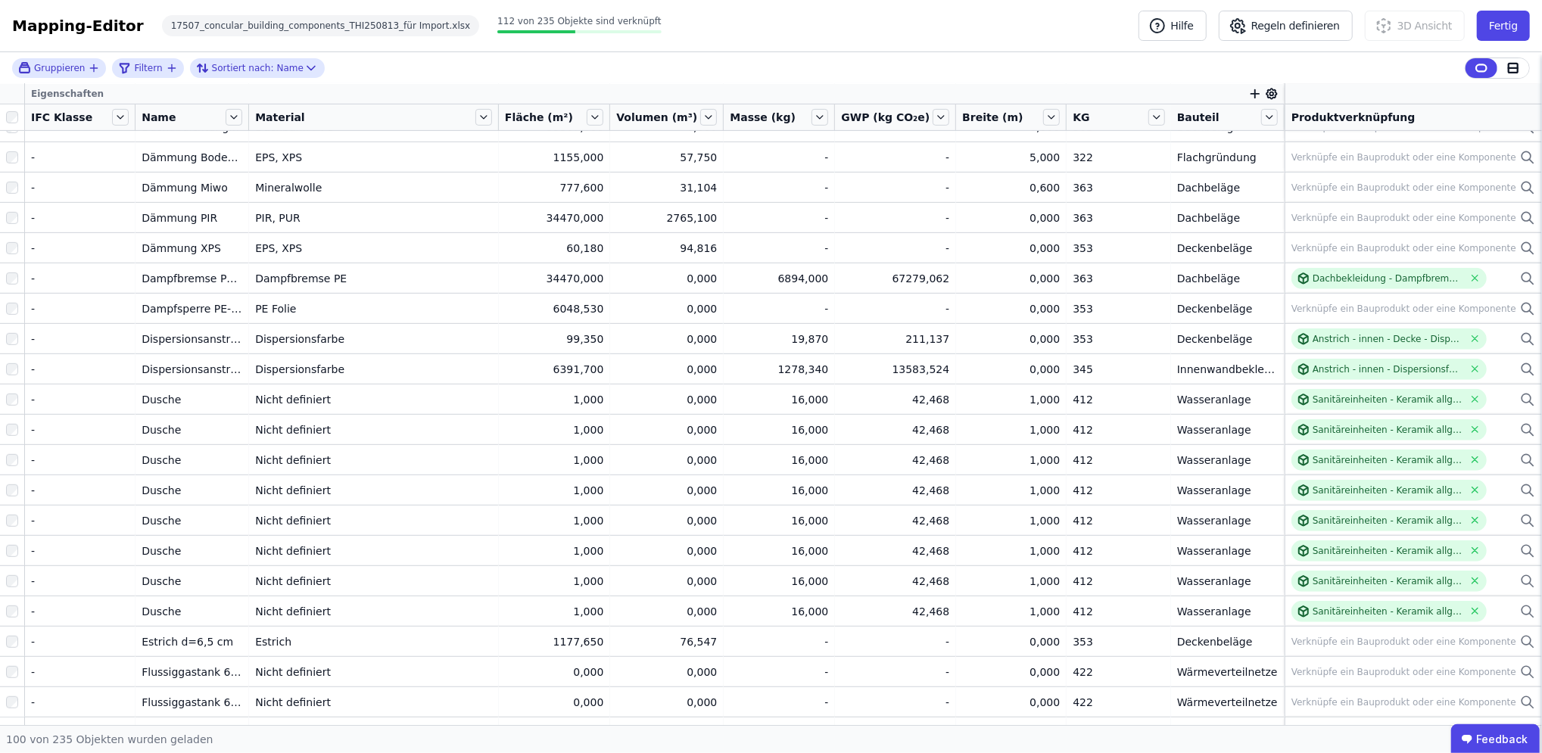
click at [1249, 91] on icon "button" at bounding box center [1256, 94] width 14 height 14
click at [1378, 198] on div "Importierte Eigenschaften" at bounding box center [1334, 201] width 147 height 15
click at [1385, 202] on div "Extra" at bounding box center [1338, 202] width 155 height 15
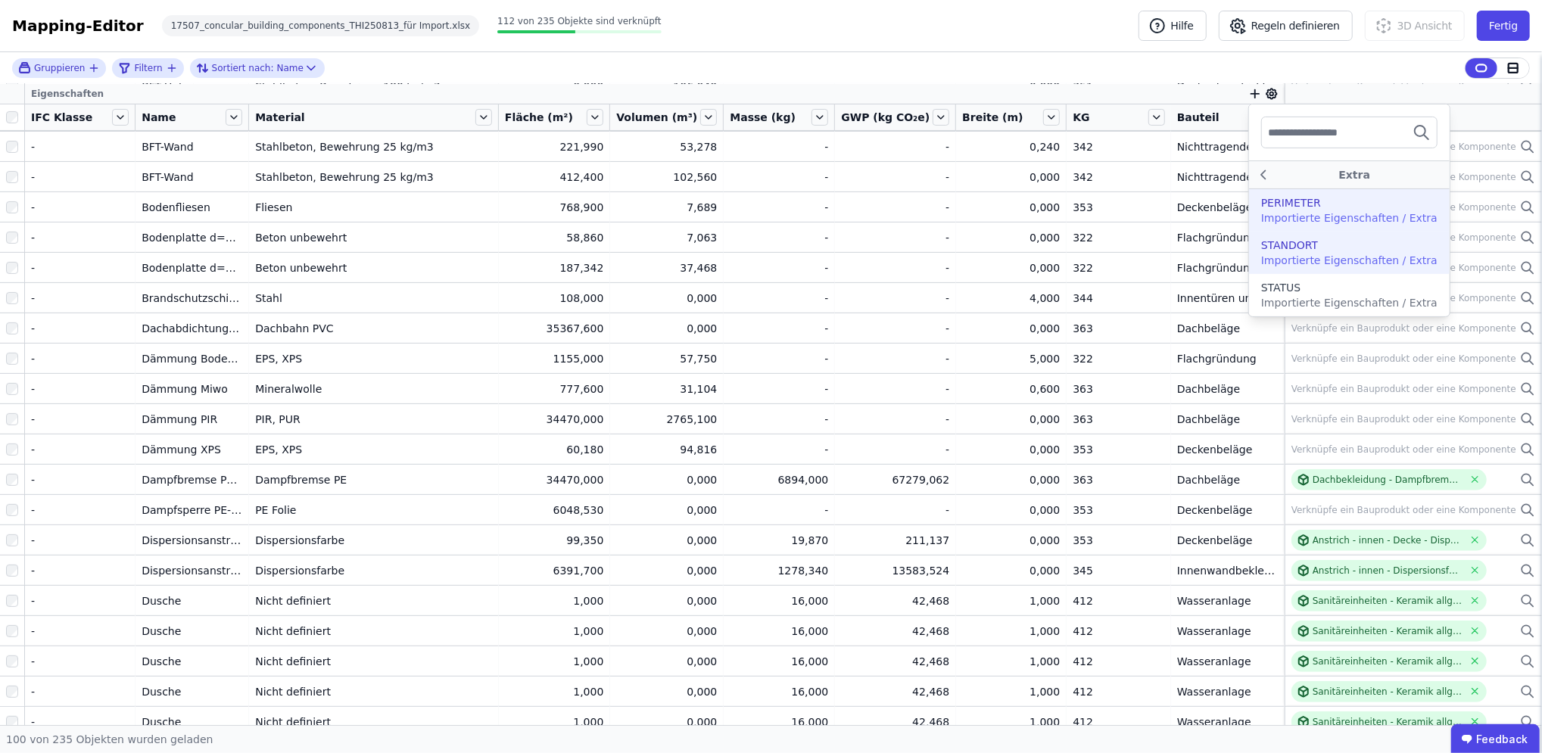
scroll to position [0, 0]
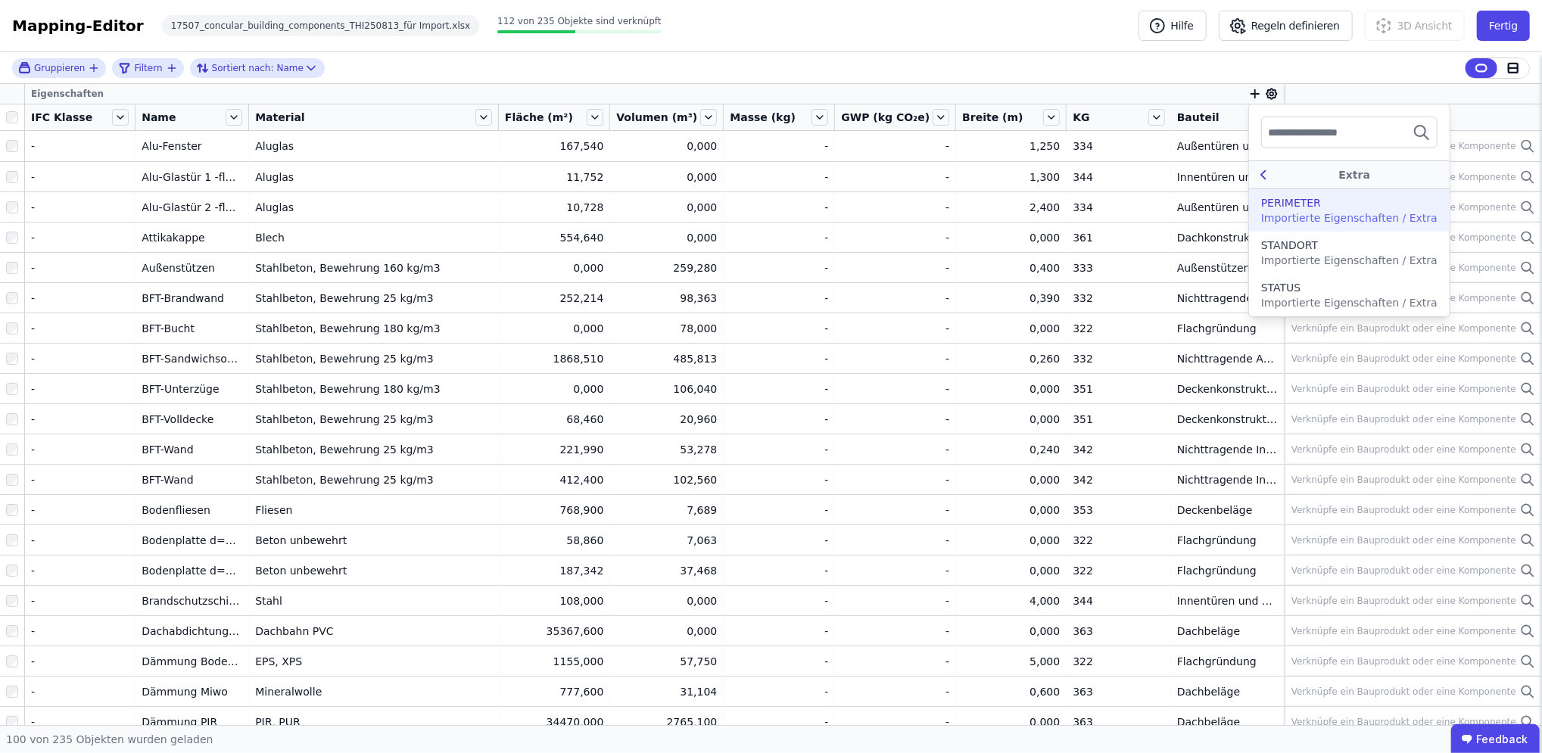
click at [1272, 176] on div "Extra" at bounding box center [1355, 174] width 166 height 15
click at [1255, 181] on icon at bounding box center [1263, 175] width 17 height 18
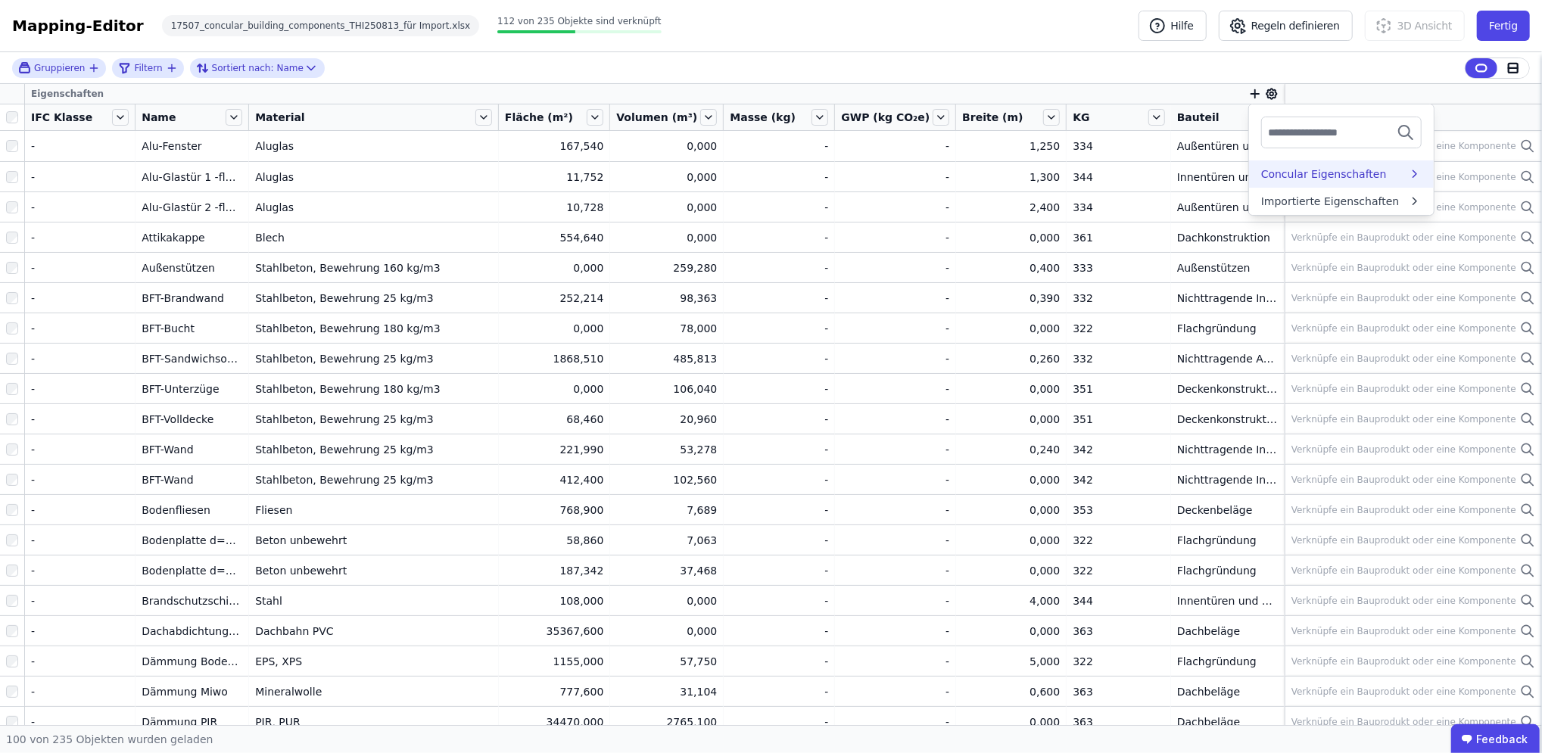
click at [1305, 174] on div "Concular Eigenschaften" at bounding box center [1324, 174] width 126 height 15
click at [1366, 202] on div "Auswertungen" at bounding box center [1334, 202] width 147 height 15
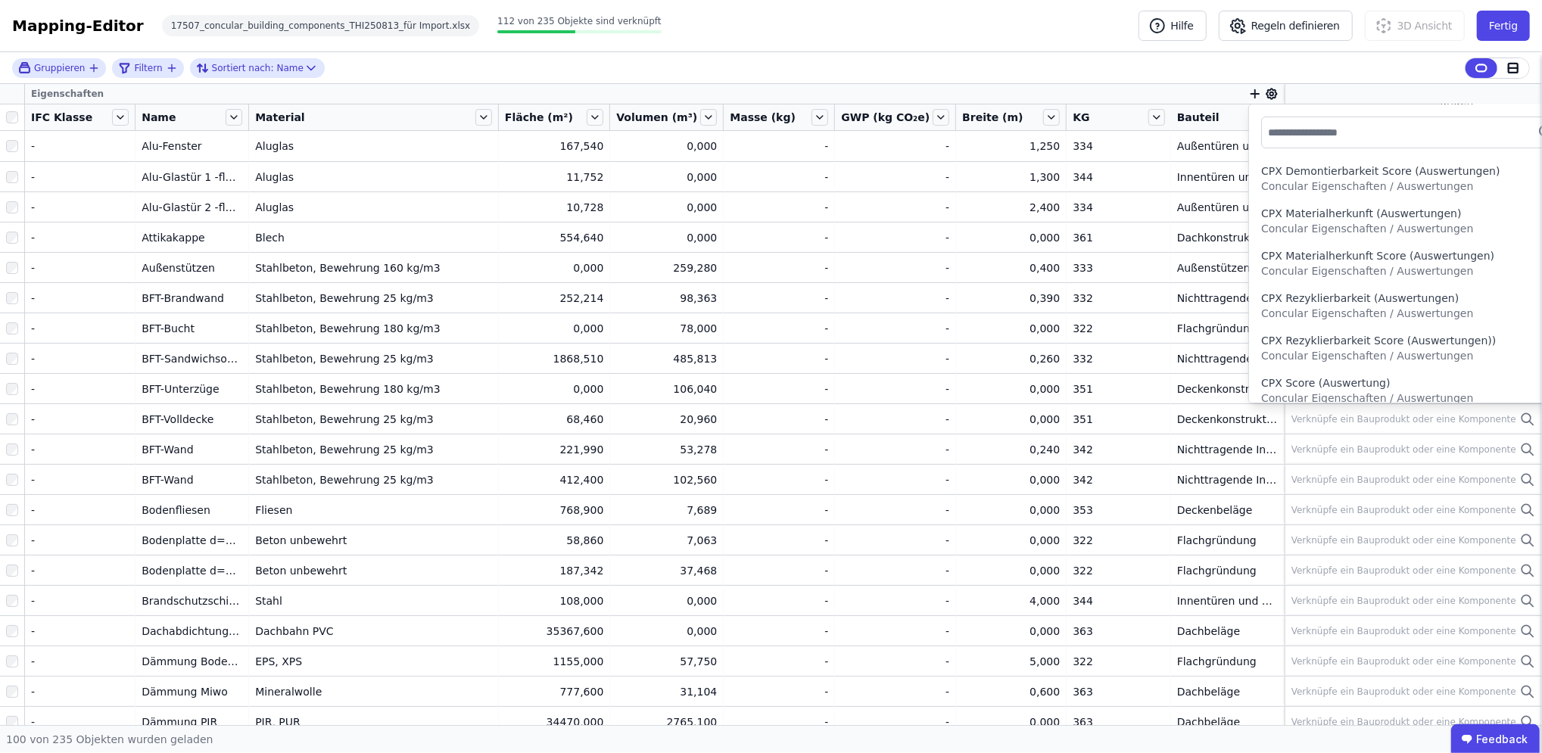
scroll to position [101, 0]
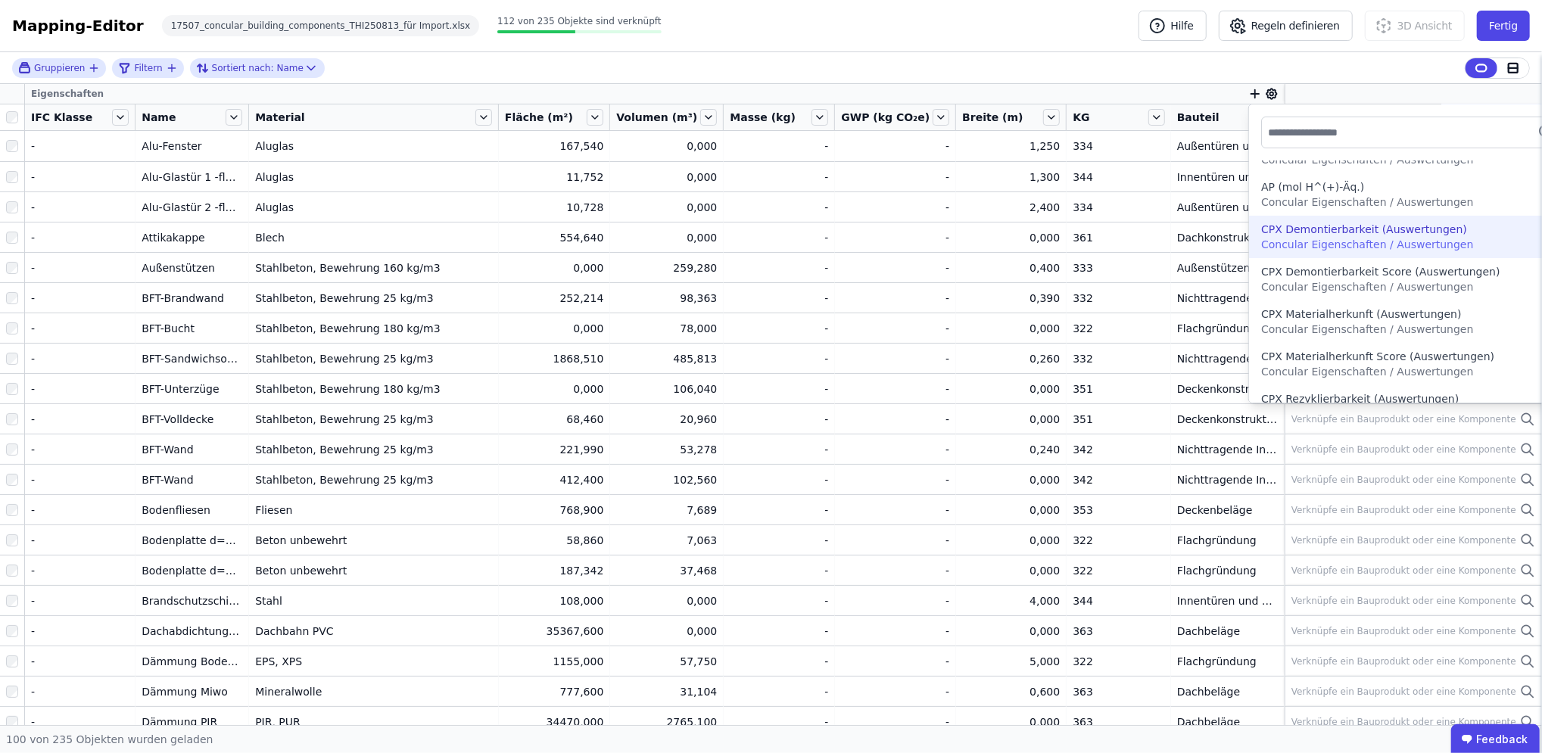
click at [1362, 245] on span "Concular Eigenschaften / Auswertungen" at bounding box center [1367, 245] width 212 height 12
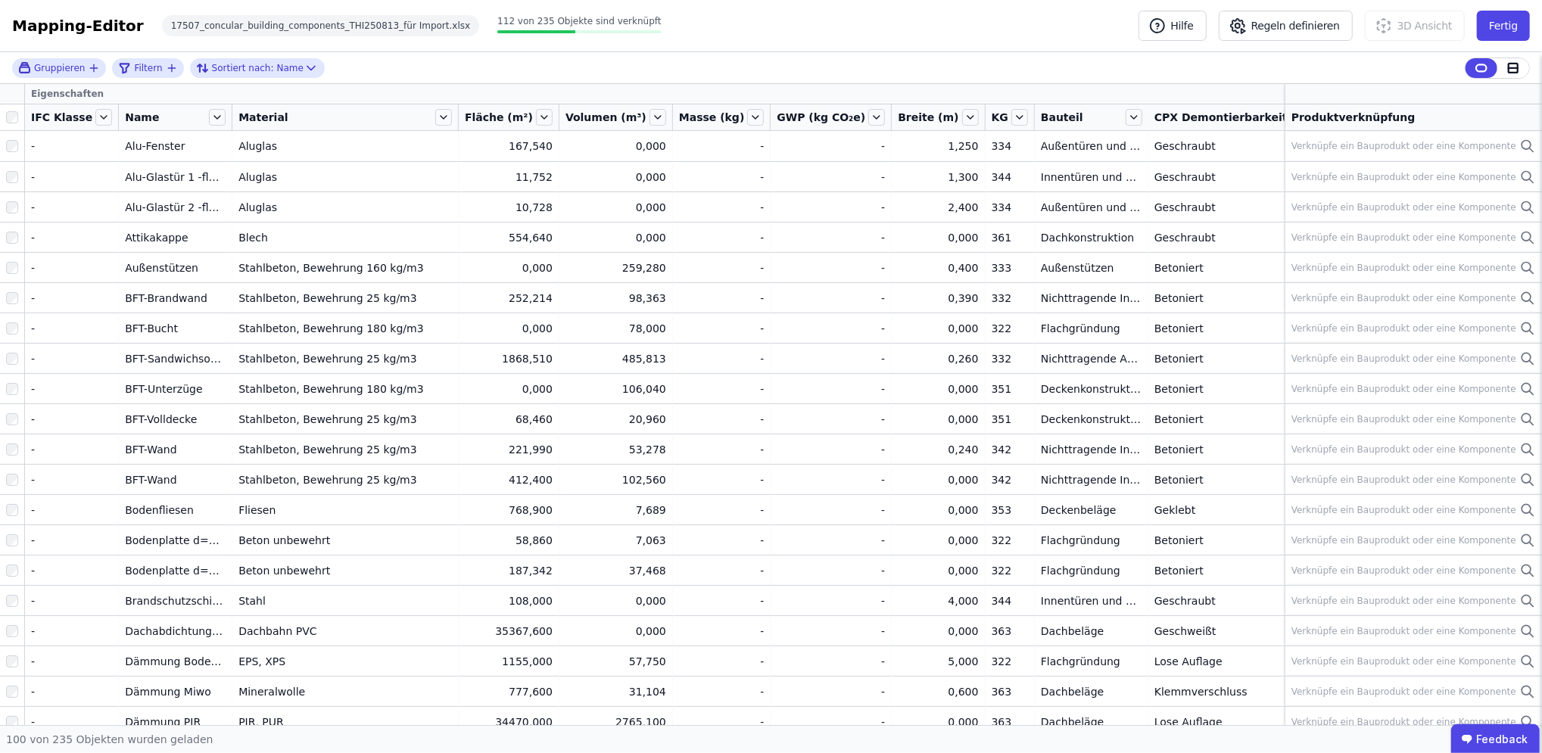
click at [1391, 115] on icon at bounding box center [1399, 117] width 17 height 17
click at [1385, 98] on icon "button" at bounding box center [1385, 94] width 0 height 8
click at [1391, 169] on div "Concular Eigenschaften" at bounding box center [1454, 174] width 126 height 15
click at [1391, 198] on div "Auswertungen" at bounding box center [1429, 202] width 76 height 15
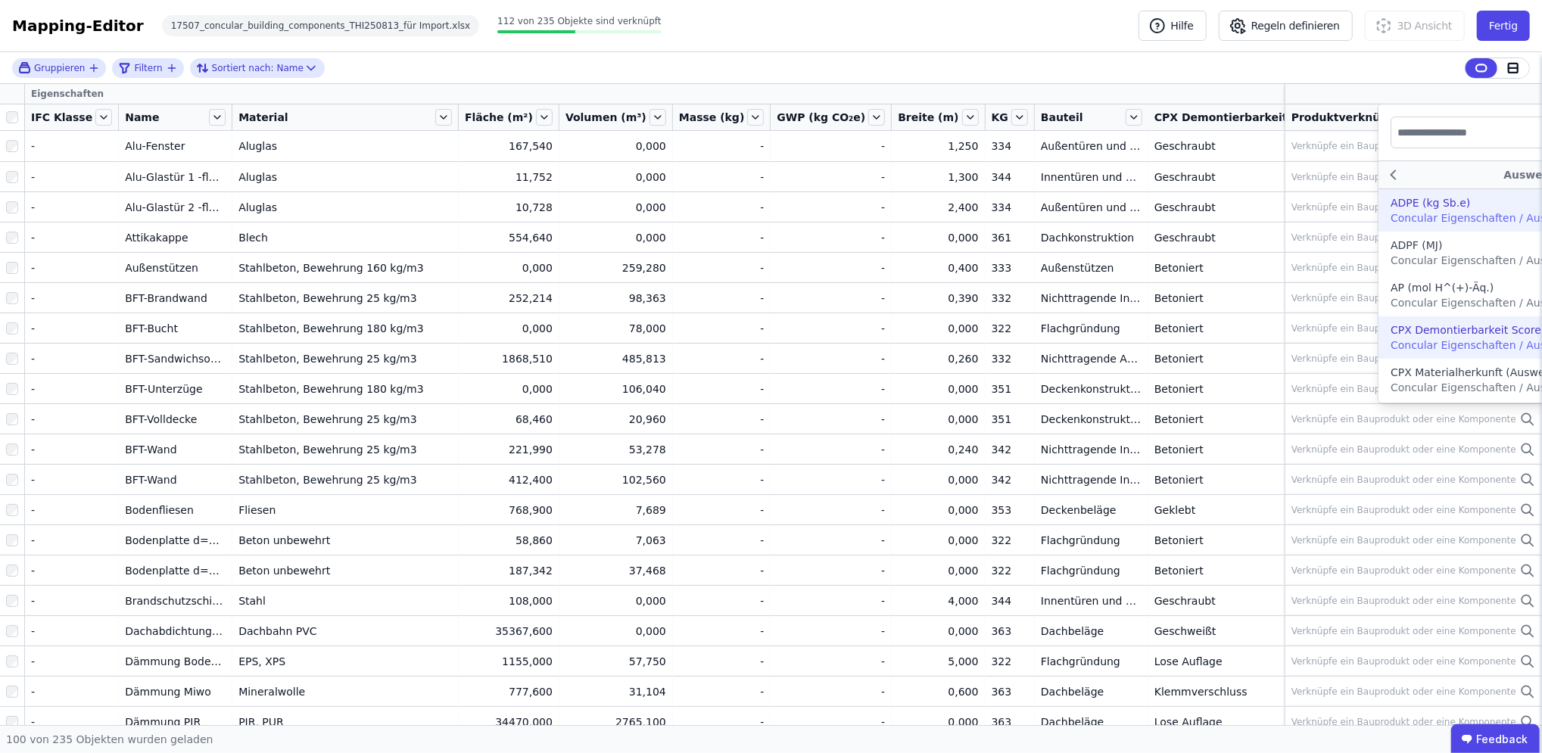
click at [1391, 352] on div "CPX Demontierbarkeit Score (Auswertungen) Concular Eigenschaften / Auswertungen" at bounding box center [1541, 338] width 301 height 30
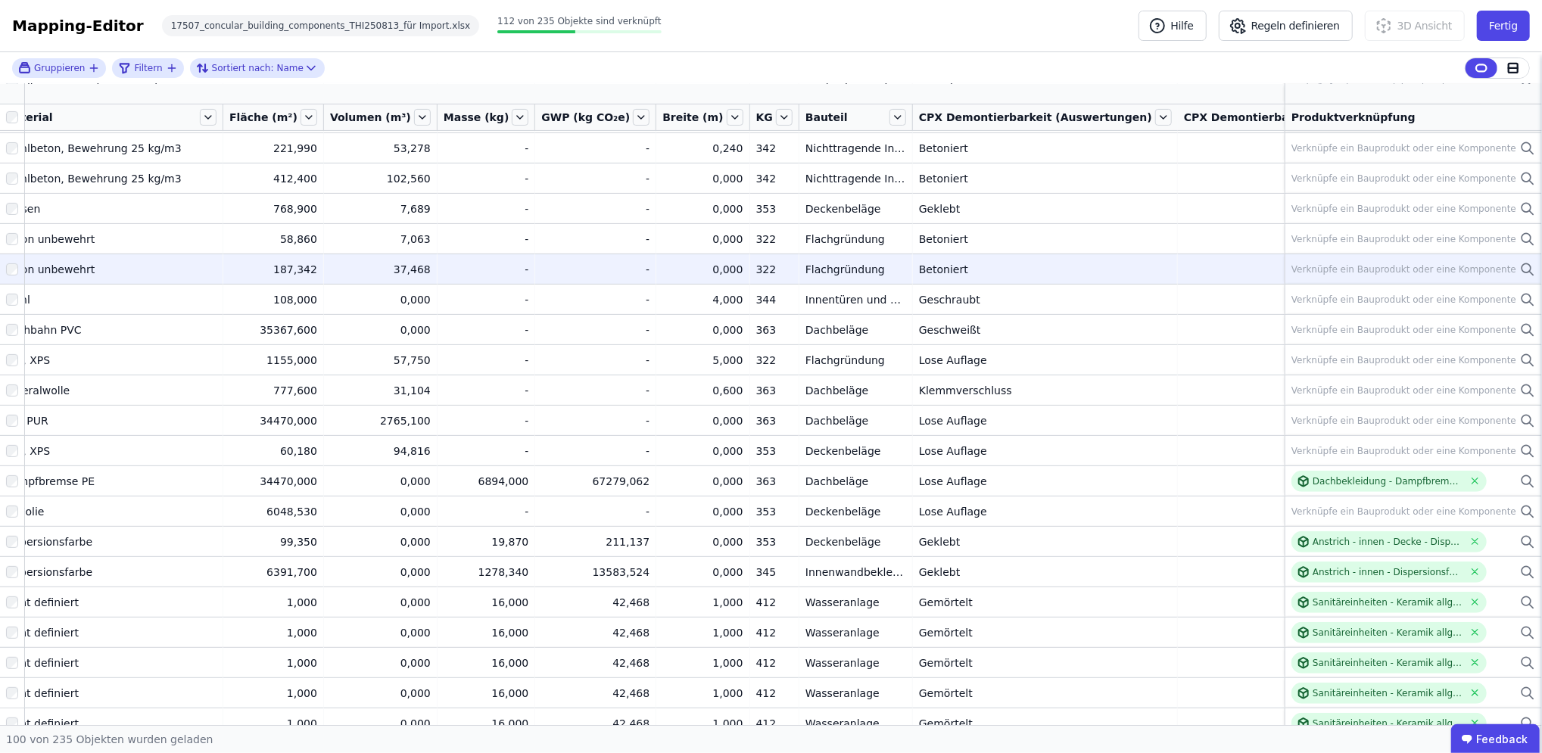
scroll to position [303, 235]
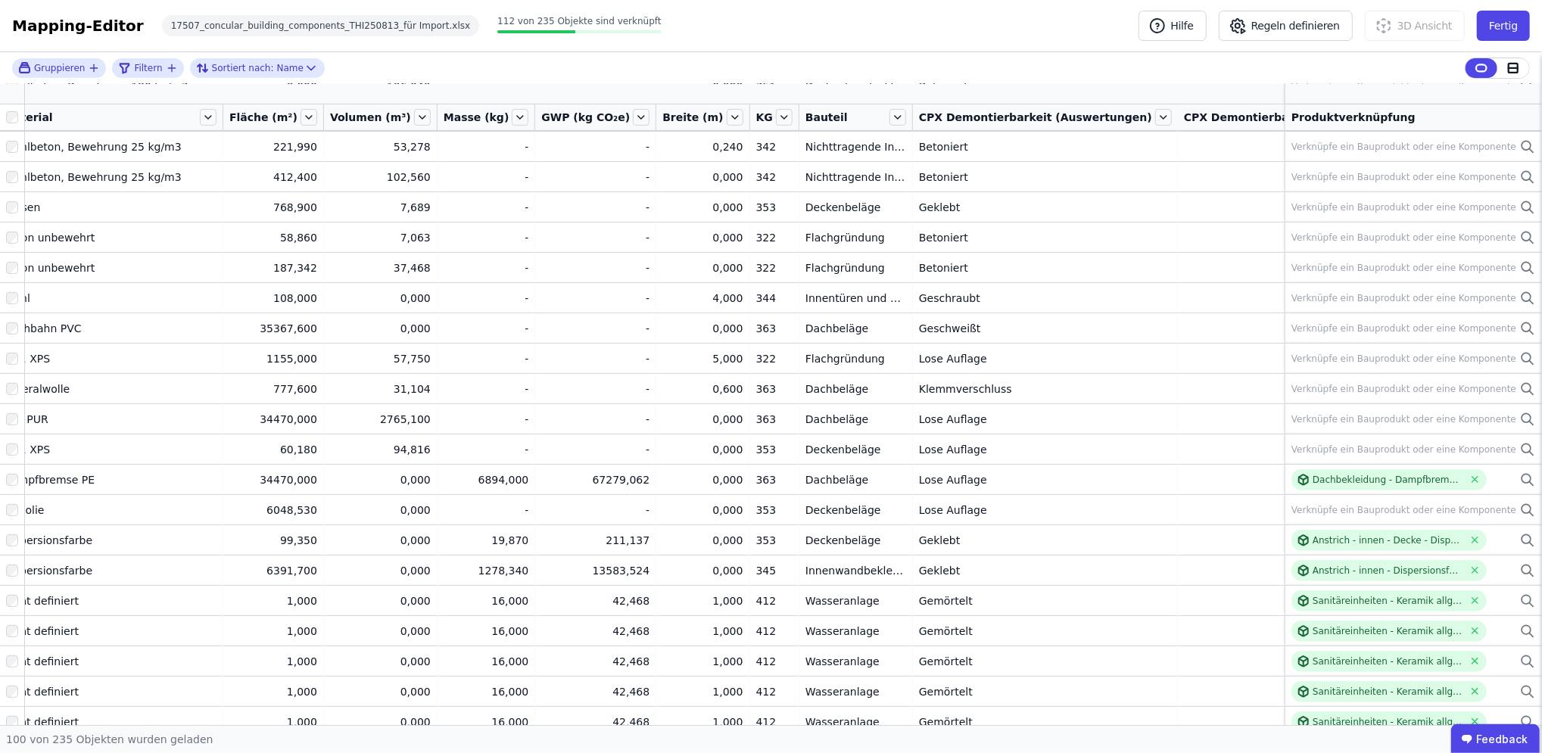
click at [1448, 94] on icon "button" at bounding box center [1452, 94] width 8 height 0
click at [1458, 178] on div "Concular Eigenschaften" at bounding box center [1521, 174] width 126 height 15
click at [1458, 233] on div "Objekt (Import)" at bounding box center [1499, 230] width 82 height 15
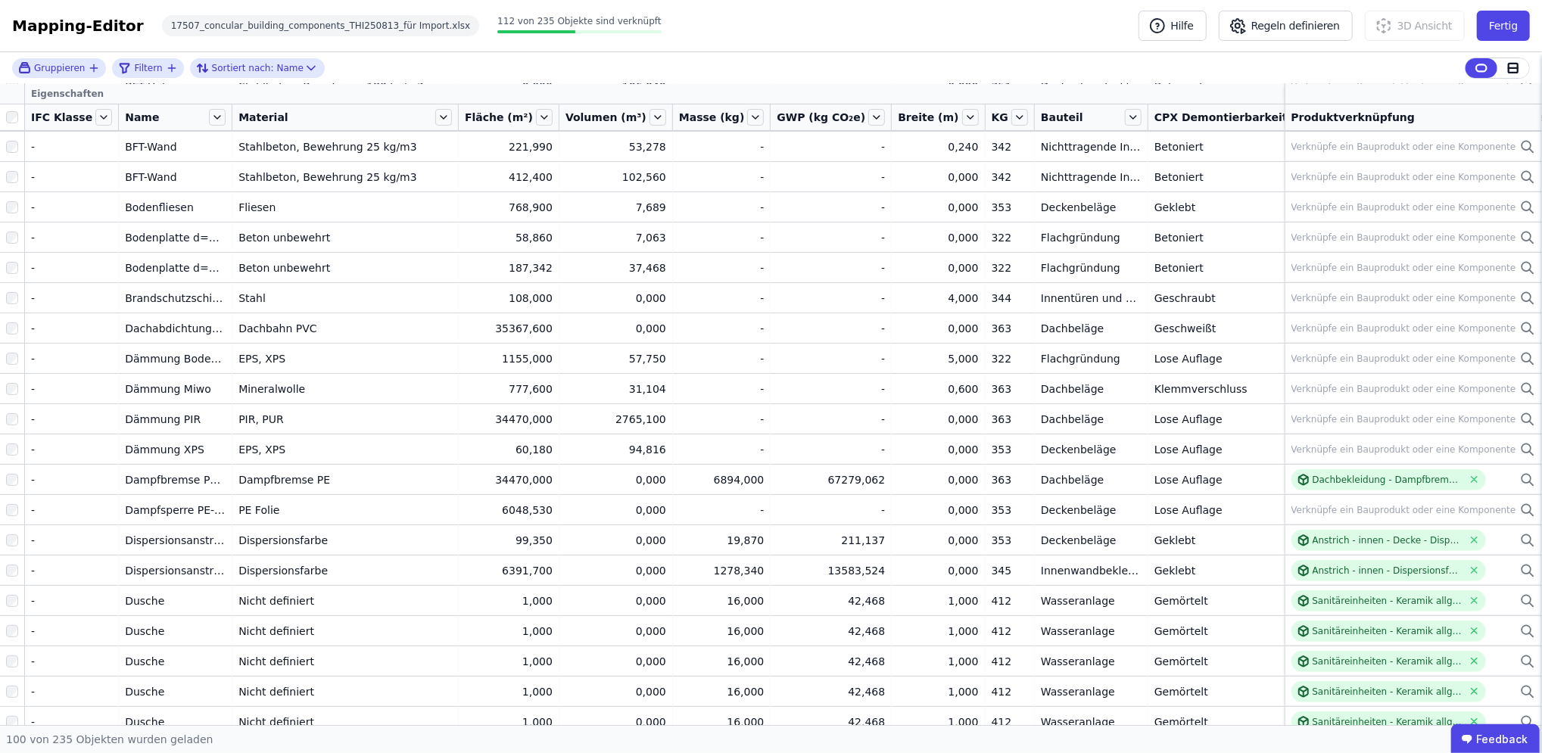
scroll to position [303, 418]
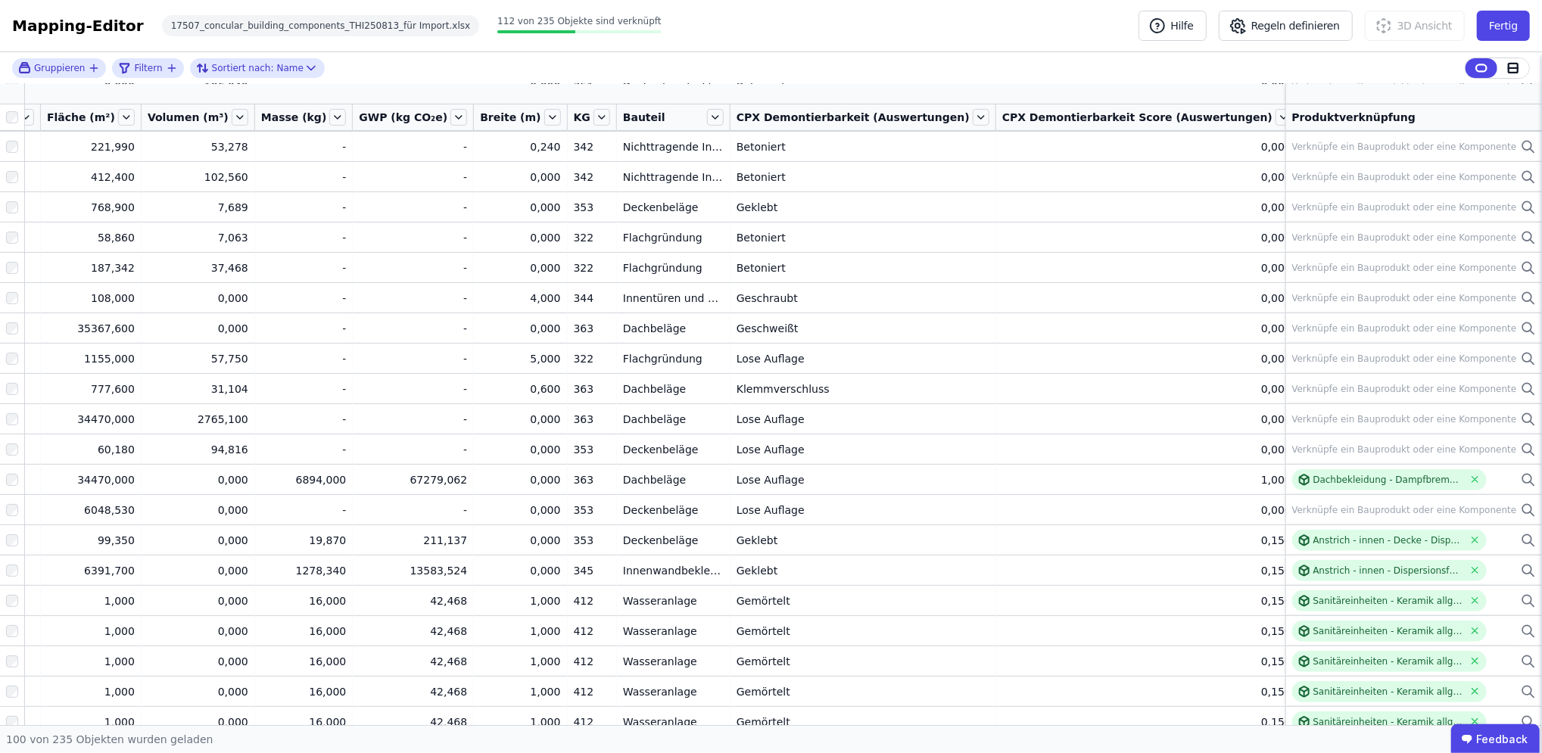
click at [1484, 94] on icon "button" at bounding box center [1488, 94] width 8 height 0
click at [1495, 179] on div "Concular Eigenschaften" at bounding box center [1558, 174] width 126 height 15
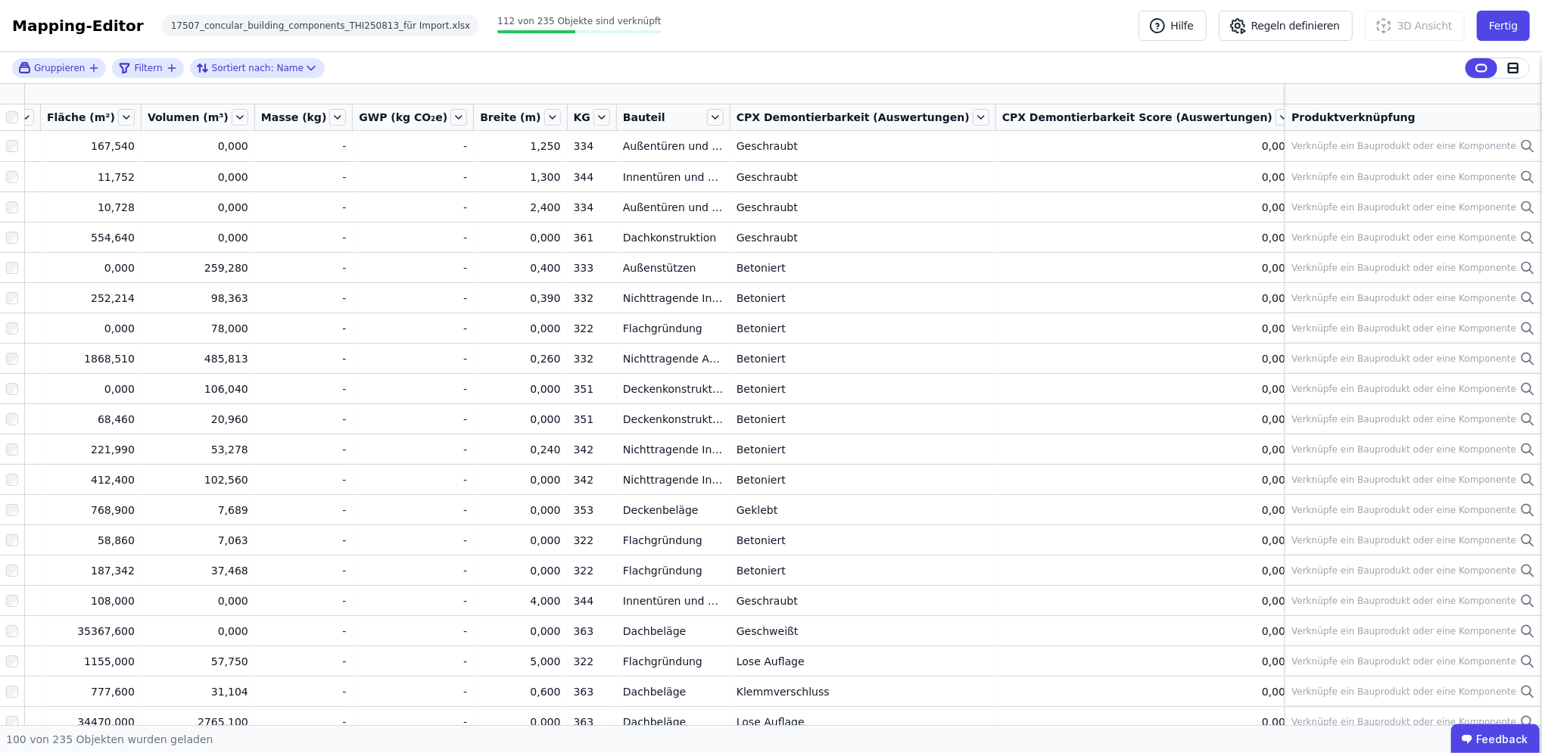
scroll to position [0, 561]
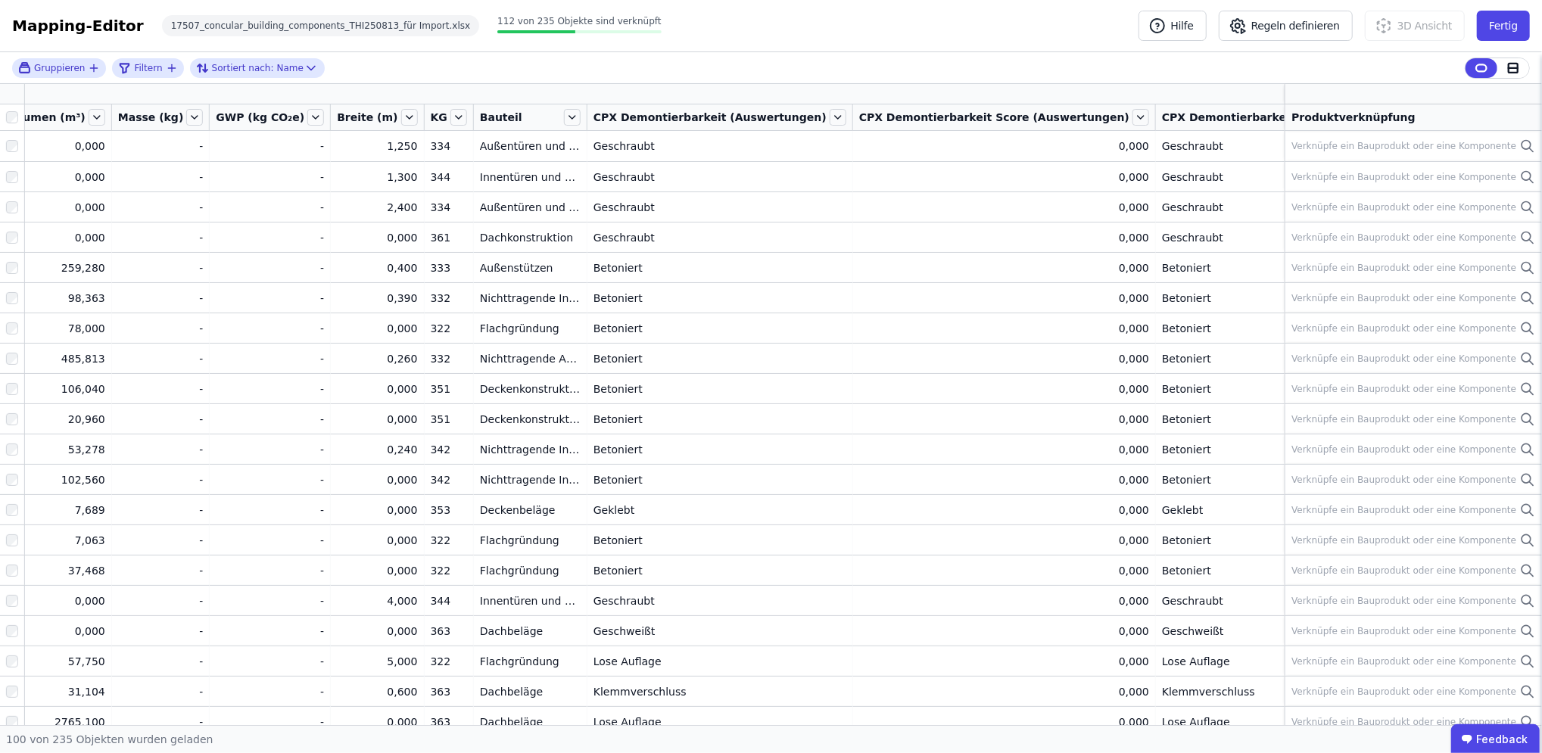
click at [1381, 114] on span "Importierte Masse (kg)" at bounding box center [1450, 117] width 138 height 15
drag, startPoint x: 1187, startPoint y: 120, endPoint x: 1062, endPoint y: 115, distance: 125.0
click at [1062, 115] on tr "IFC Klasse Name Material Fläche (m²) Volumen (m³) Masse (kg) GWP (kg CO₂e) Brei…" at bounding box center [620, 117] width 2363 height 27
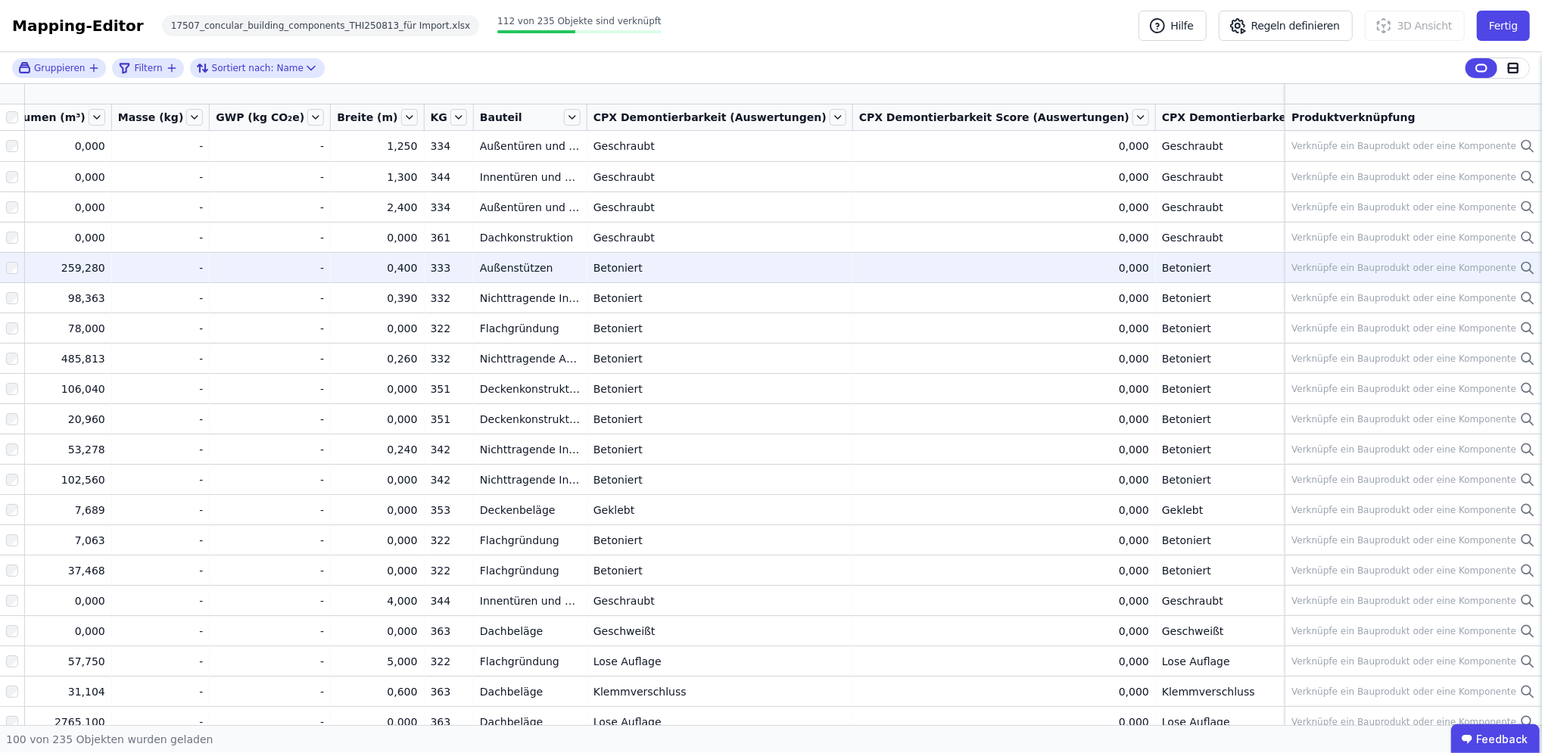
click at [1381, 265] on div "760340,000" at bounding box center [1459, 267] width 157 height 15
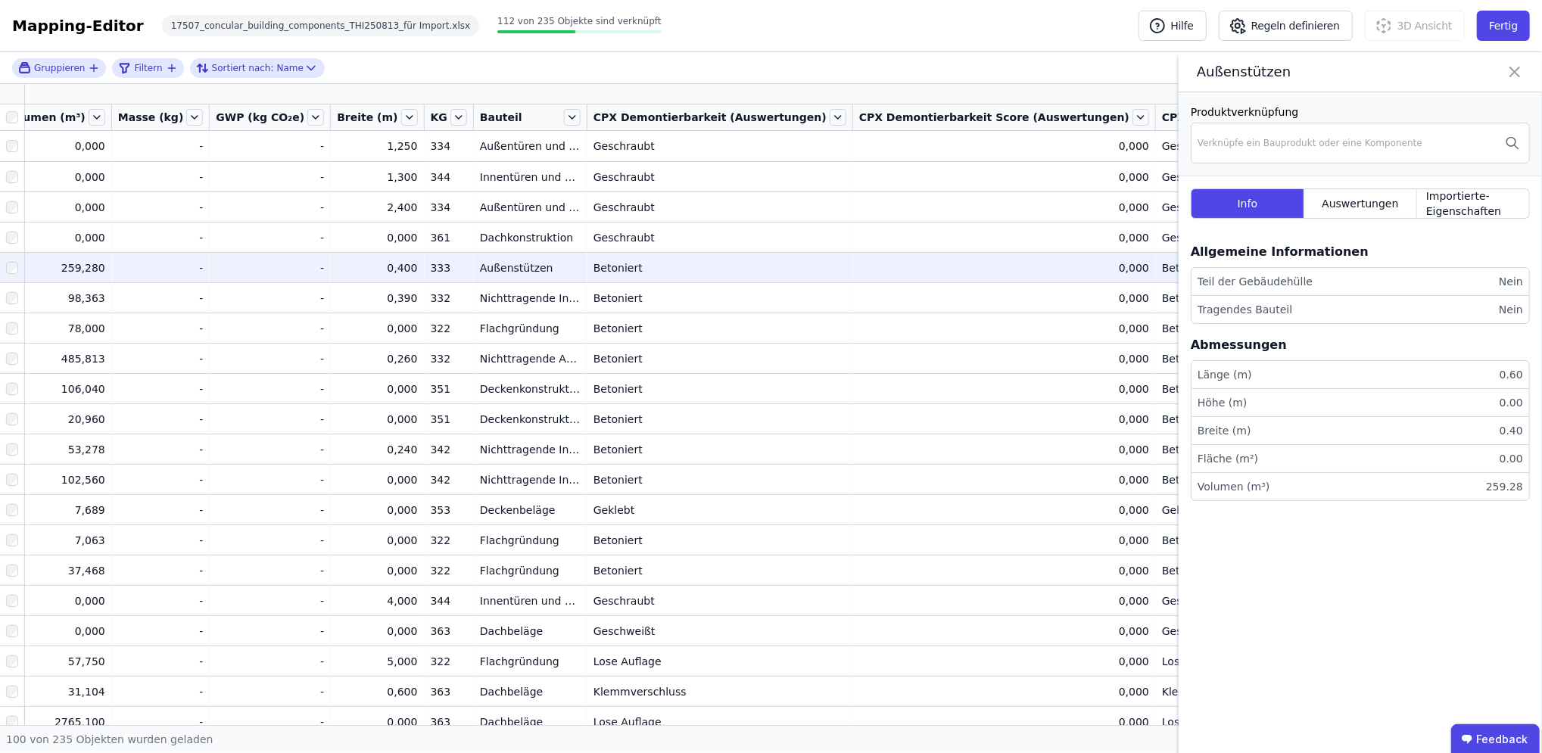
click at [1517, 72] on icon at bounding box center [1515, 71] width 9 height 9
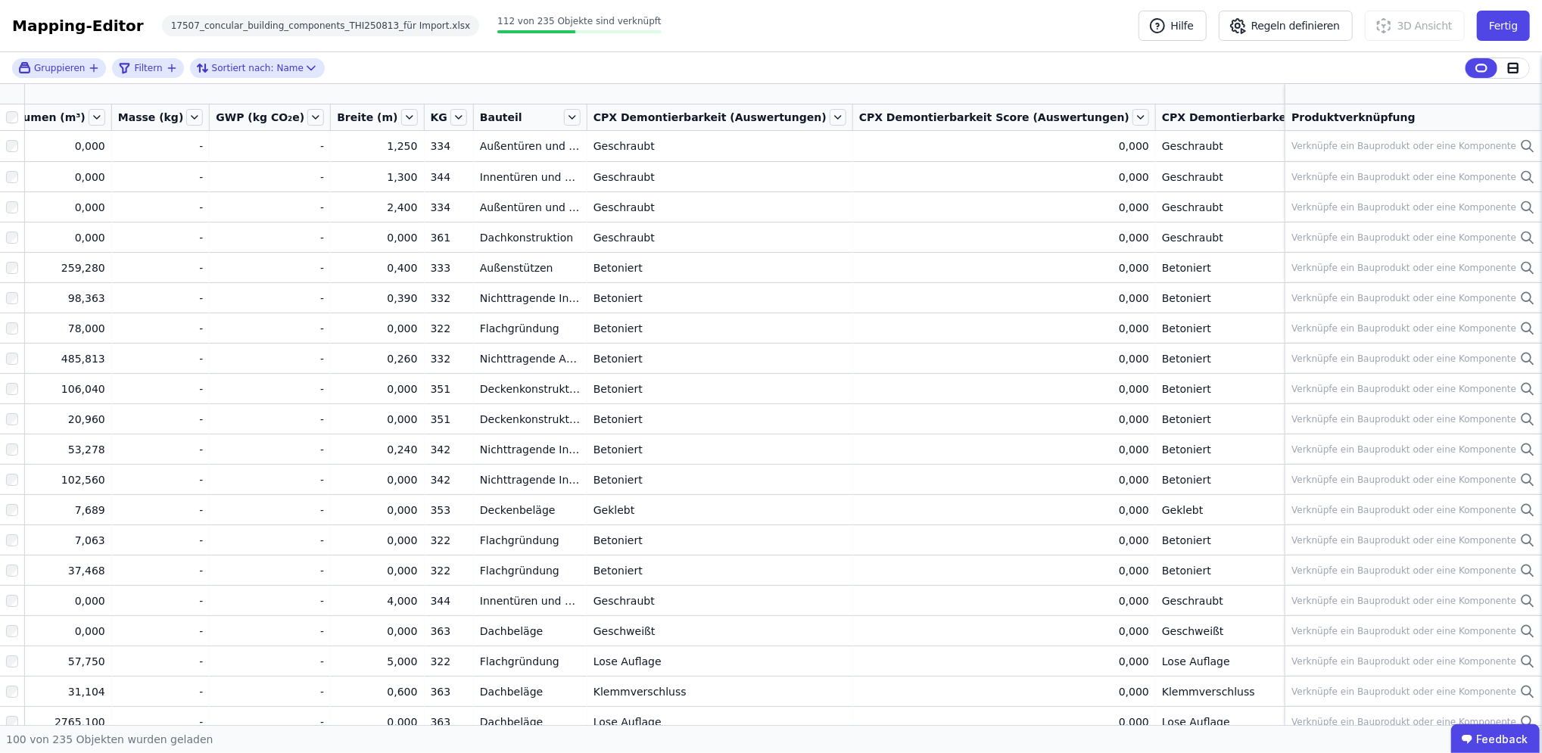
click at [1162, 120] on span "CPX Demontierbarkeit (Import)" at bounding box center [1255, 117] width 186 height 15
click at [1124, 750] on div "100 von 235 Objekten wurden geladen" at bounding box center [771, 739] width 1542 height 28
click at [1525, 91] on icon at bounding box center [1532, 94] width 14 height 14
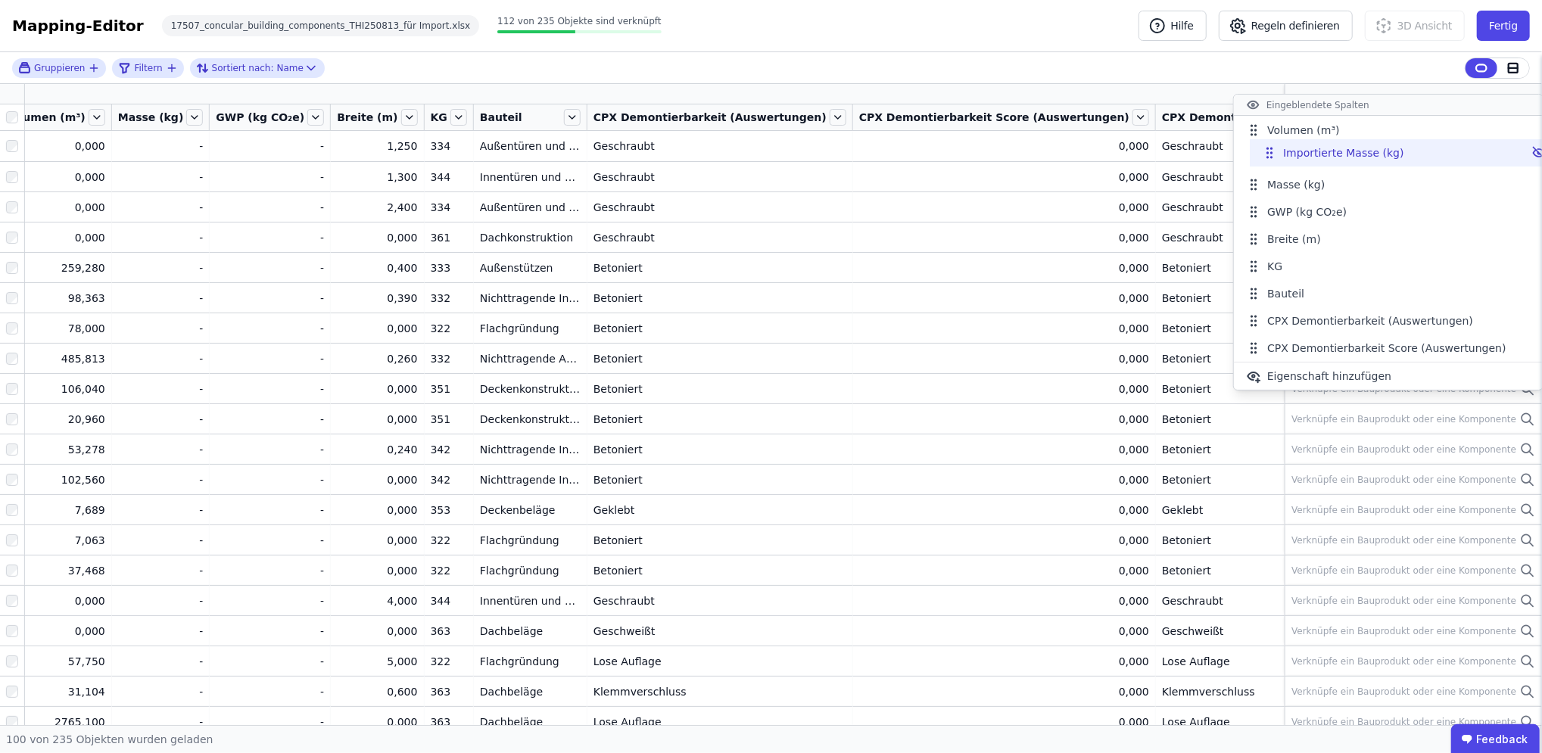
scroll to position [99, 0]
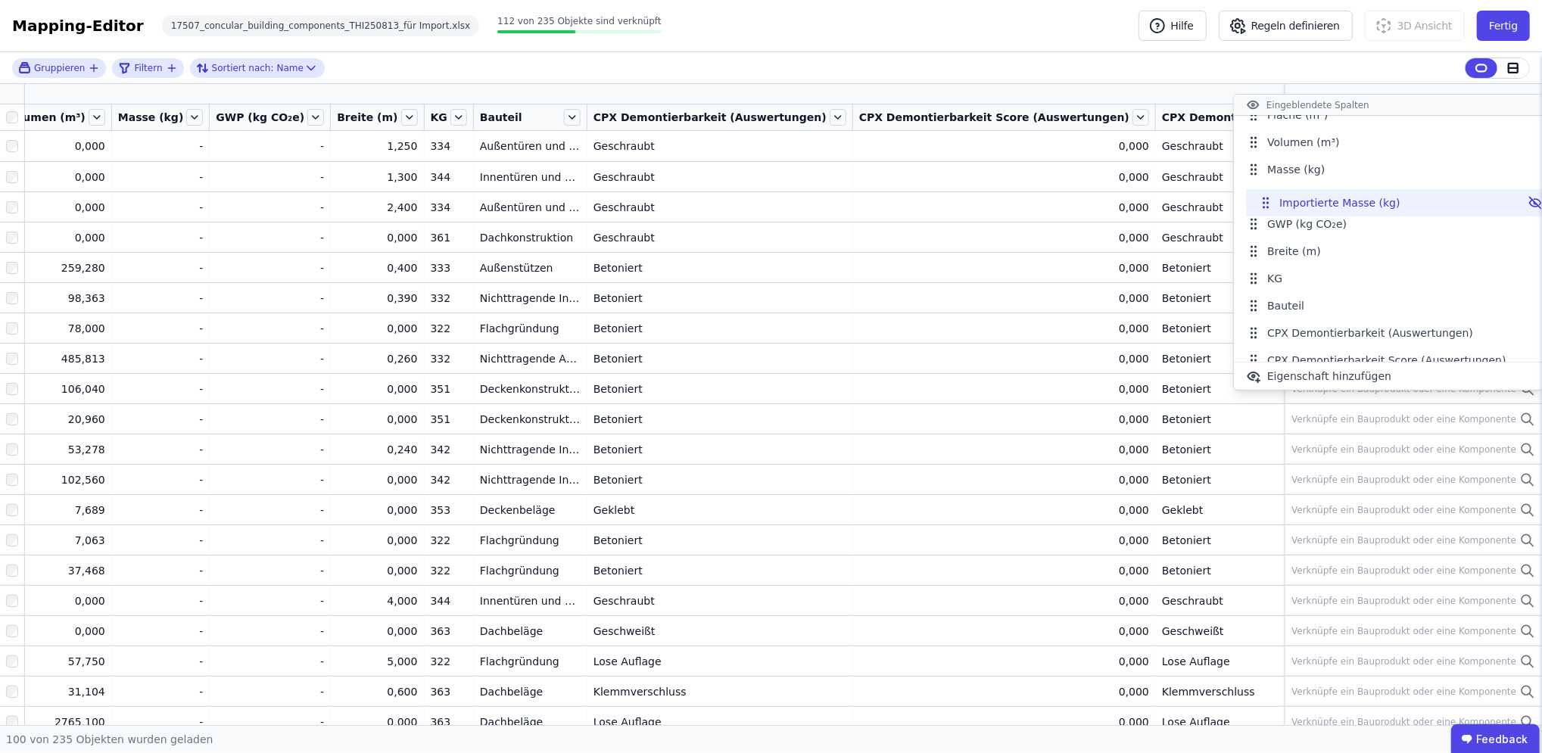
drag, startPoint x: 1258, startPoint y: 347, endPoint x: 1270, endPoint y: 204, distance: 142.9
click at [1270, 204] on icon at bounding box center [1265, 202] width 15 height 15
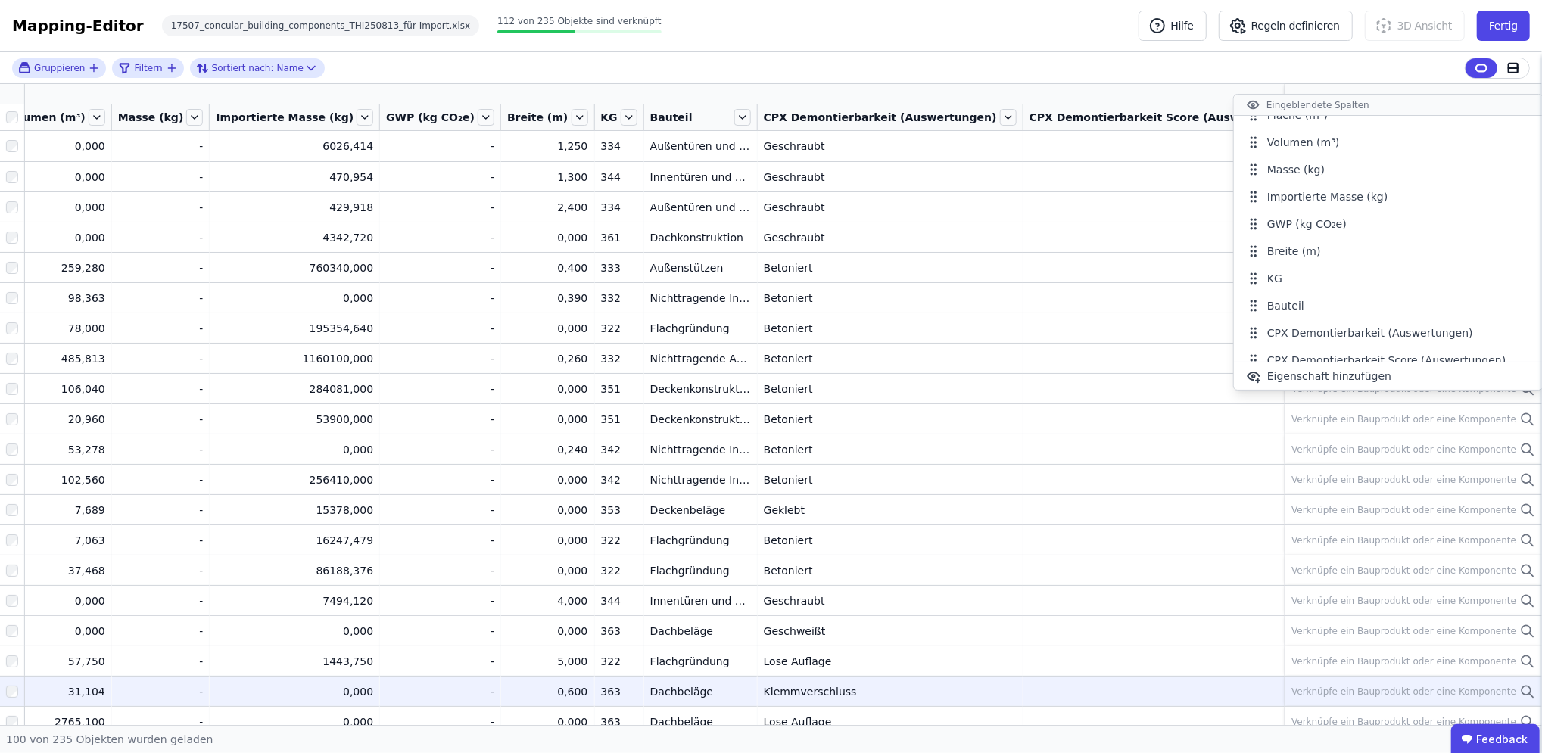
drag, startPoint x: 501, startPoint y: 719, endPoint x: 268, endPoint y: 682, distance: 235.3
click at [244, 685] on div "Gruppieren Filtern Sortiert nach: Name Eigenschaften IFC Klasse Name Material F…" at bounding box center [771, 388] width 1542 height 673
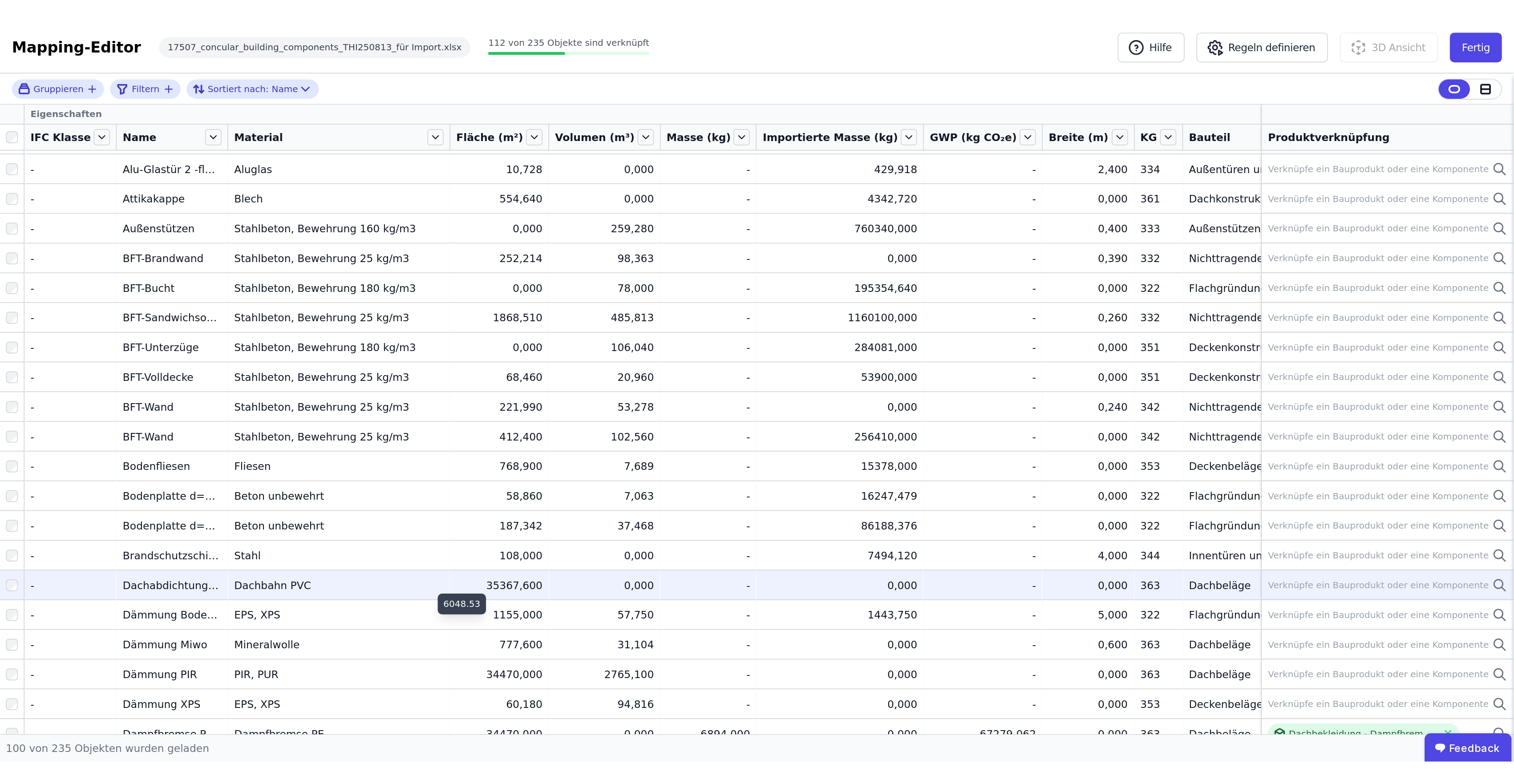
scroll to position [0, 0]
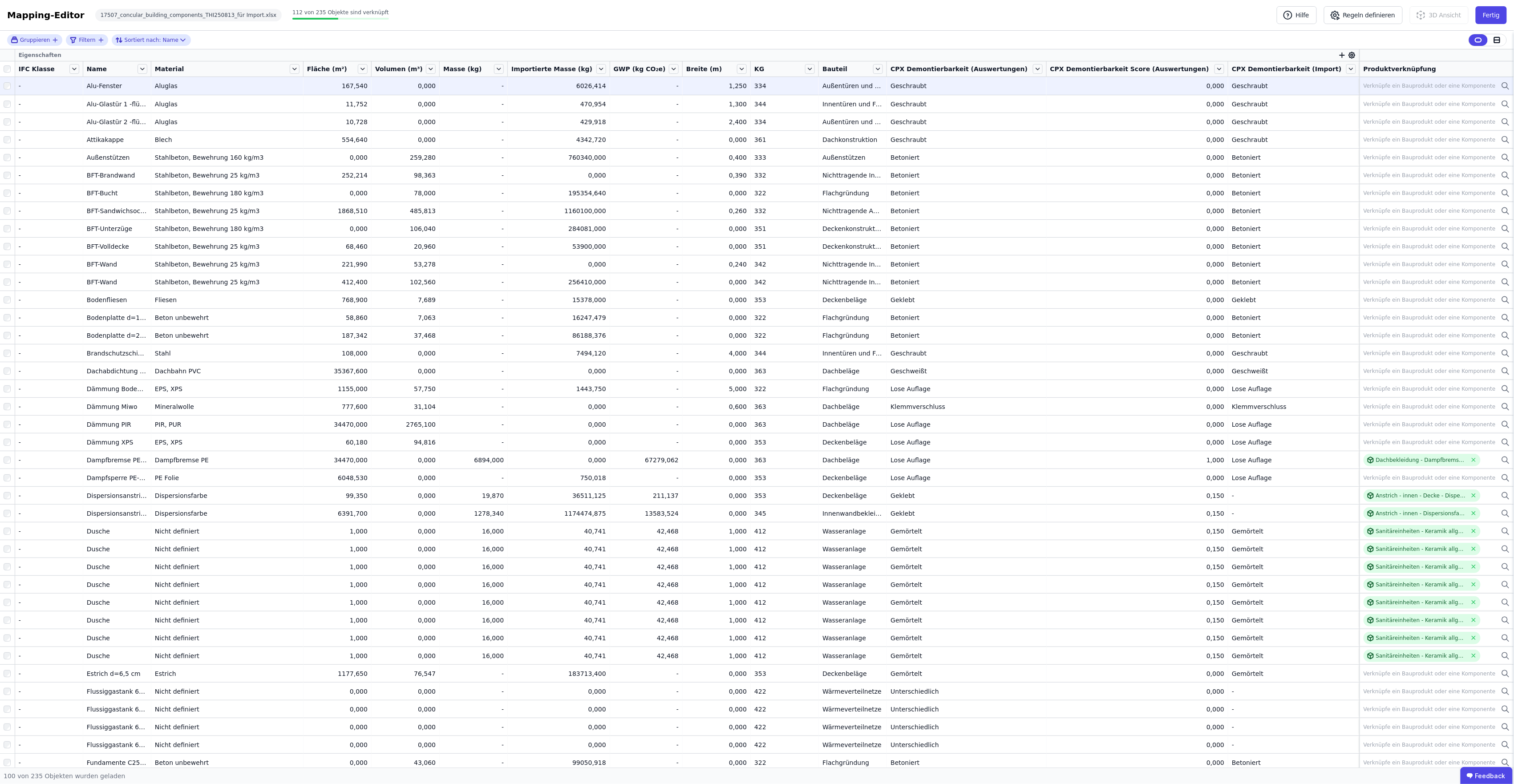
click at [906, 82] on div "Verknüpfe ein Bauprodukt oder eine Komponente" at bounding box center [1436, 86] width 146 height 11
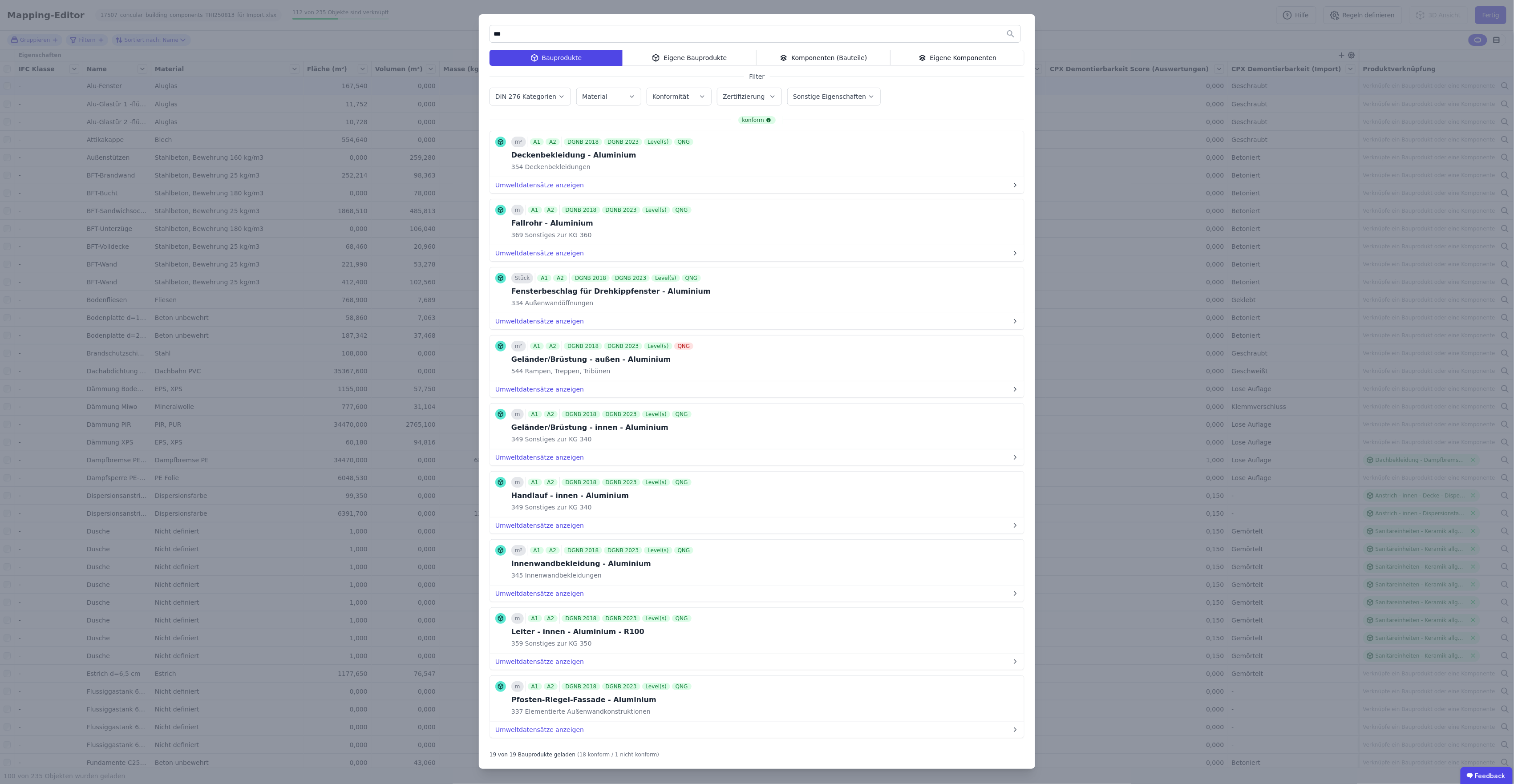
type input "***"
click at [558, 95] on icon "button" at bounding box center [562, 96] width 7 height 9
click at [500, 174] on icon at bounding box center [500, 174] width 5 height 0
click at [498, 162] on div "330 Außenwände/Vertikale Baukonstruktionen, außen" at bounding box center [598, 163] width 205 height 16
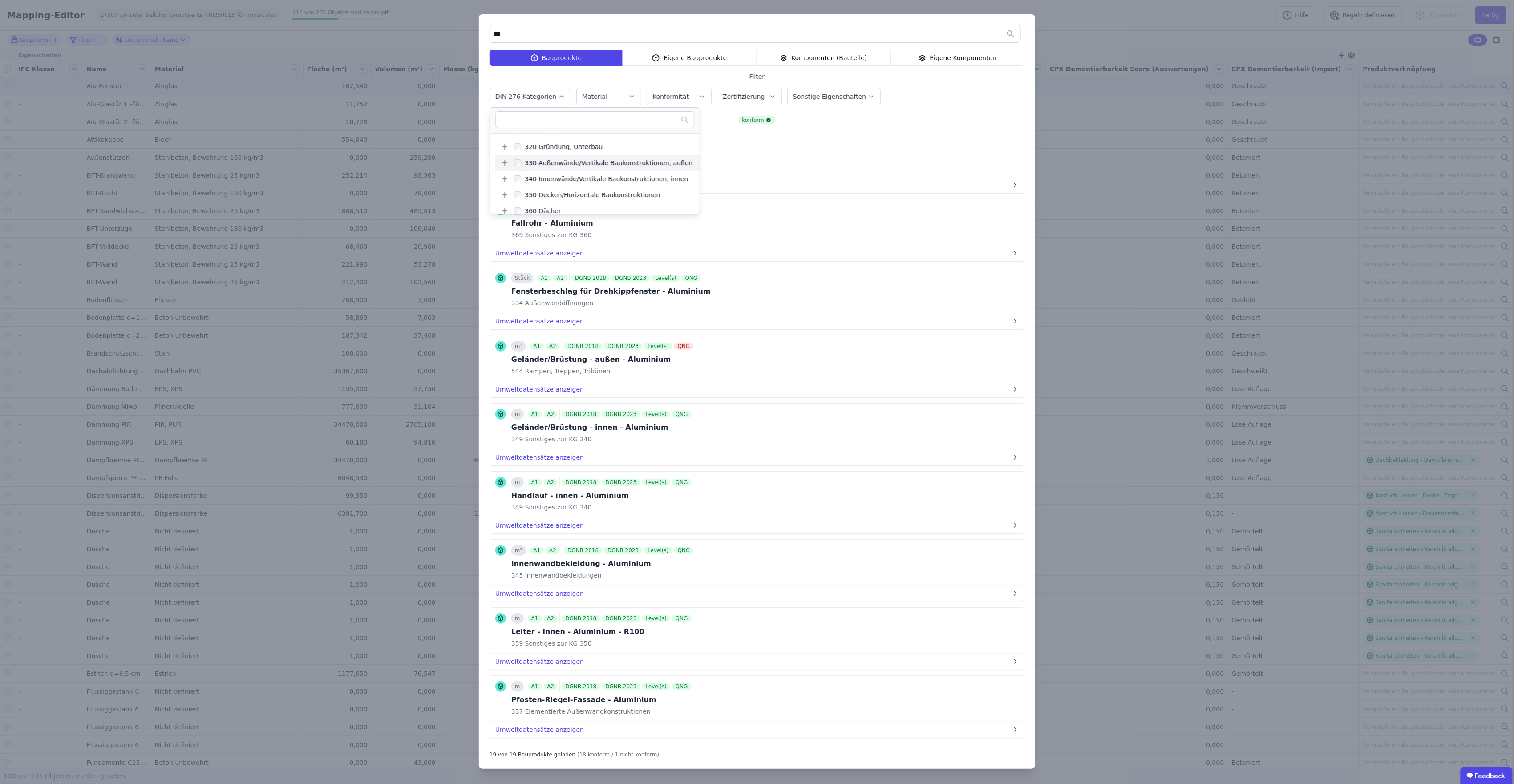
click at [503, 162] on icon at bounding box center [505, 163] width 8 height 8
click at [585, 180] on div "334 Außenwandöffnungen" at bounding box center [570, 179] width 86 height 9
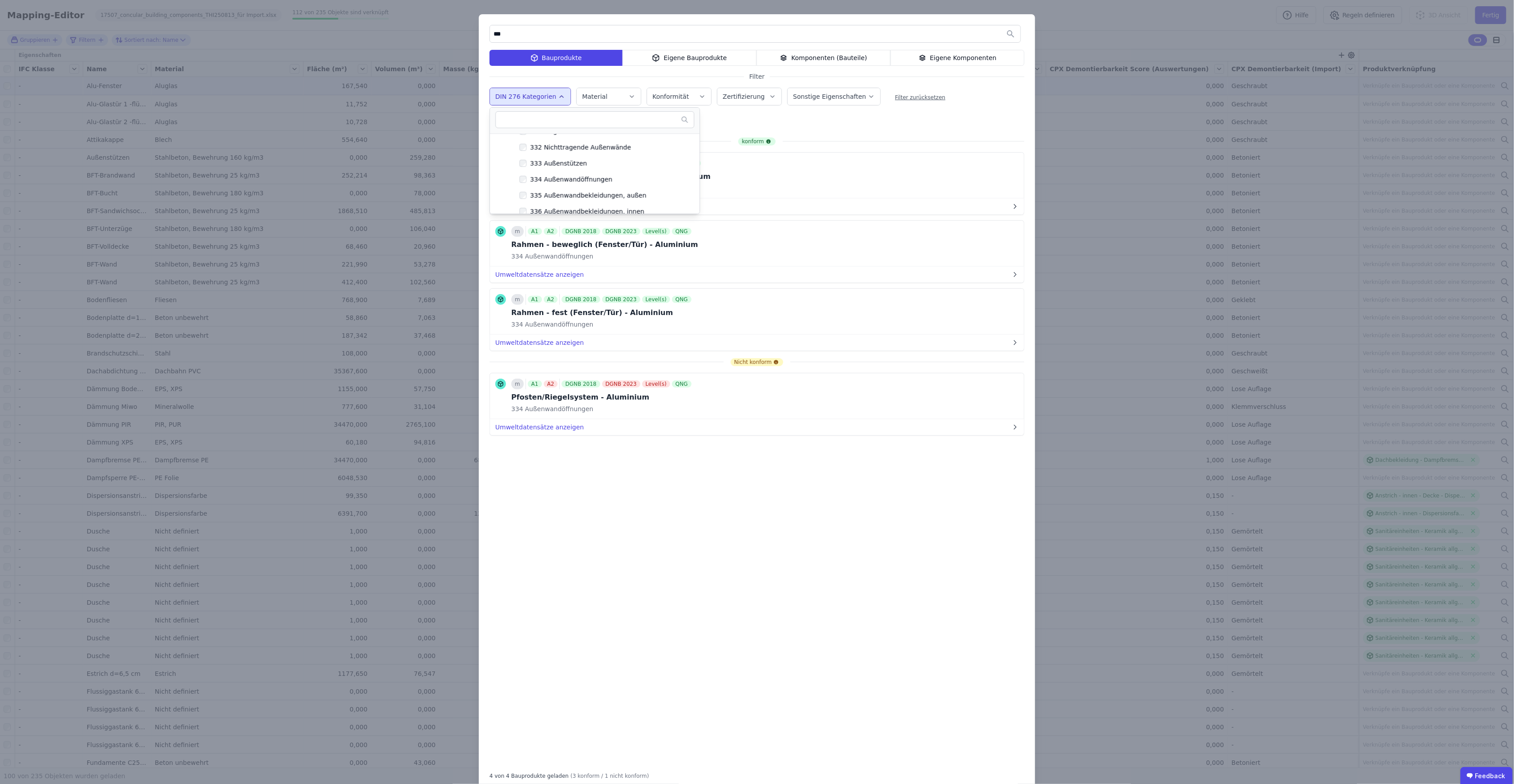
click at [690, 443] on div "konform Stück A1 A2 DGNB 2018 DGNB 2023 Level(s) QNG Fensterbeschlag für Drehki…" at bounding box center [757, 450] width 535 height 626
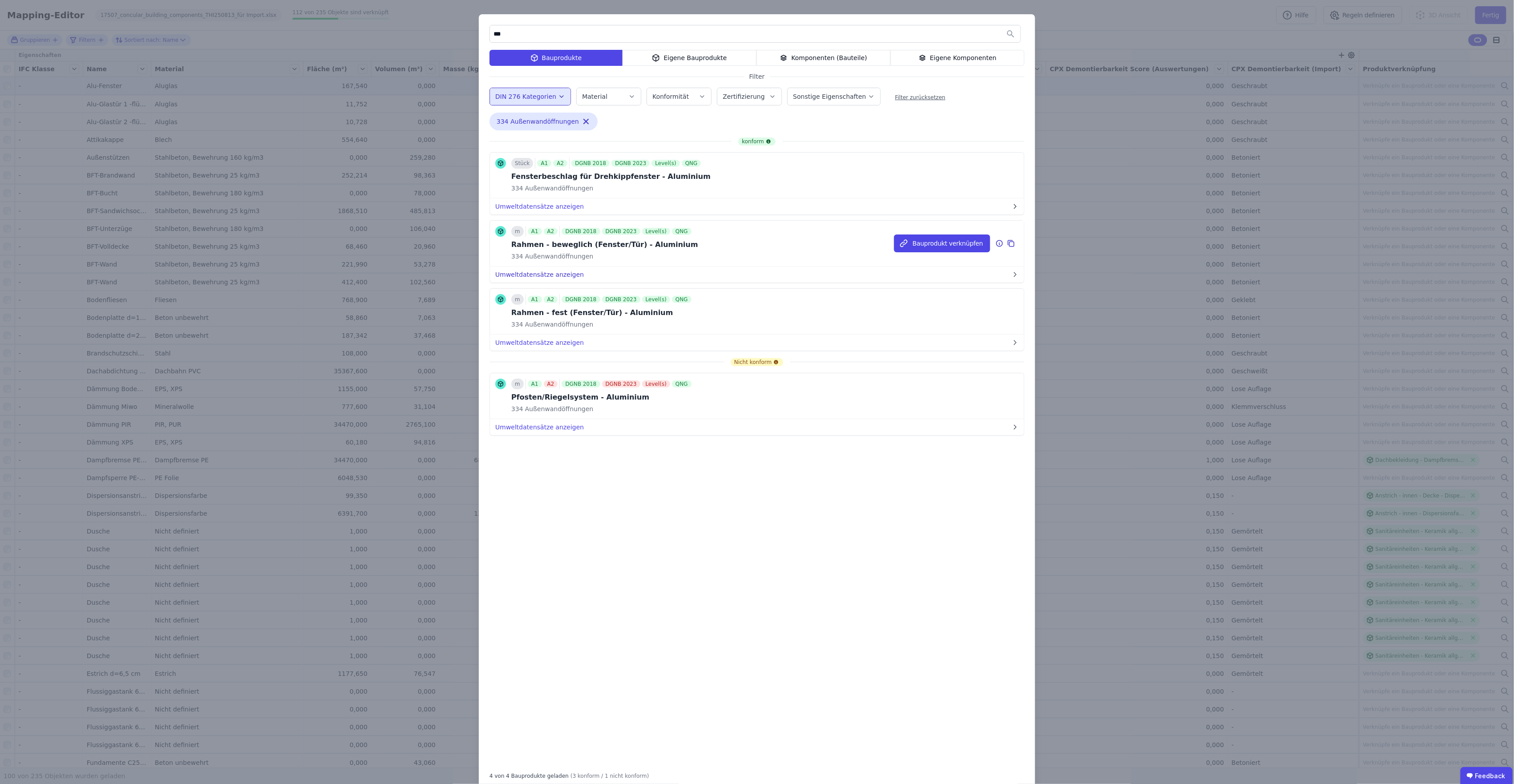
click at [538, 273] on button "Umweltdatensätze anzeigen" at bounding box center [757, 274] width 534 height 16
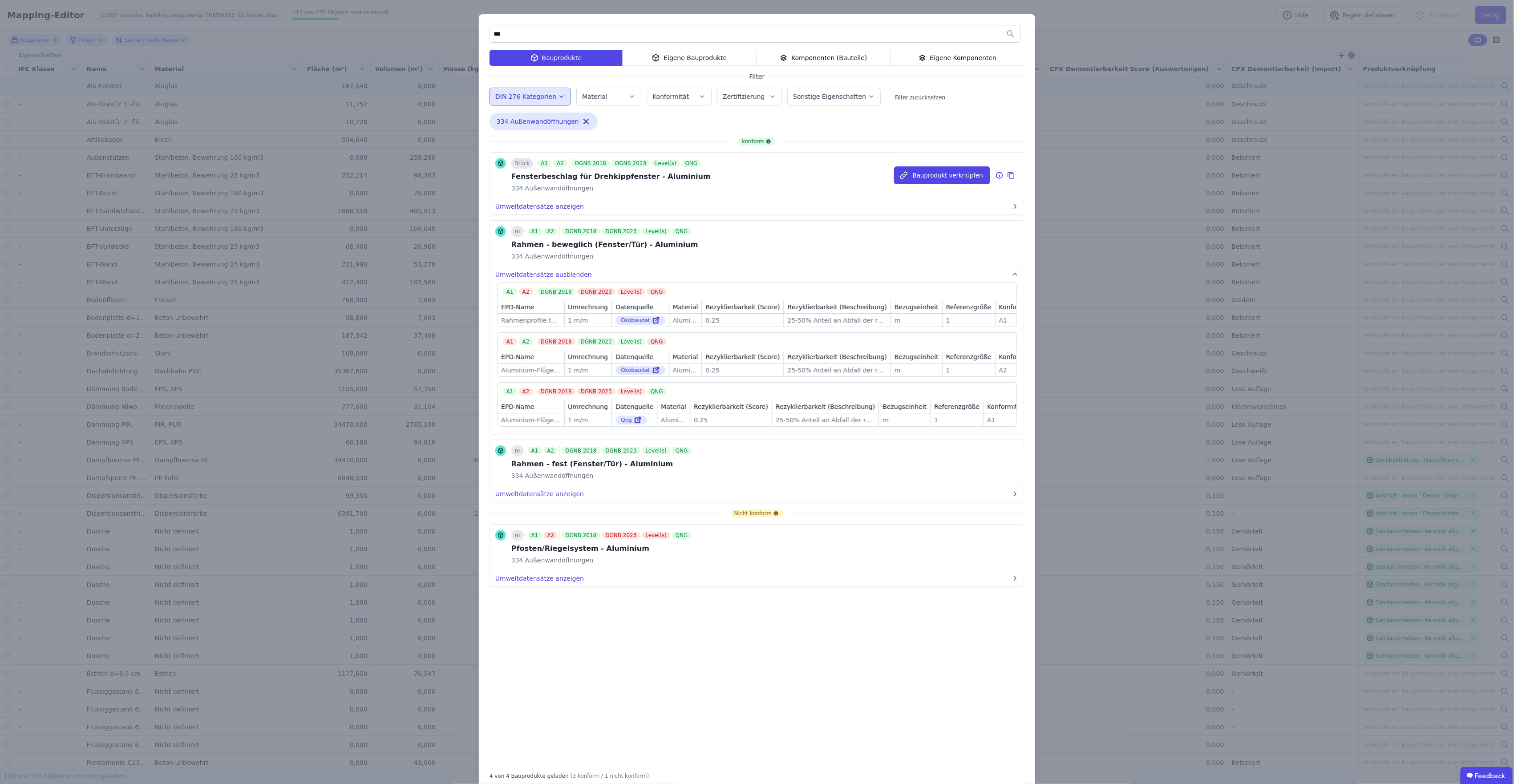
click at [540, 207] on button "Umweltdatensätze anzeigen" at bounding box center [757, 206] width 534 height 16
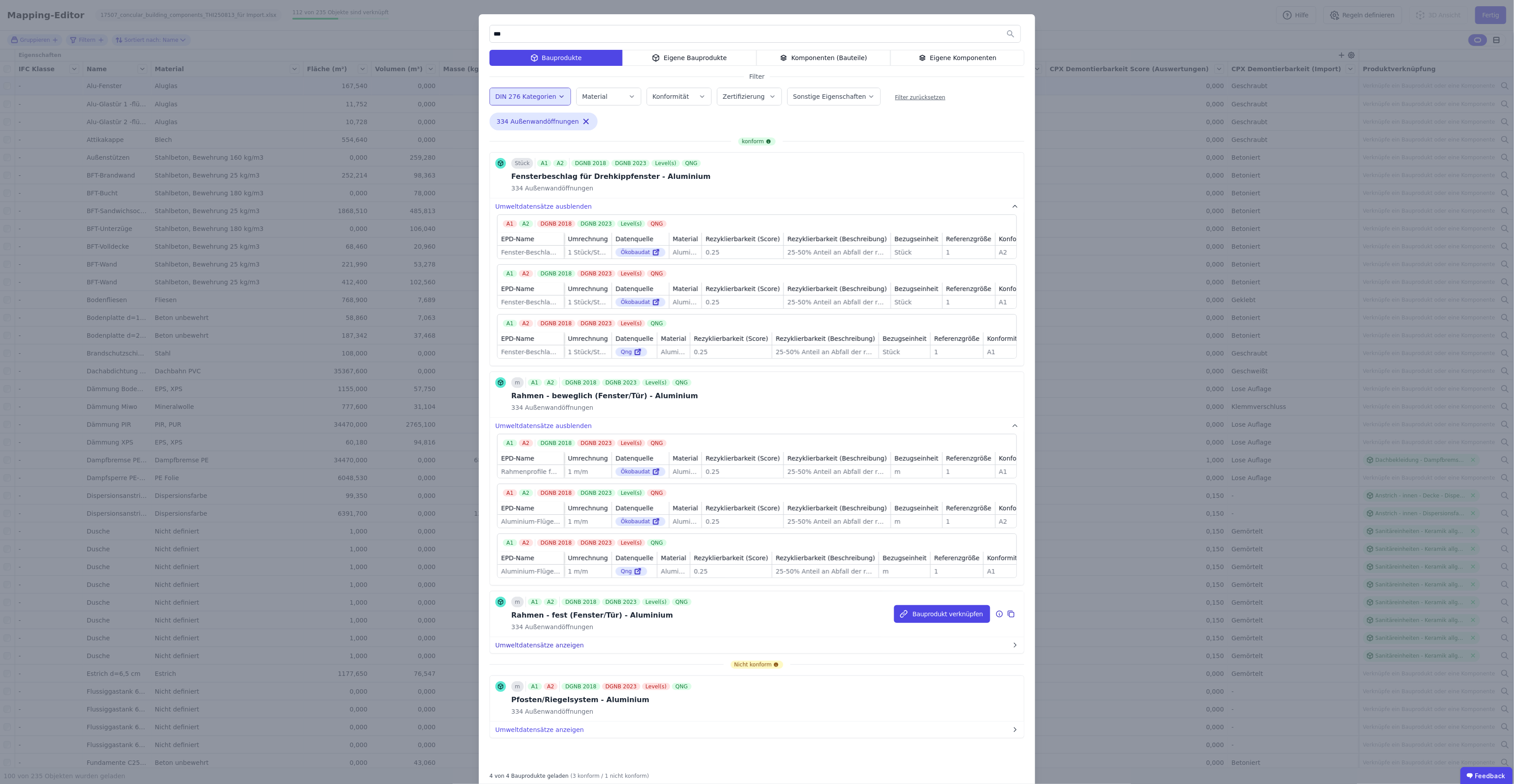
click at [531, 443] on button "Umweltdatensätze anzeigen" at bounding box center [757, 645] width 534 height 16
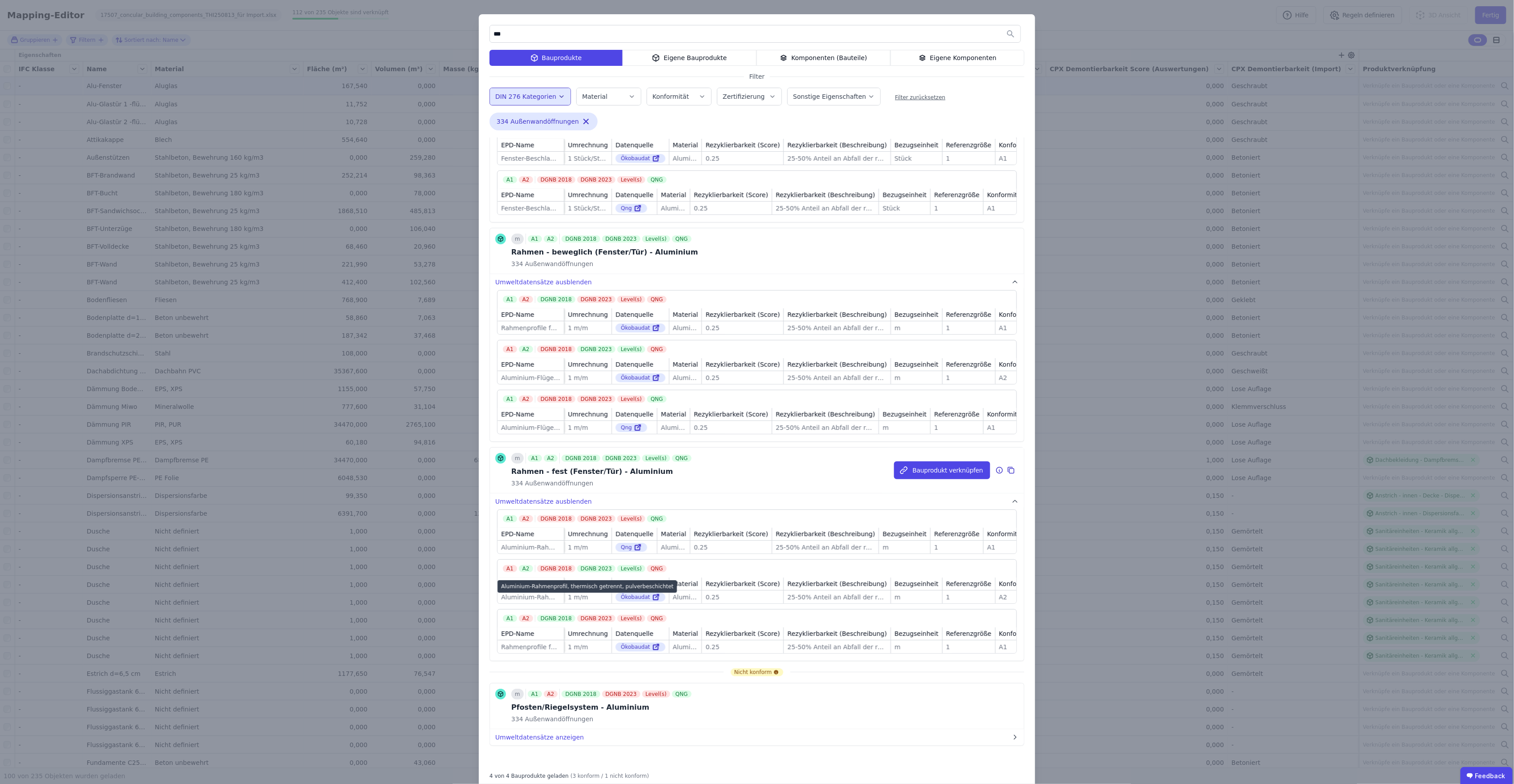
scroll to position [178, 0]
drag, startPoint x: 517, startPoint y: 35, endPoint x: 484, endPoint y: 32, distance: 33.1
click at [484, 32] on div "*** Bauprodukte Eigene Bauprodukte Komponenten (Bauteile) Eigene Komponenten Fi…" at bounding box center [757, 402] width 557 height 776
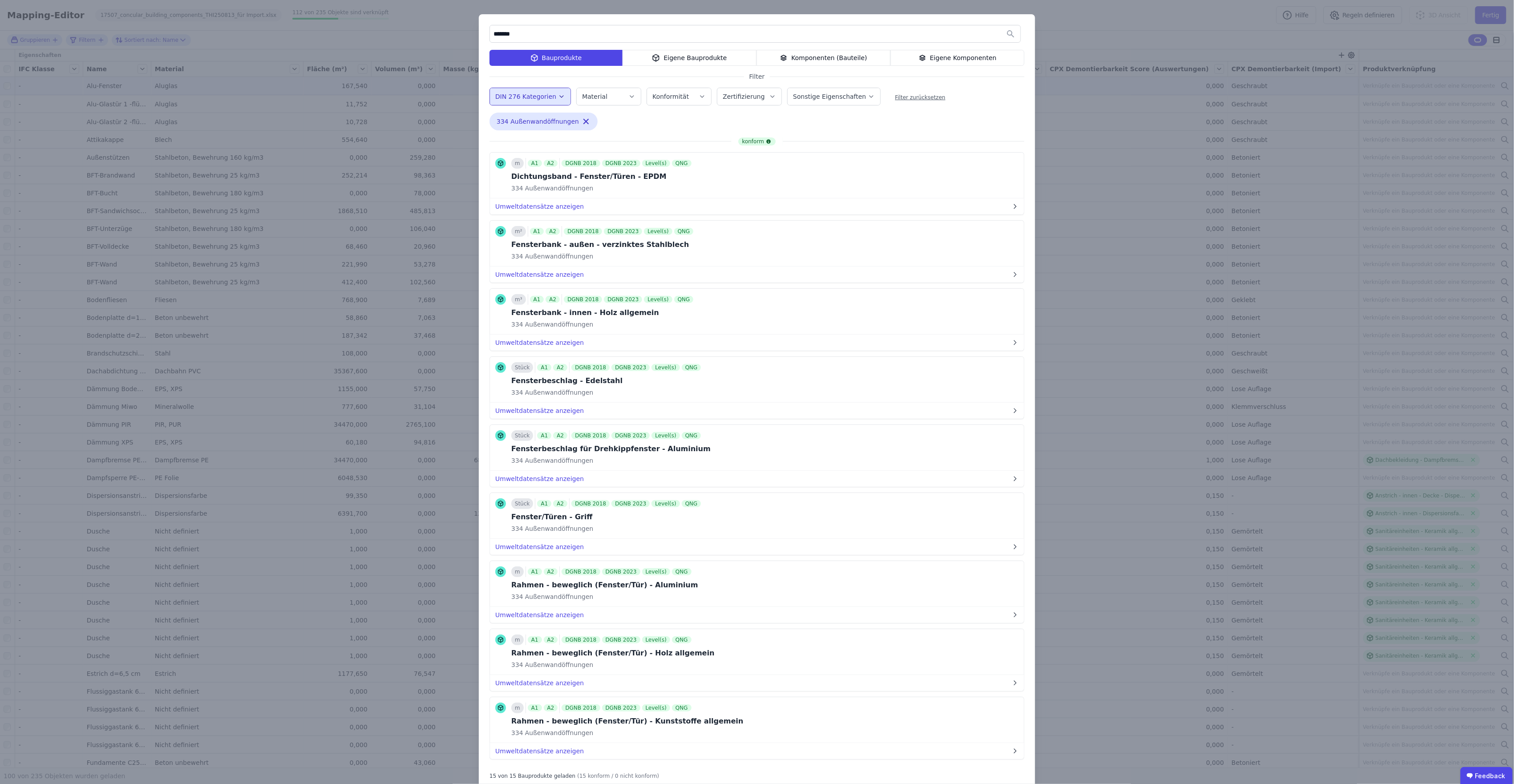
type input "*******"
click at [802, 58] on div "Komponenten (Bauteile)" at bounding box center [823, 58] width 134 height 16
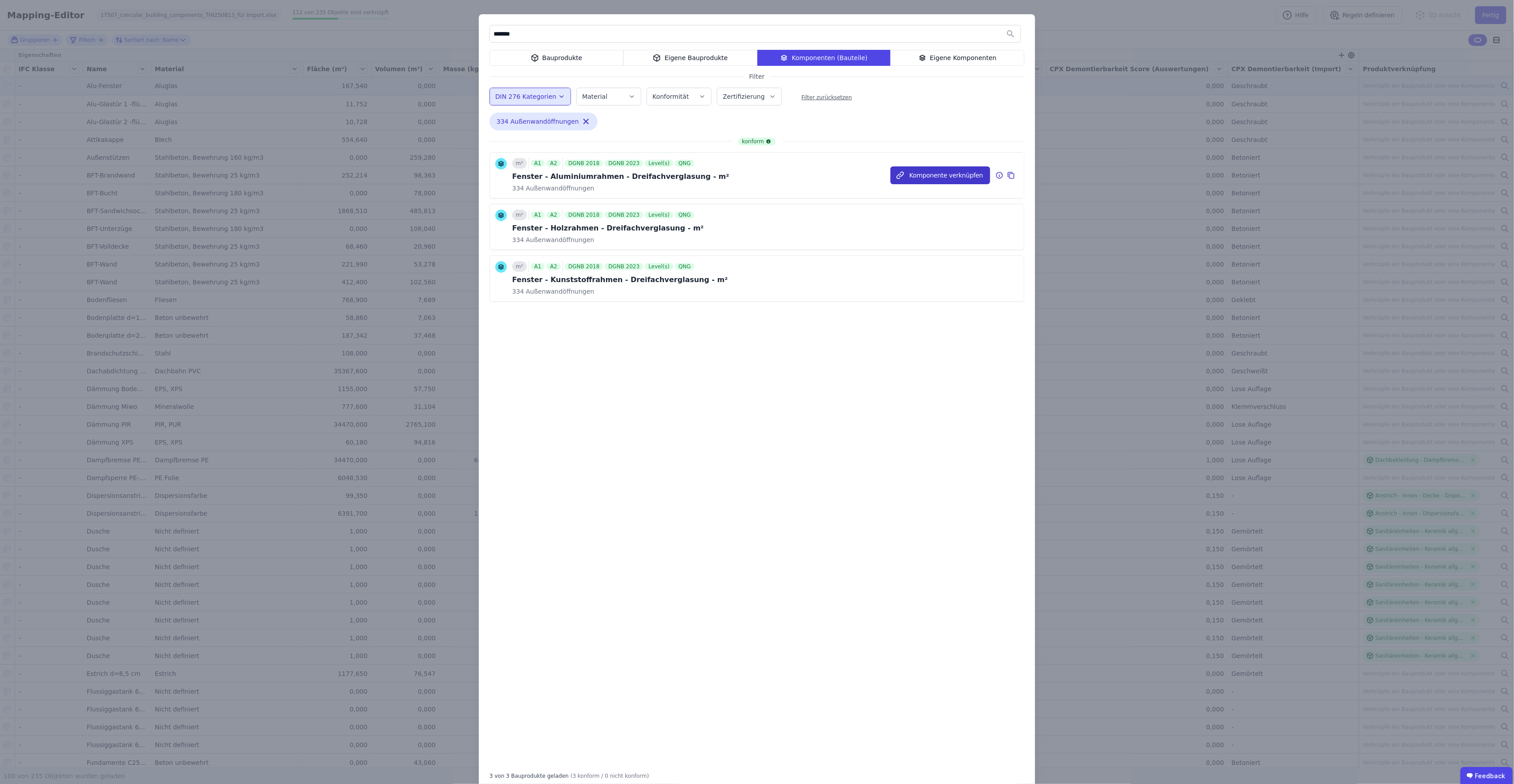
click at [906, 173] on button "Komponente verknüpfen" at bounding box center [940, 175] width 100 height 18
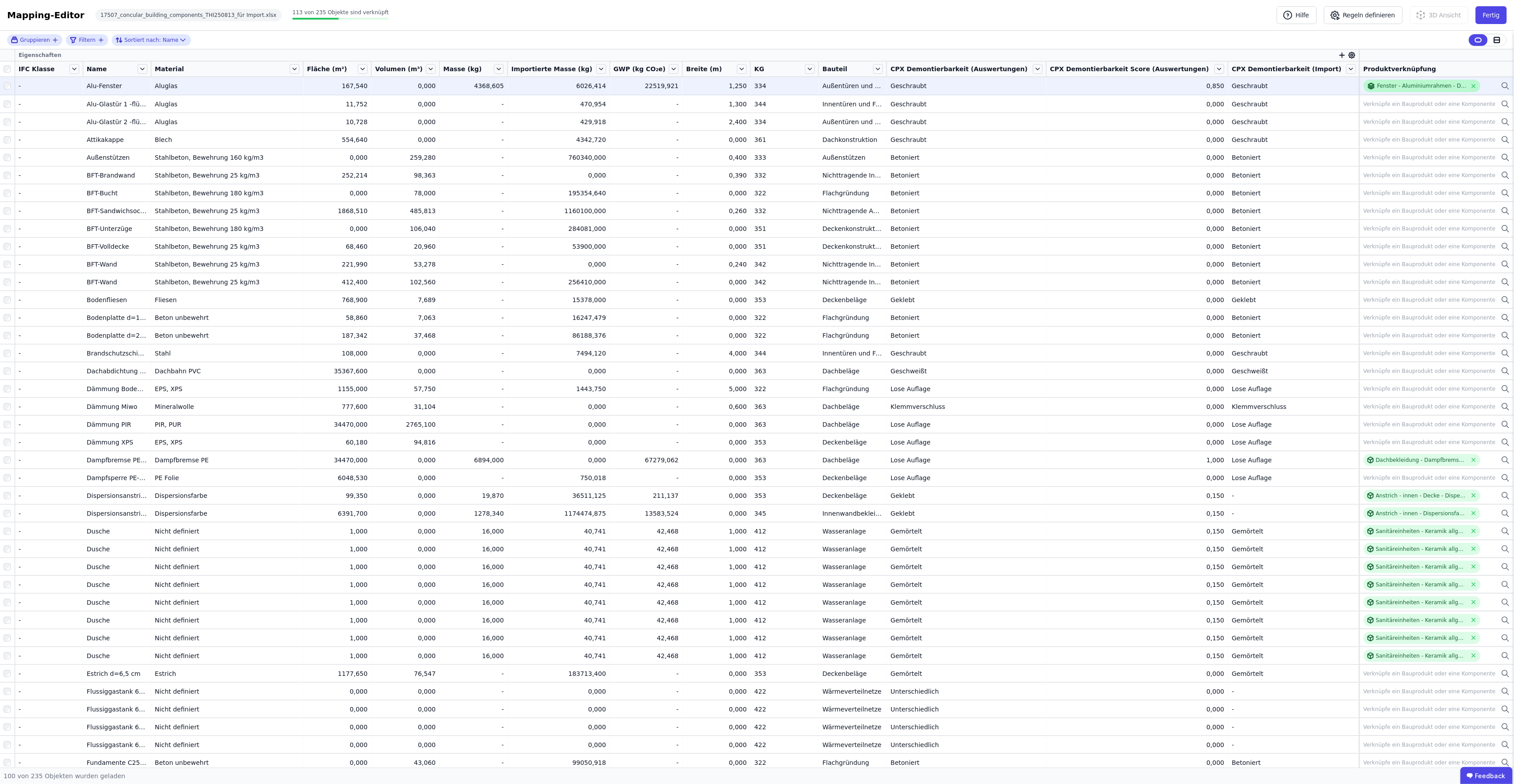
click at [906, 86] on div "Fenster - Aluminiumrahmen - Dreifachverglasung - m²" at bounding box center [1422, 86] width 89 height 7
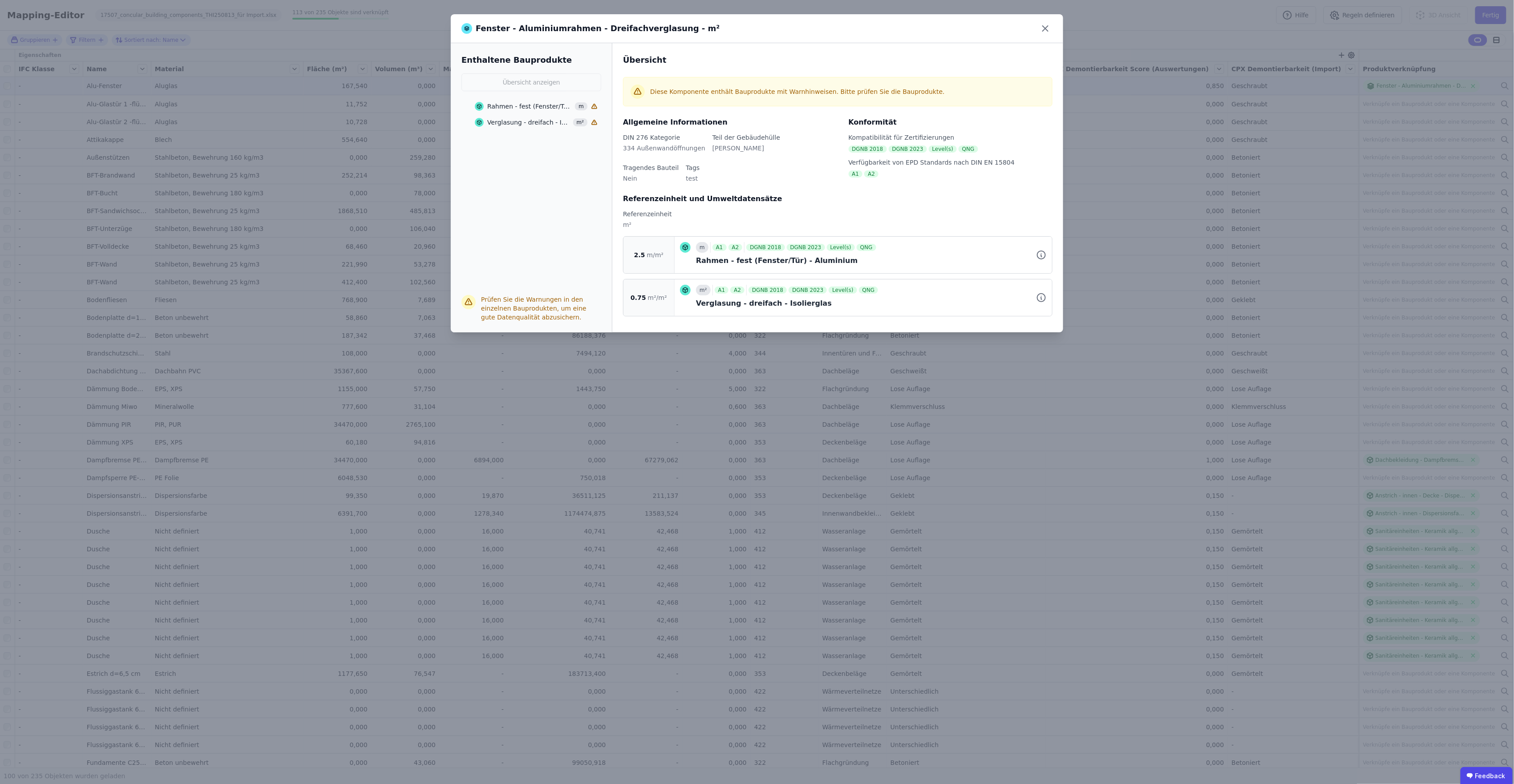
click at [512, 105] on div "Rahmen - fest (Fenster/Tür) - Aluminium" at bounding box center [530, 106] width 85 height 9
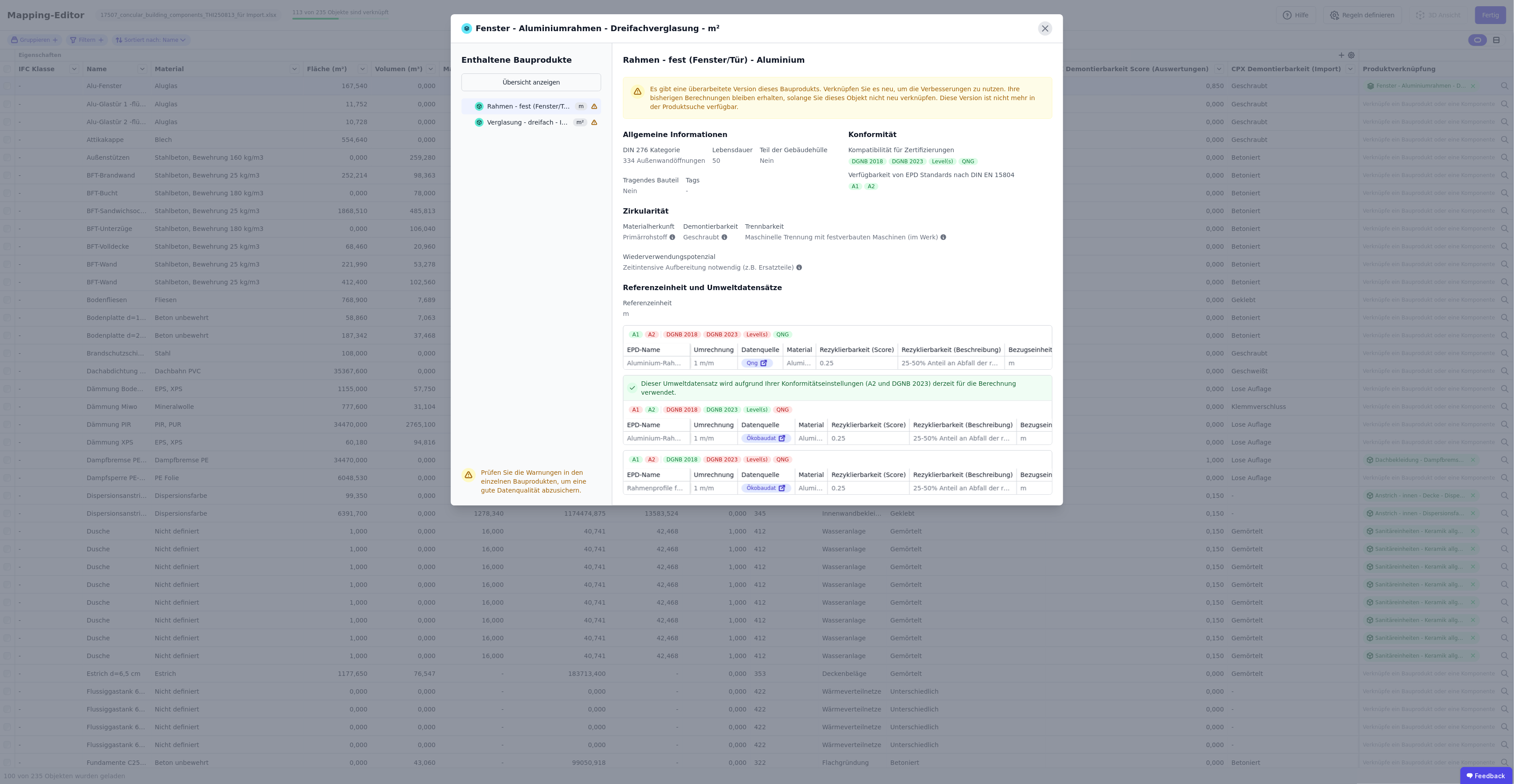
click at [906, 25] on icon at bounding box center [1046, 28] width 14 height 14
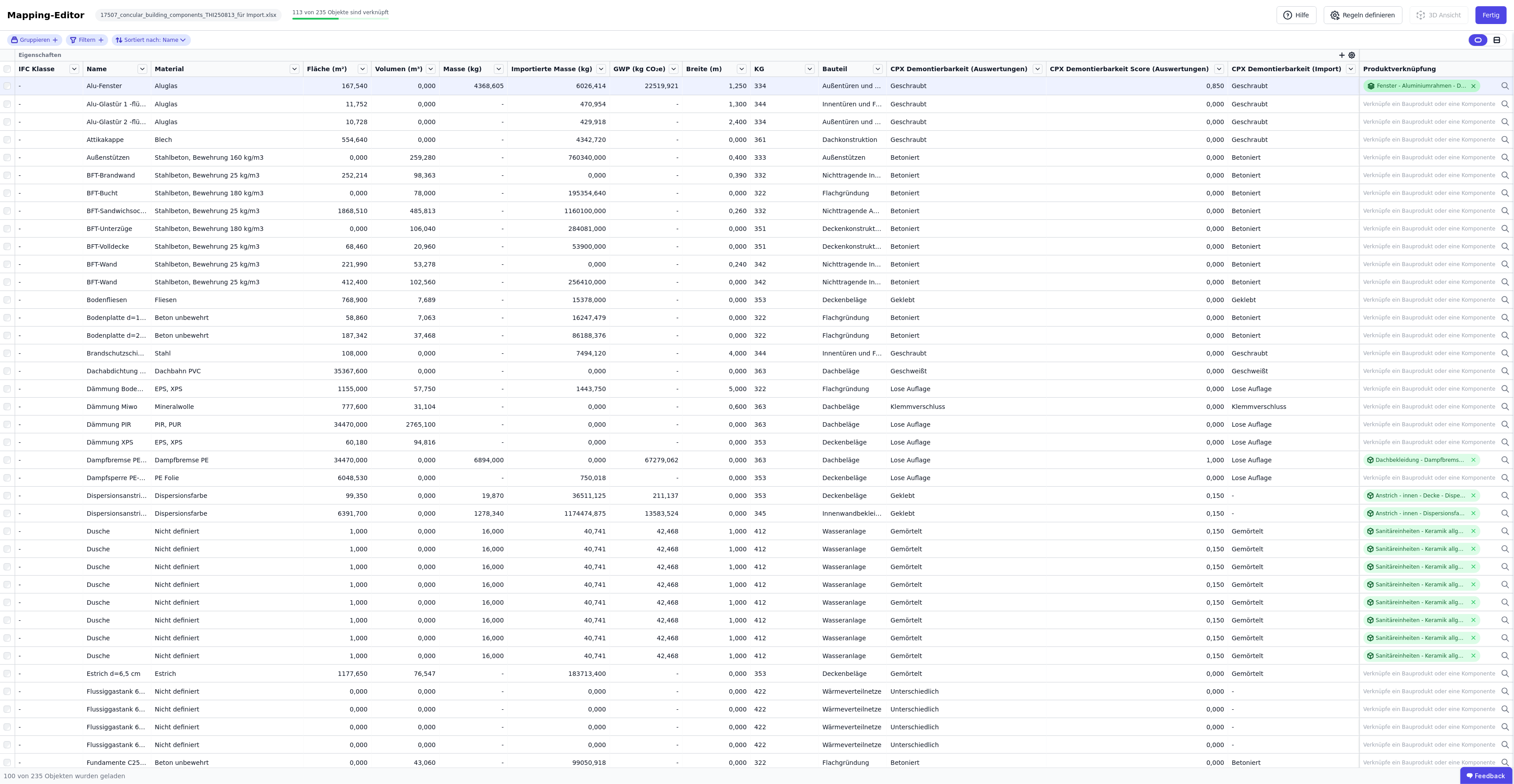
click at [906, 85] on icon at bounding box center [1474, 86] width 4 height 4
click at [906, 87] on div "Verknüpfe ein Bauprodukt oder eine Komponente" at bounding box center [1429, 86] width 132 height 7
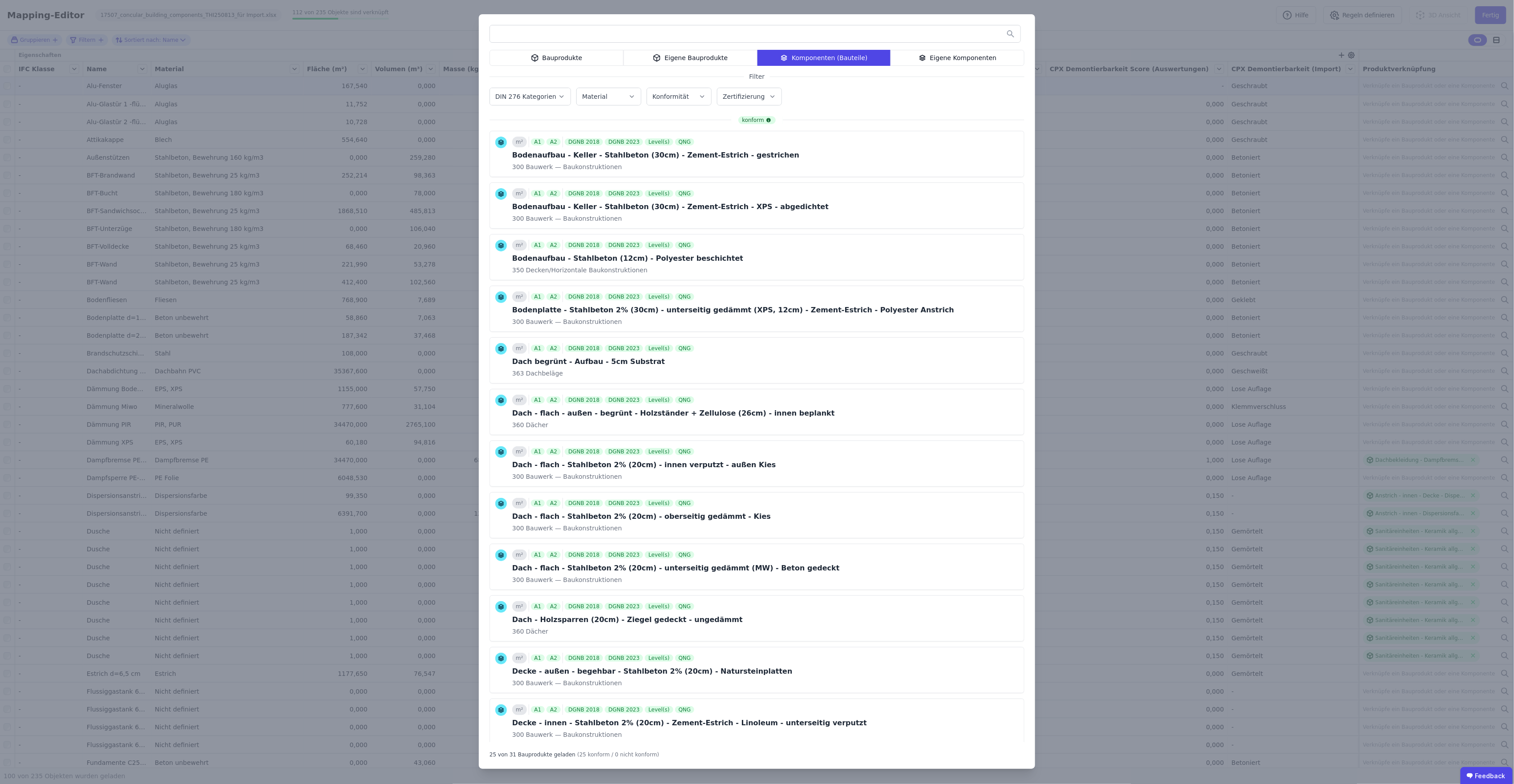
click at [528, 97] on label "DIN 276 Kategorien" at bounding box center [527, 96] width 63 height 7
click at [501, 175] on icon at bounding box center [500, 174] width 8 height 8
click at [504, 163] on icon at bounding box center [505, 163] width 5 height 0
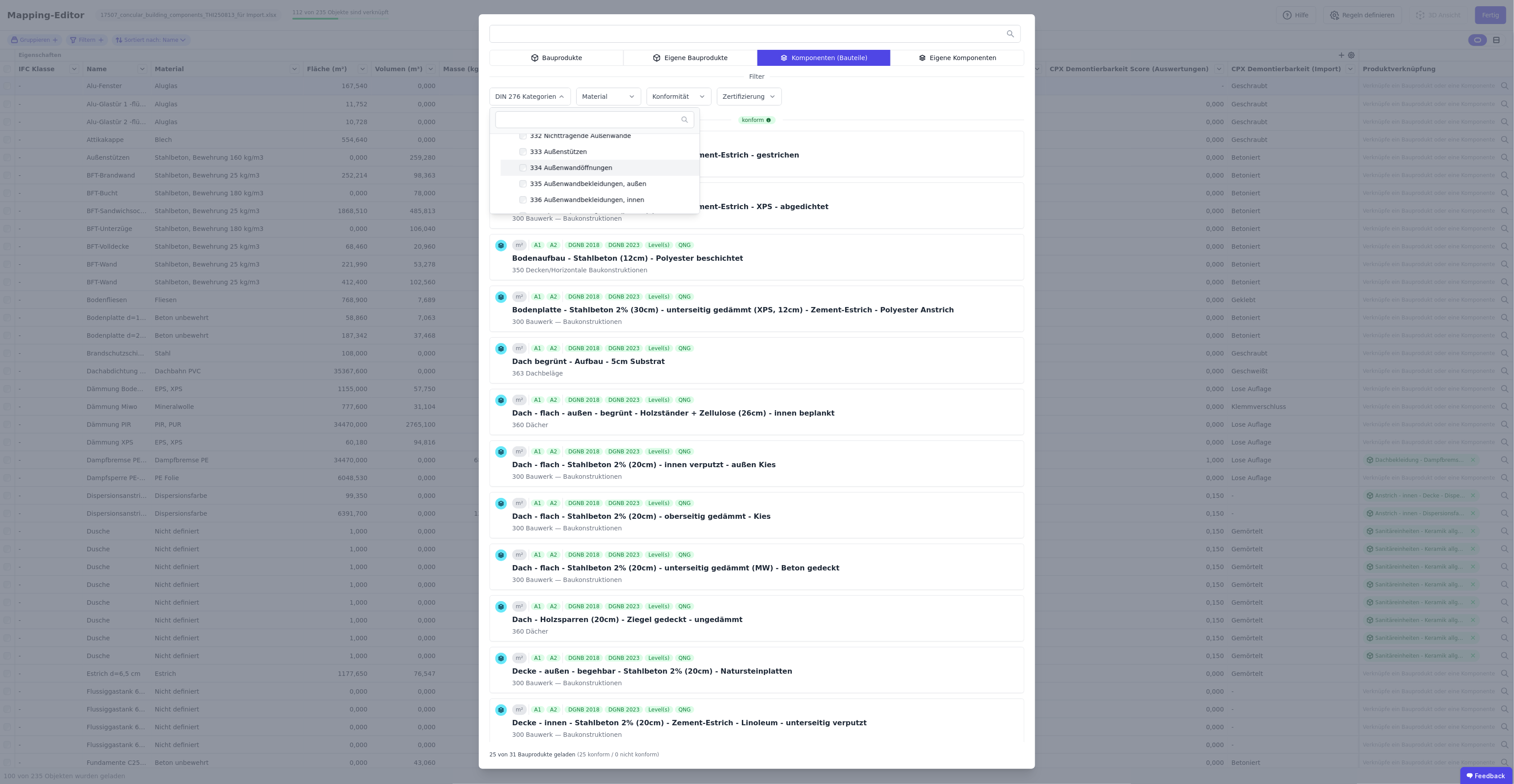
click at [544, 167] on div "334 Außenwandöffnungen" at bounding box center [570, 167] width 86 height 9
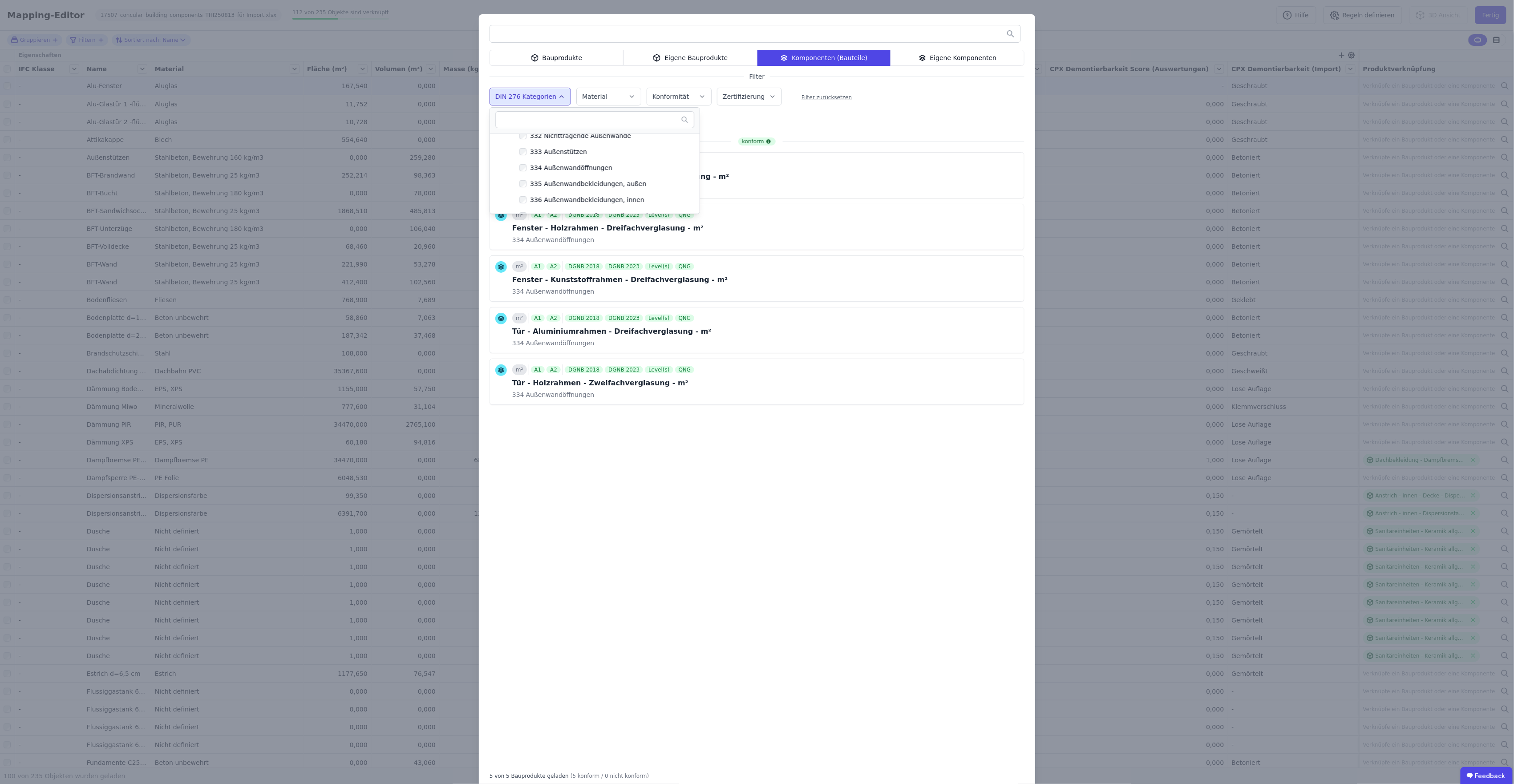
click at [702, 443] on div "konform m² A1 A2 DGNB 2018 DGNB 2023 Level(s) QNG Fenster - Aluminiumrahmen - D…" at bounding box center [757, 450] width 535 height 626
click at [906, 175] on icon at bounding box center [1000, 175] width 0 height 0
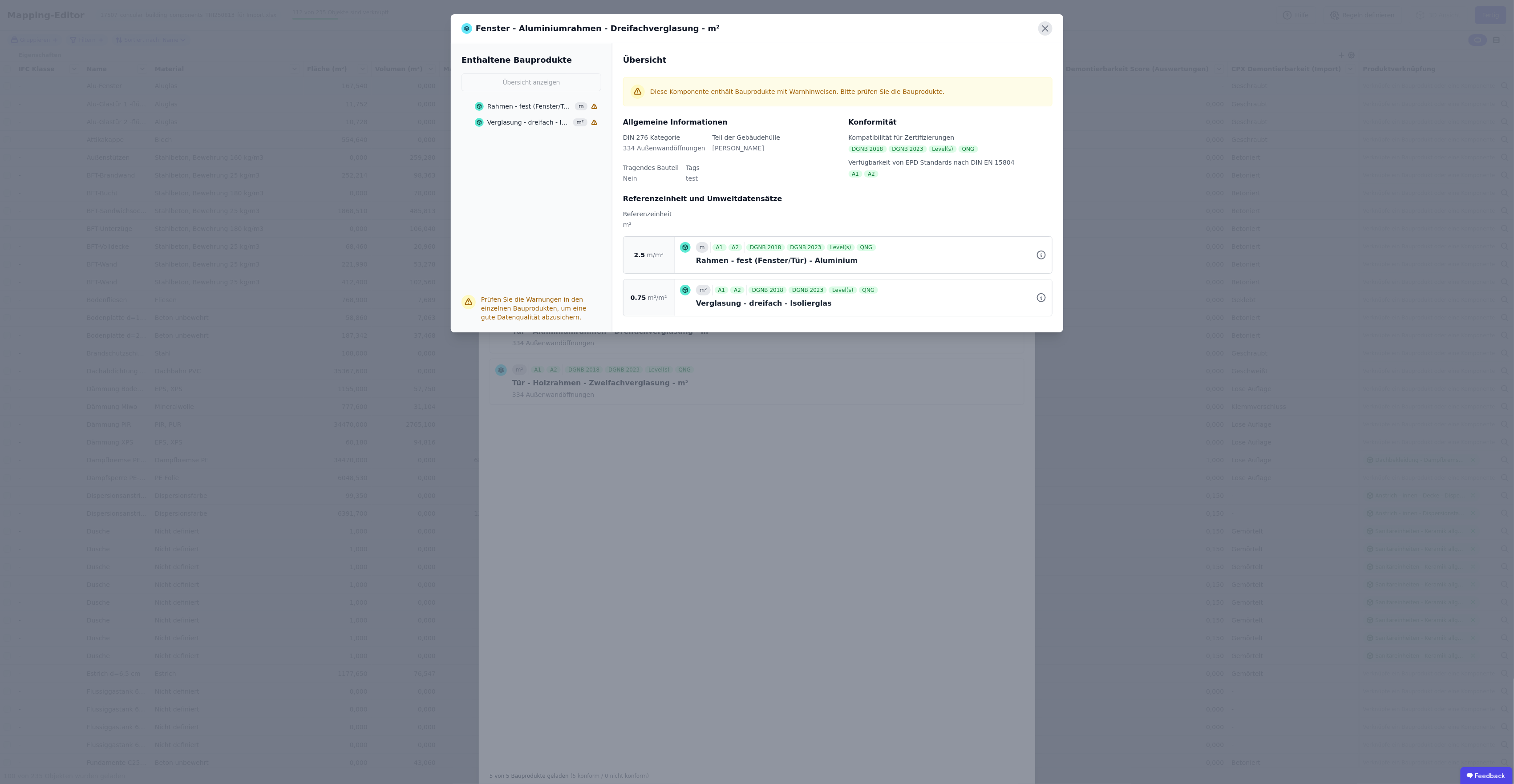
click at [906, 28] on icon at bounding box center [1046, 28] width 14 height 14
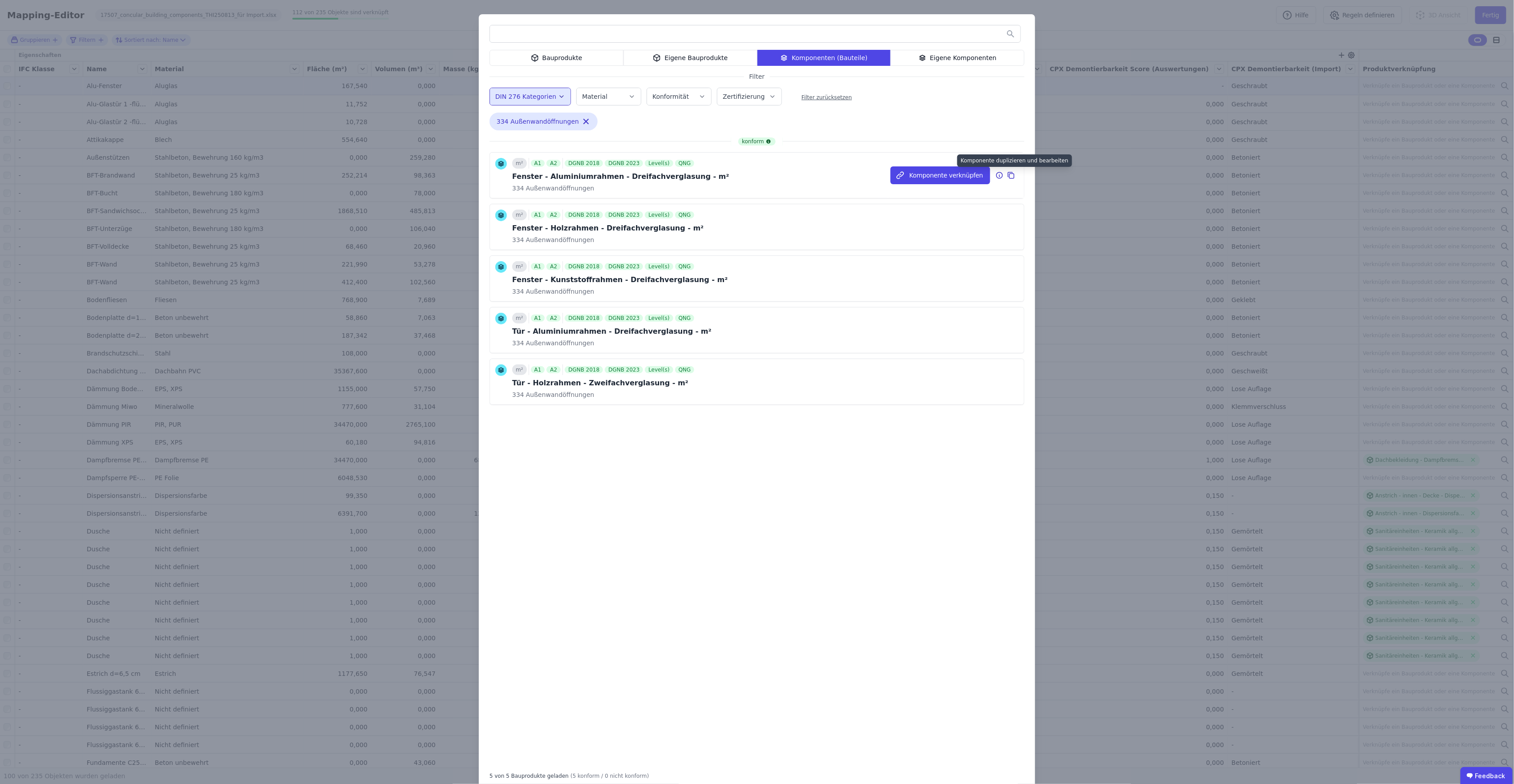
click at [906, 173] on icon at bounding box center [1011, 176] width 5 height 5
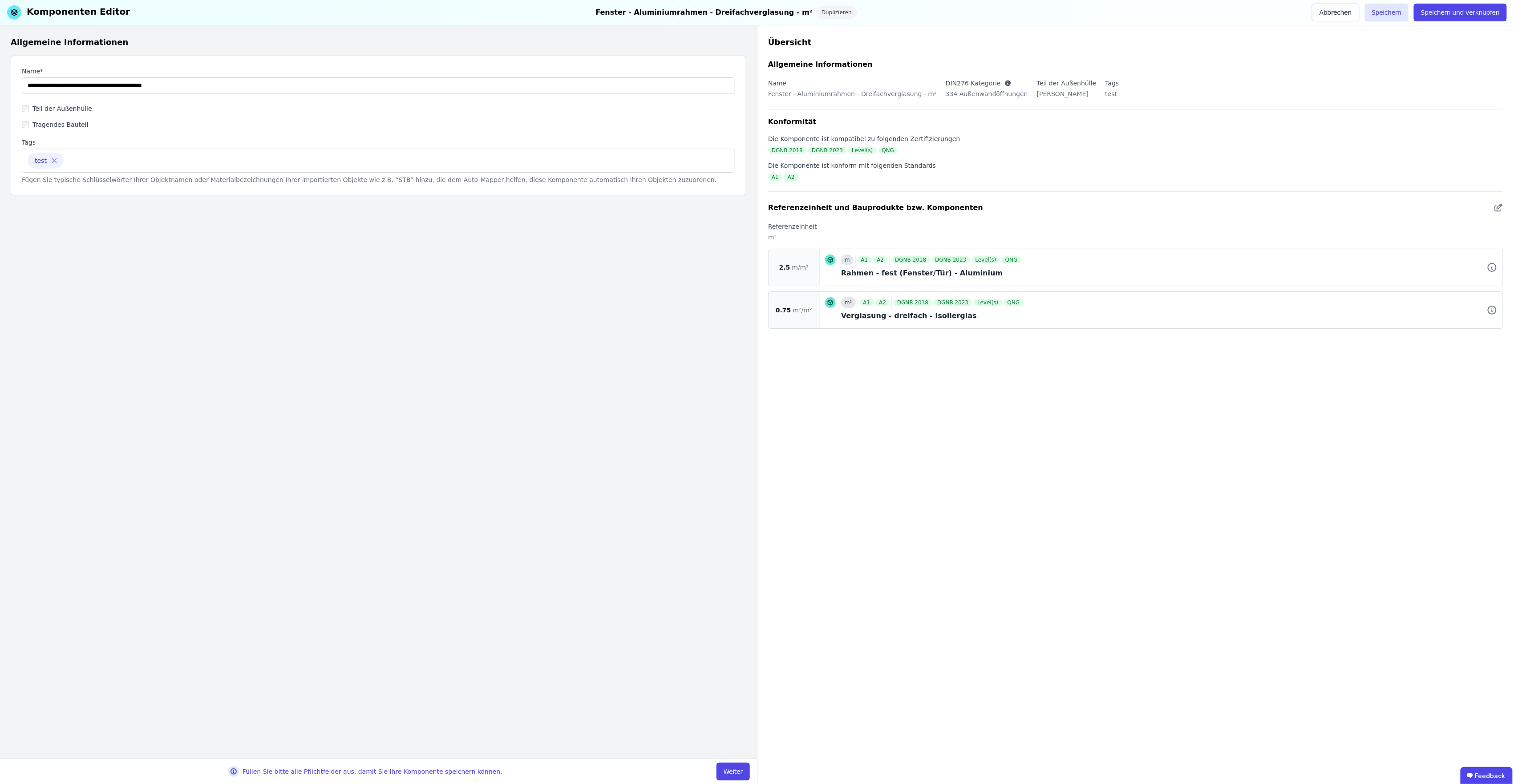
click at [52, 161] on icon at bounding box center [54, 161] width 5 height 5
click at [36, 161] on input at bounding box center [378, 160] width 702 height 14
type input "**********"
click at [906, 208] on icon at bounding box center [1498, 208] width 10 height 11
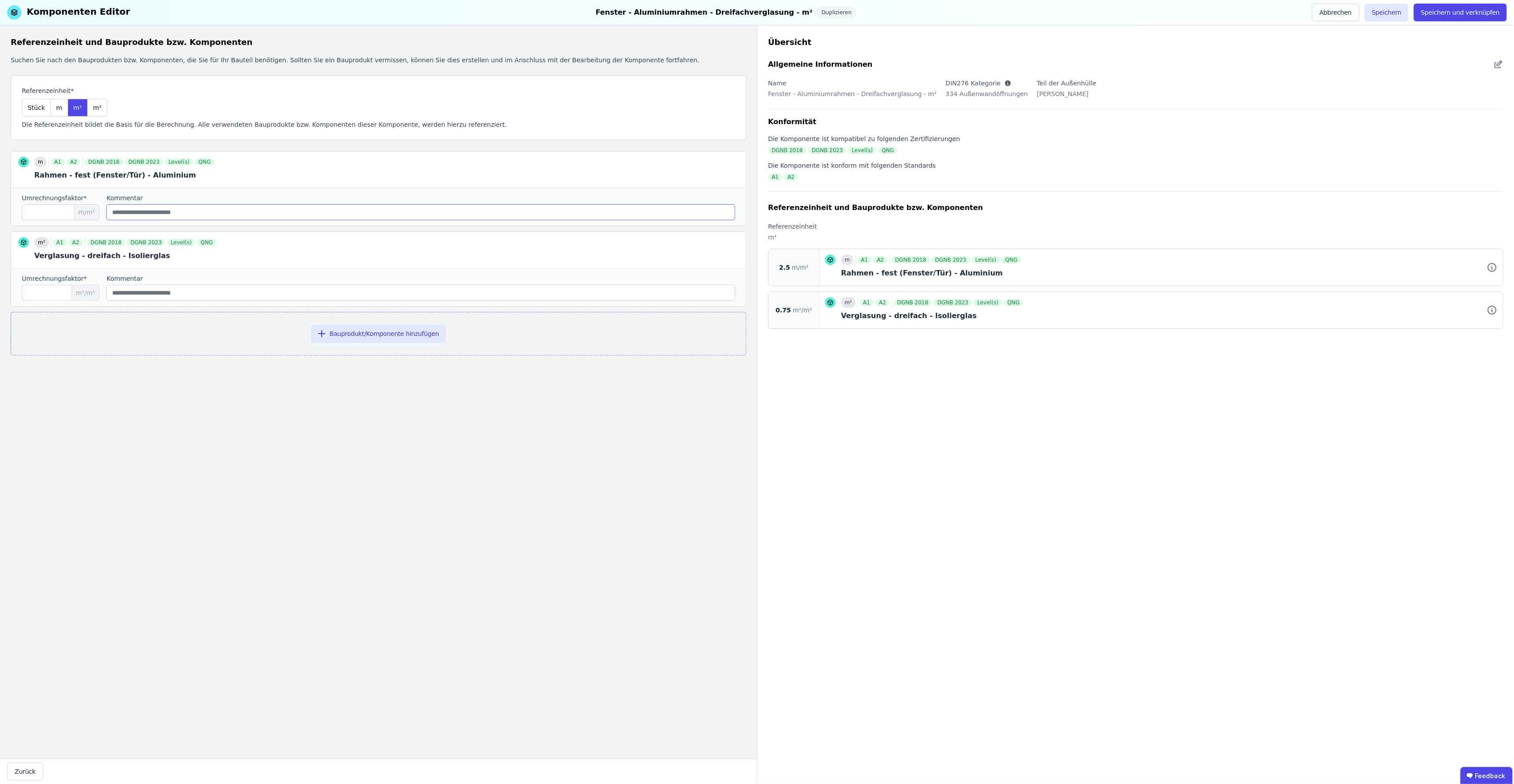
click at [149, 216] on input "string" at bounding box center [421, 212] width 629 height 16
click at [22, 173] on icon at bounding box center [22, 172] width 1 height 1
click at [720, 168] on icon at bounding box center [720, 168] width 0 height 0
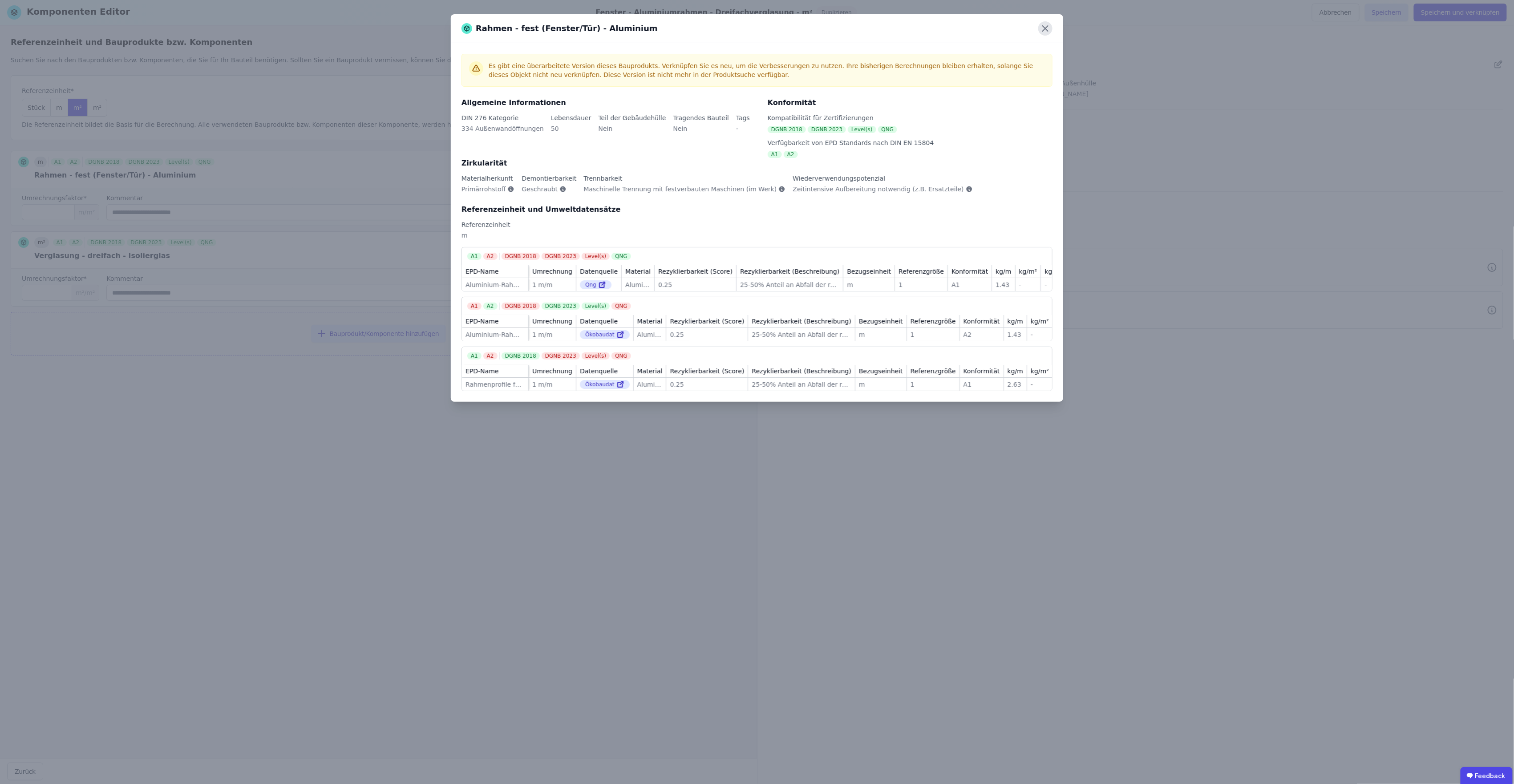
click at [906, 28] on icon at bounding box center [1046, 28] width 14 height 14
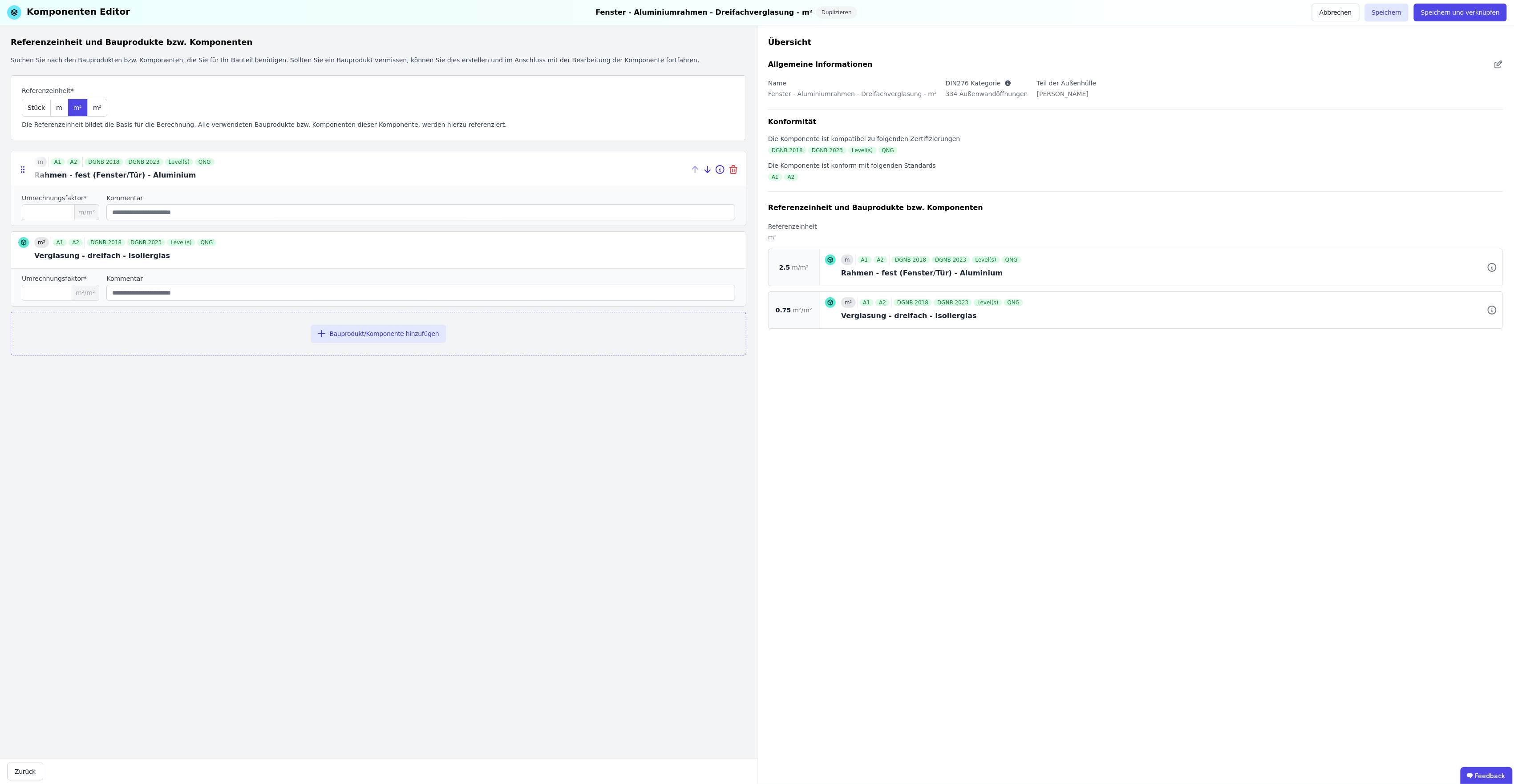
click at [733, 168] on icon at bounding box center [733, 169] width 11 height 11
type input "****"
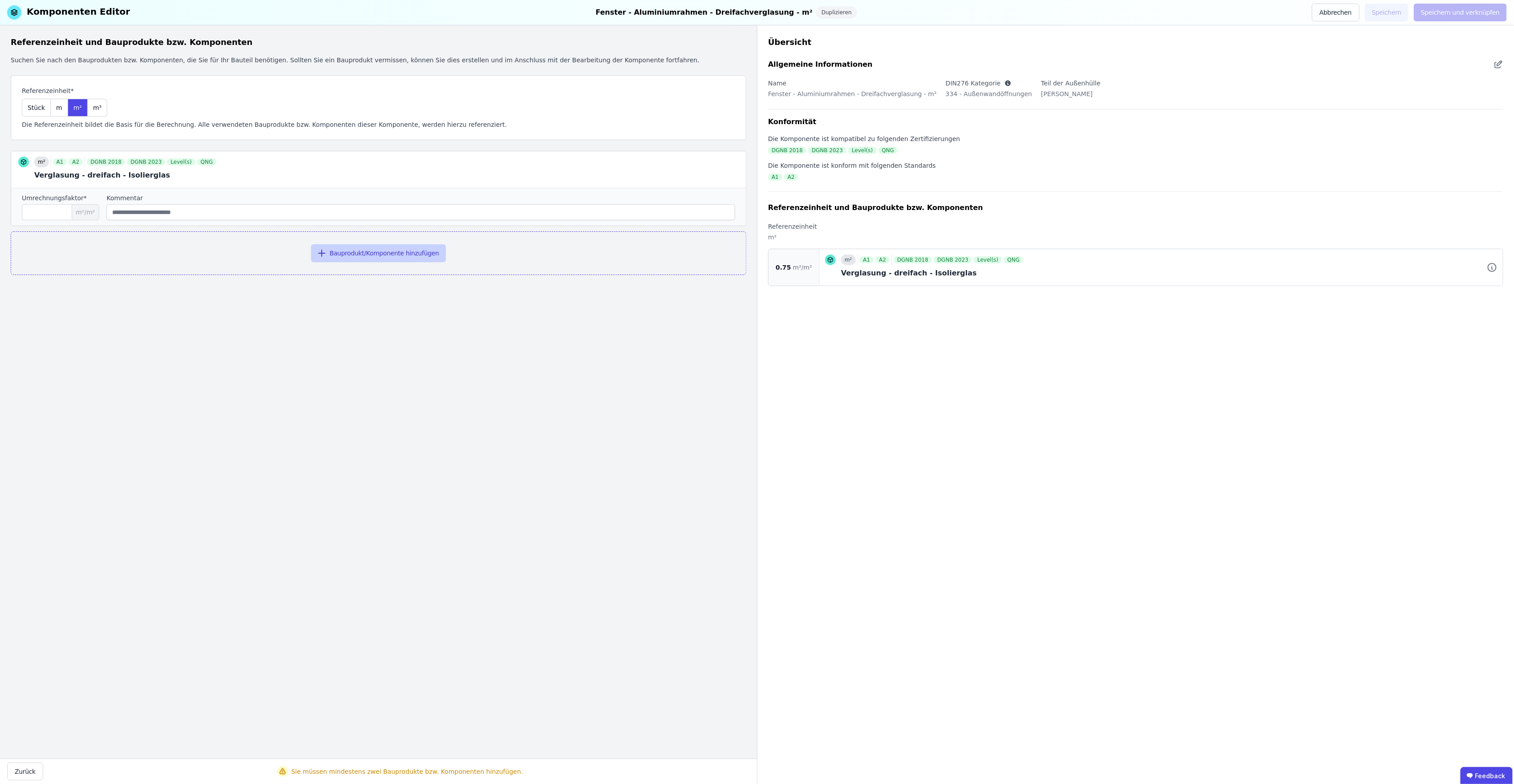
click at [377, 259] on button "Bauprodukt/Komponente hinzufügen" at bounding box center [378, 253] width 135 height 18
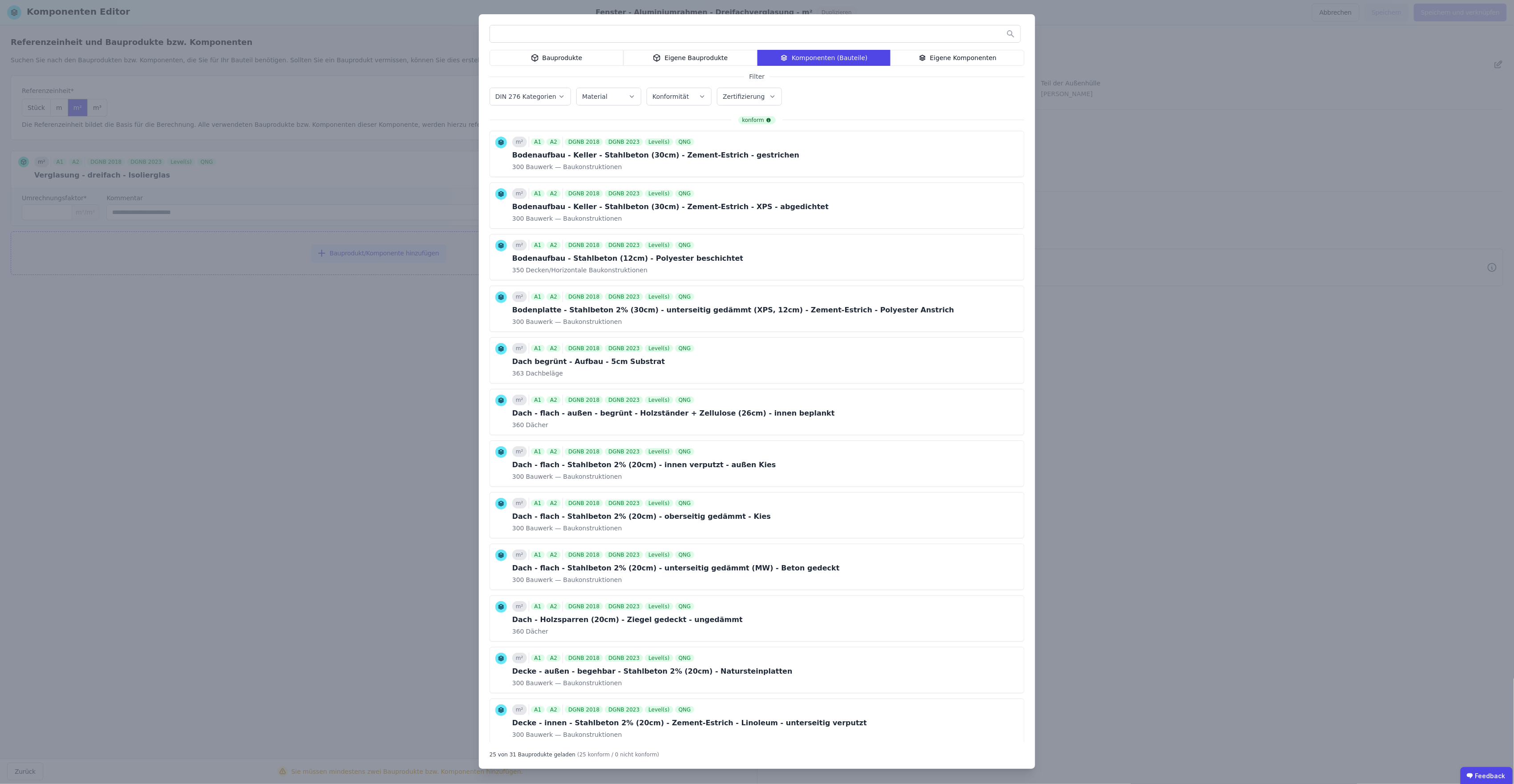
click at [562, 59] on div "Bauprodukte" at bounding box center [557, 58] width 134 height 16
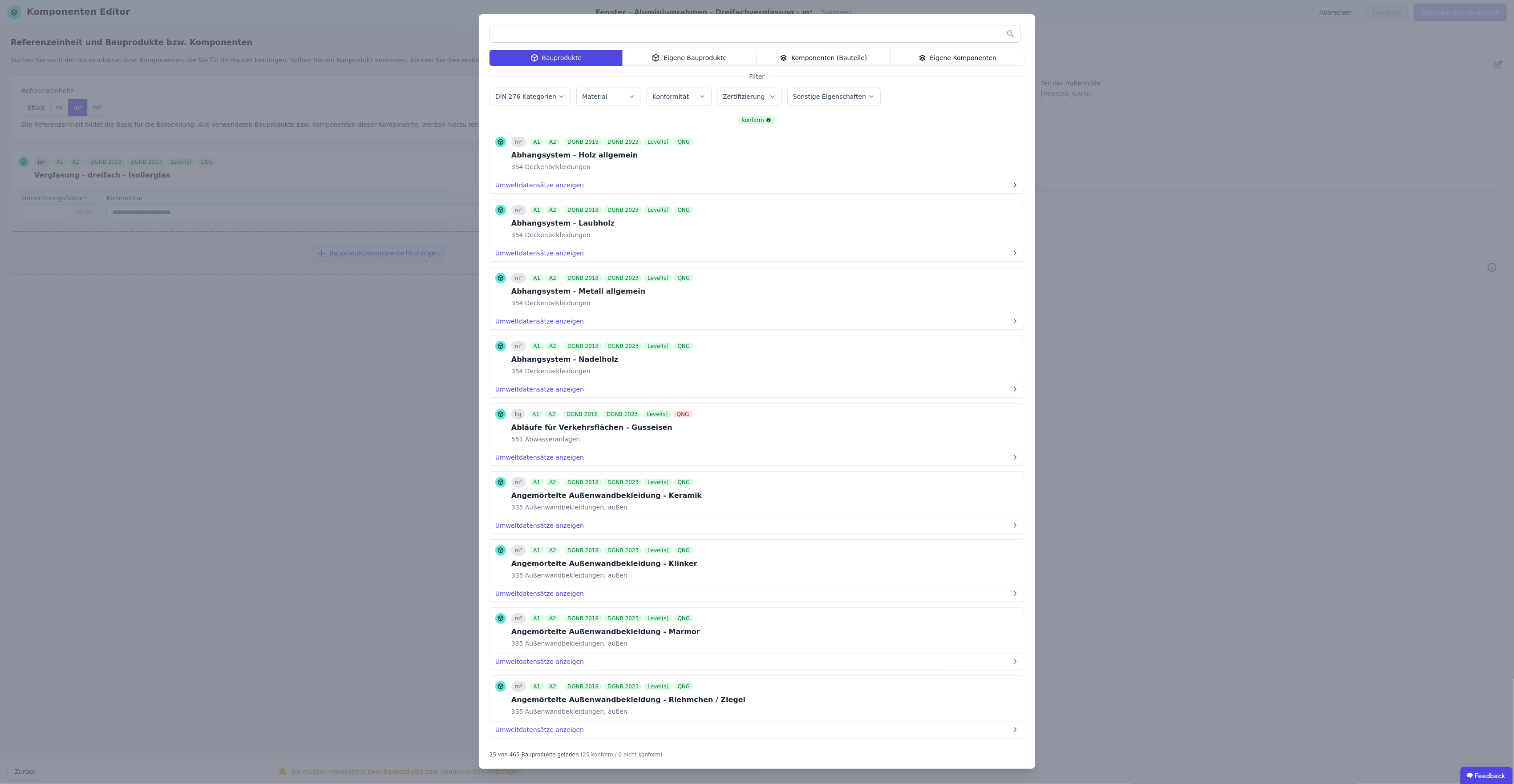
click at [503, 32] on input "text" at bounding box center [755, 33] width 531 height 16
click at [560, 95] on icon "button" at bounding box center [562, 96] width 7 height 9
click at [500, 173] on icon at bounding box center [500, 174] width 8 height 8
click at [505, 166] on icon at bounding box center [505, 163] width 0 height 5
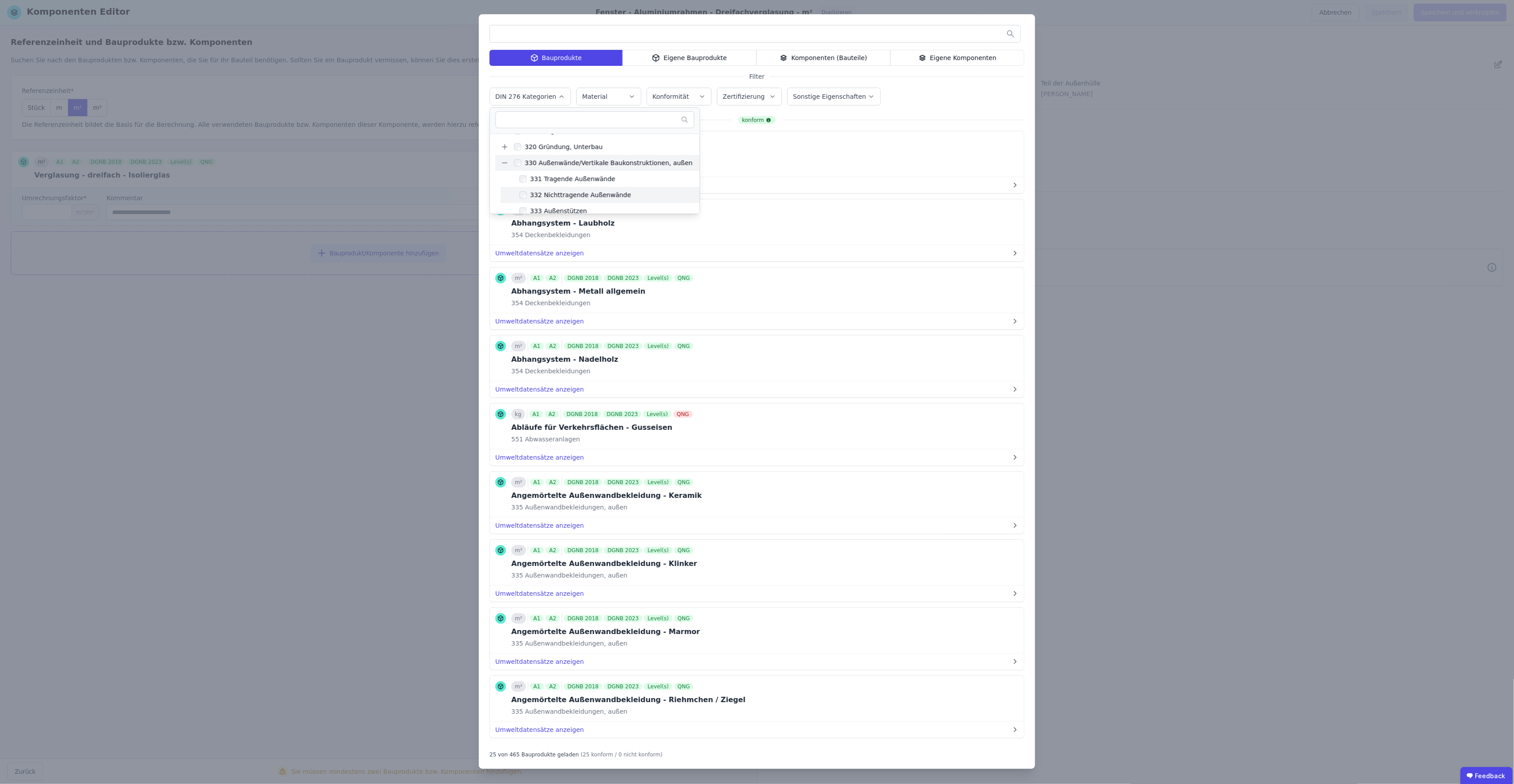
scroll to position [118, 0]
click at [567, 168] on div "334 Außenwandöffnungen" at bounding box center [570, 167] width 86 height 9
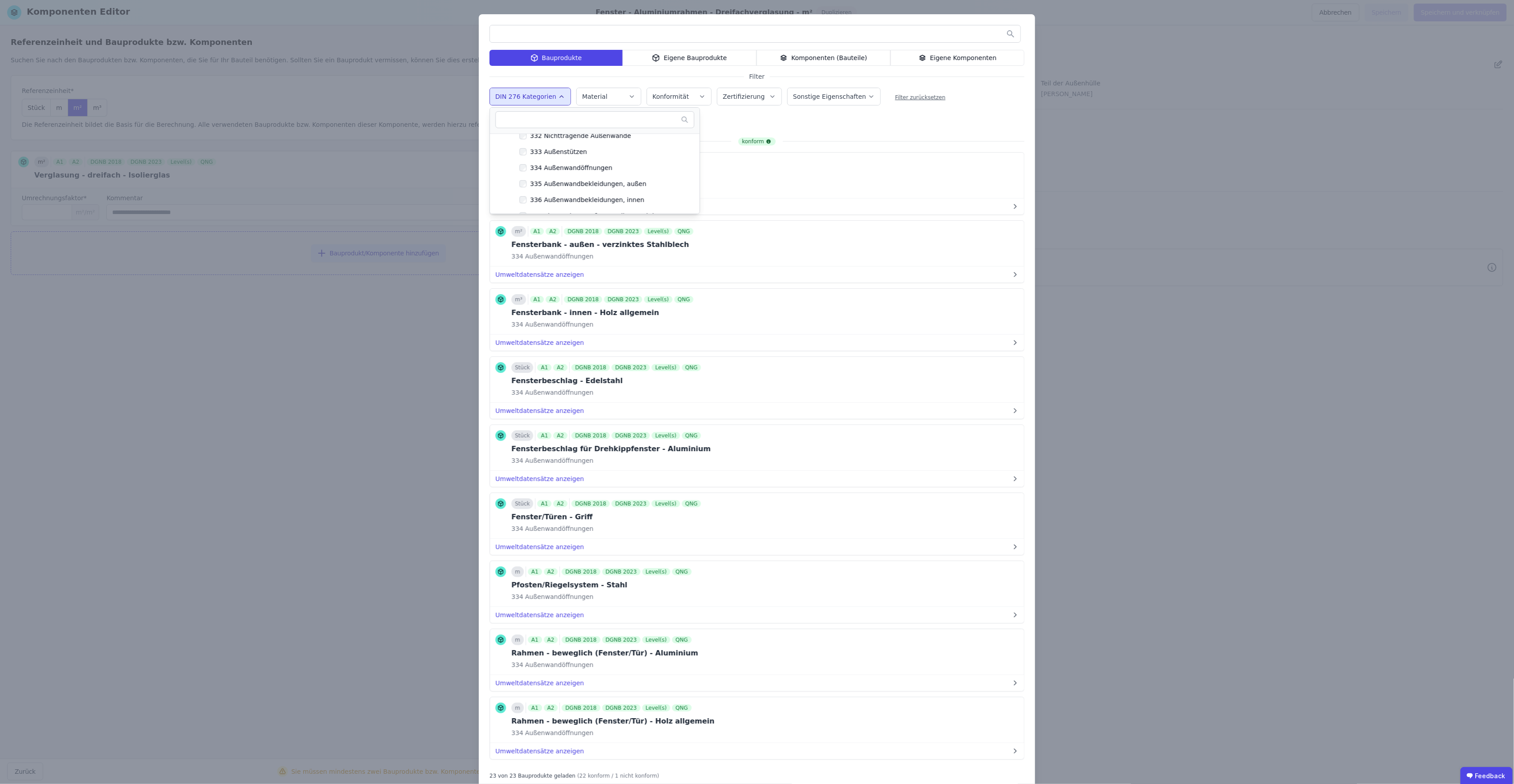
click at [889, 118] on div "Bauprodukte Eigene Bauprodukte Komponenten (Bauteile) Eigene Komponenten Filter…" at bounding box center [757, 402] width 557 height 776
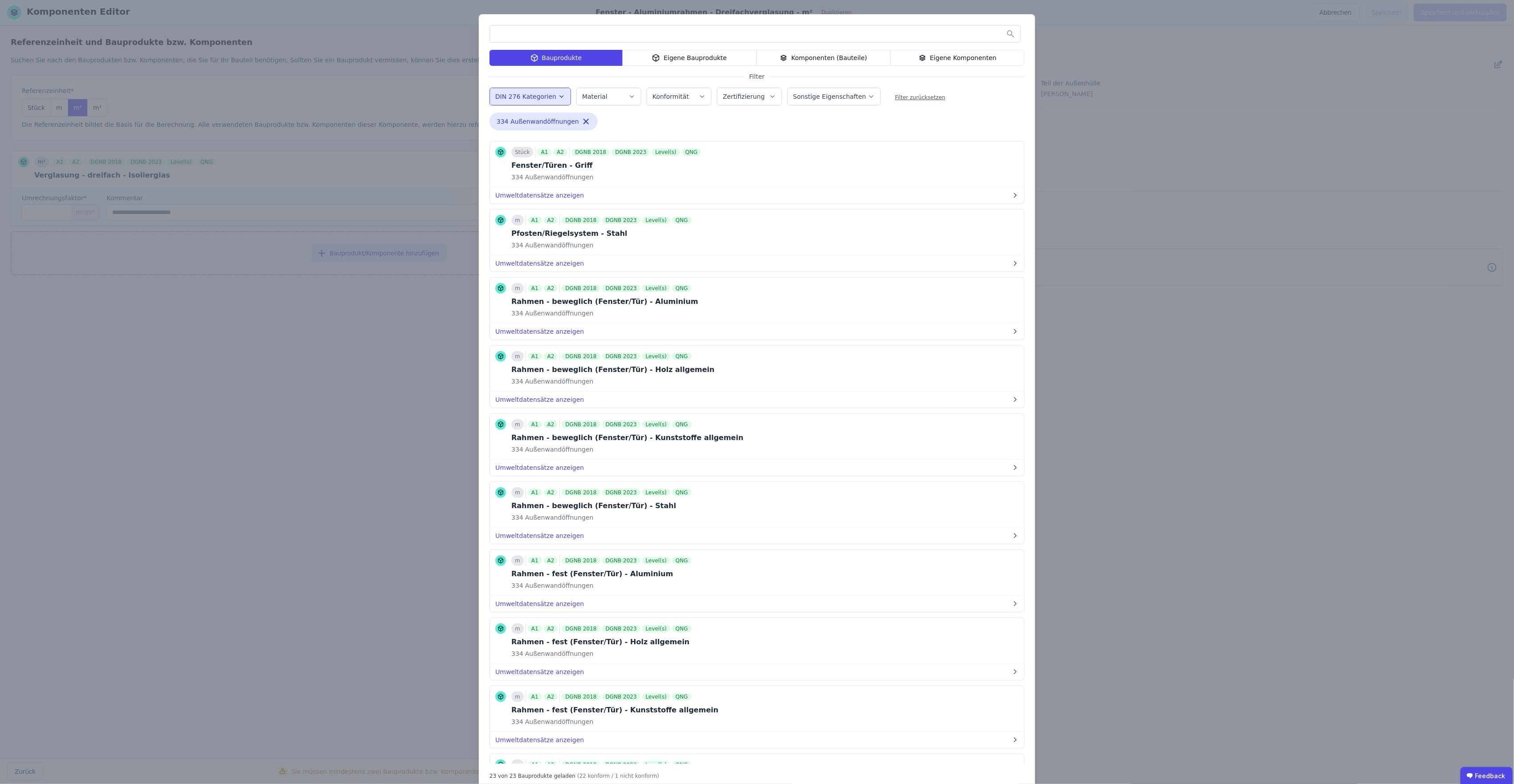
scroll to position [356, 0]
click at [906, 301] on button "Bauprodukt hinzufügen" at bounding box center [943, 296] width 95 height 18
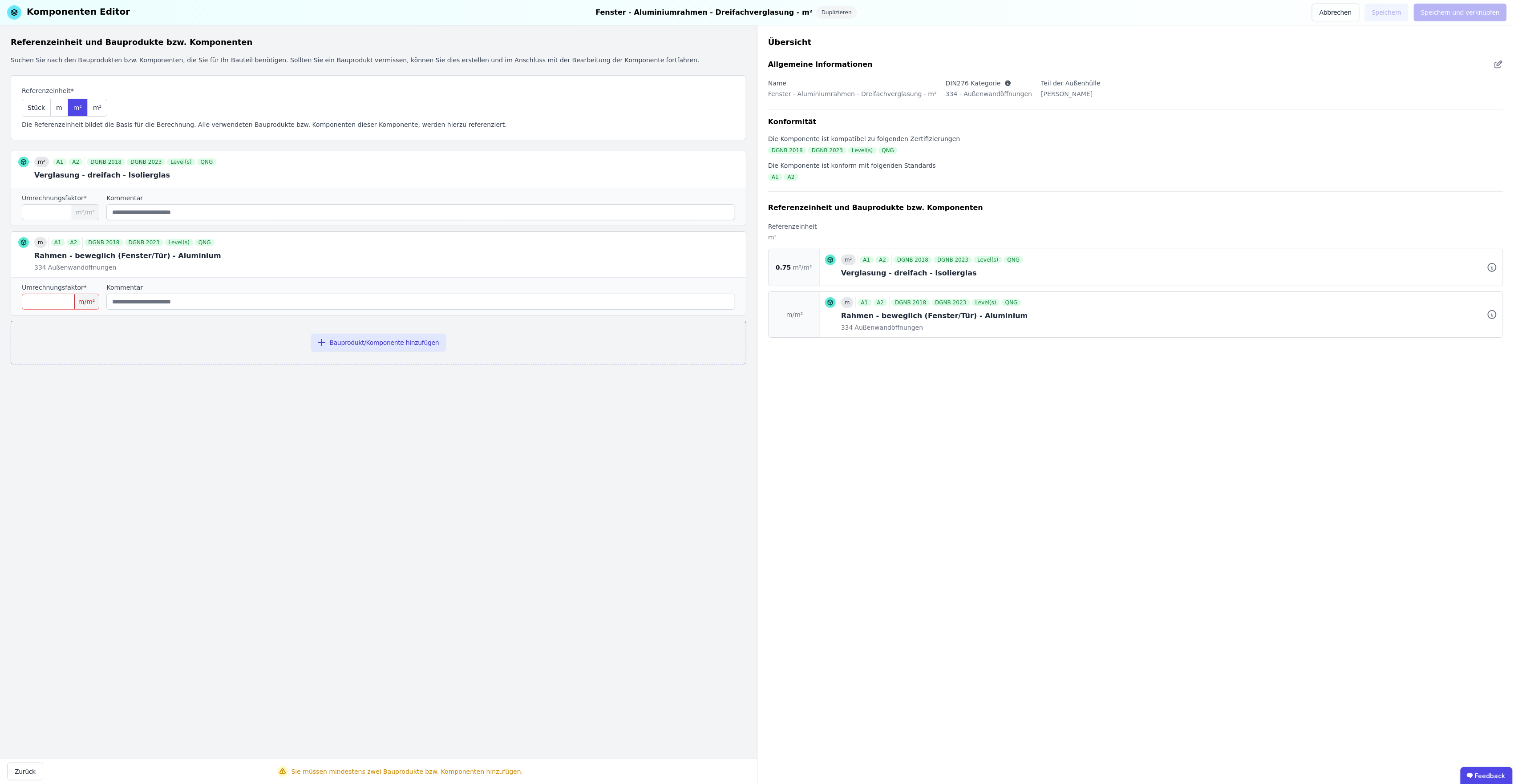
scroll to position [0, 0]
click at [723, 253] on icon at bounding box center [720, 254] width 11 height 11
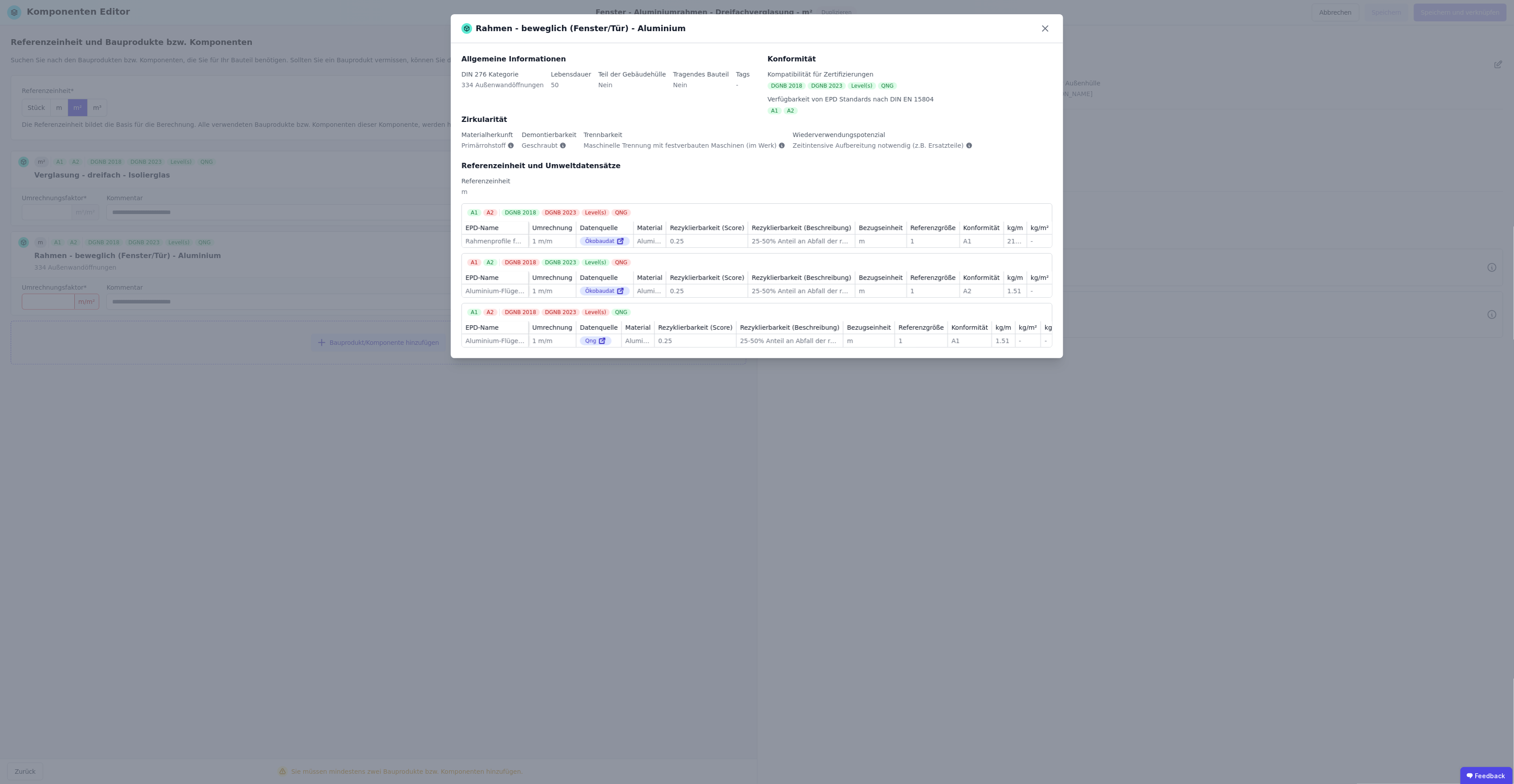
click at [74, 337] on div "Rahmen - beweglich (Fenster/Tür) - Aluminium Allgemeine Informationen DIN 276 K…" at bounding box center [757, 392] width 1514 height 784
click at [47, 307] on div "Rahmen - beweglich (Fenster/Tür) - Aluminium Allgemeine Informationen DIN 276 K…" at bounding box center [757, 392] width 1514 height 784
click at [74, 307] on div "Rahmen - beweglich (Fenster/Tür) - Aluminium Allgemeine Informationen DIN 276 K…" at bounding box center [757, 392] width 1514 height 784
click at [68, 300] on div "Rahmen - beweglich (Fenster/Tür) - Aluminium Allgemeine Informationen DIN 276 K…" at bounding box center [757, 392] width 1514 height 784
click at [906, 20] on div "Rahmen - beweglich (Fenster/Tür) - Aluminium" at bounding box center [757, 28] width 612 height 29
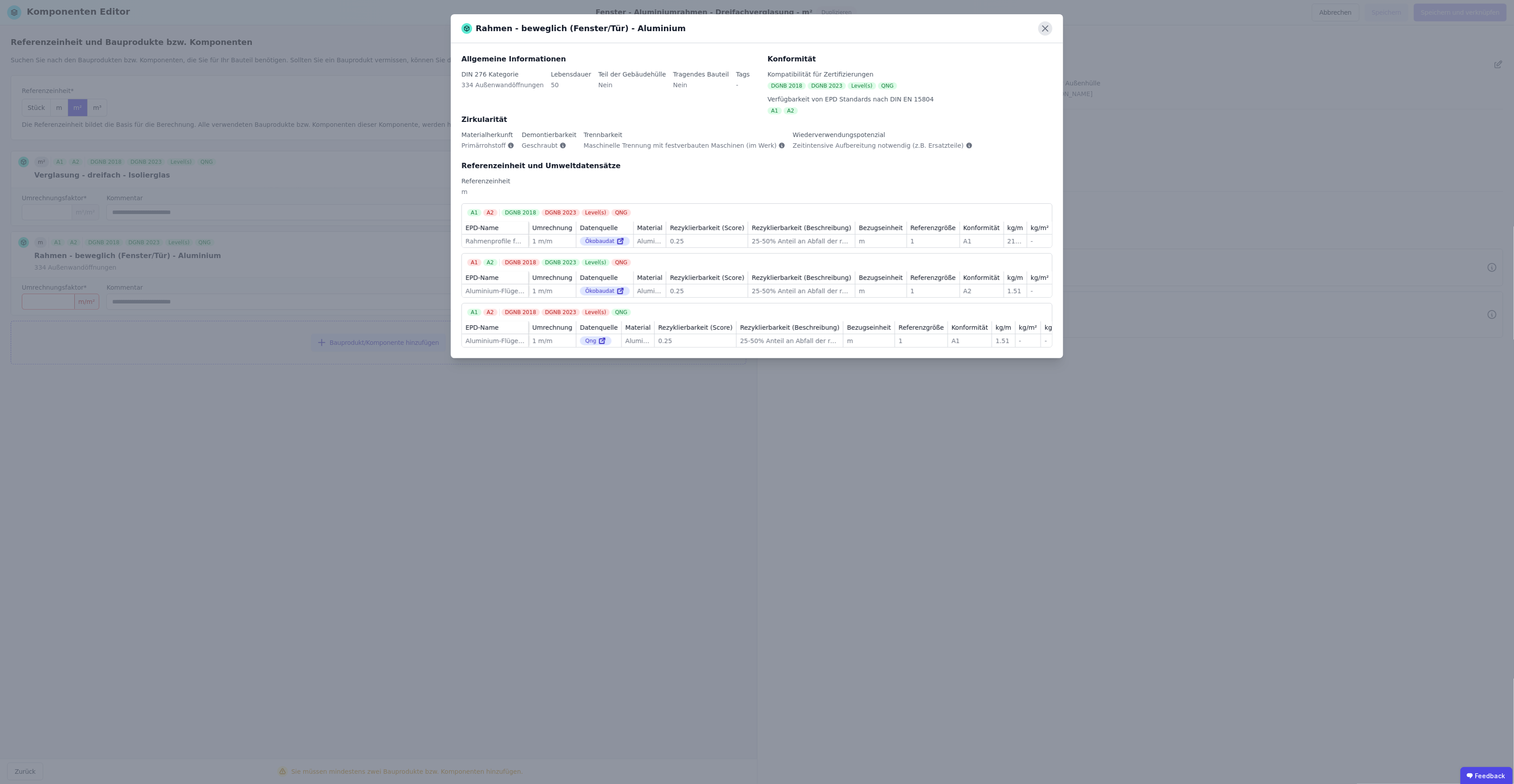
click at [906, 26] on icon at bounding box center [1046, 28] width 14 height 14
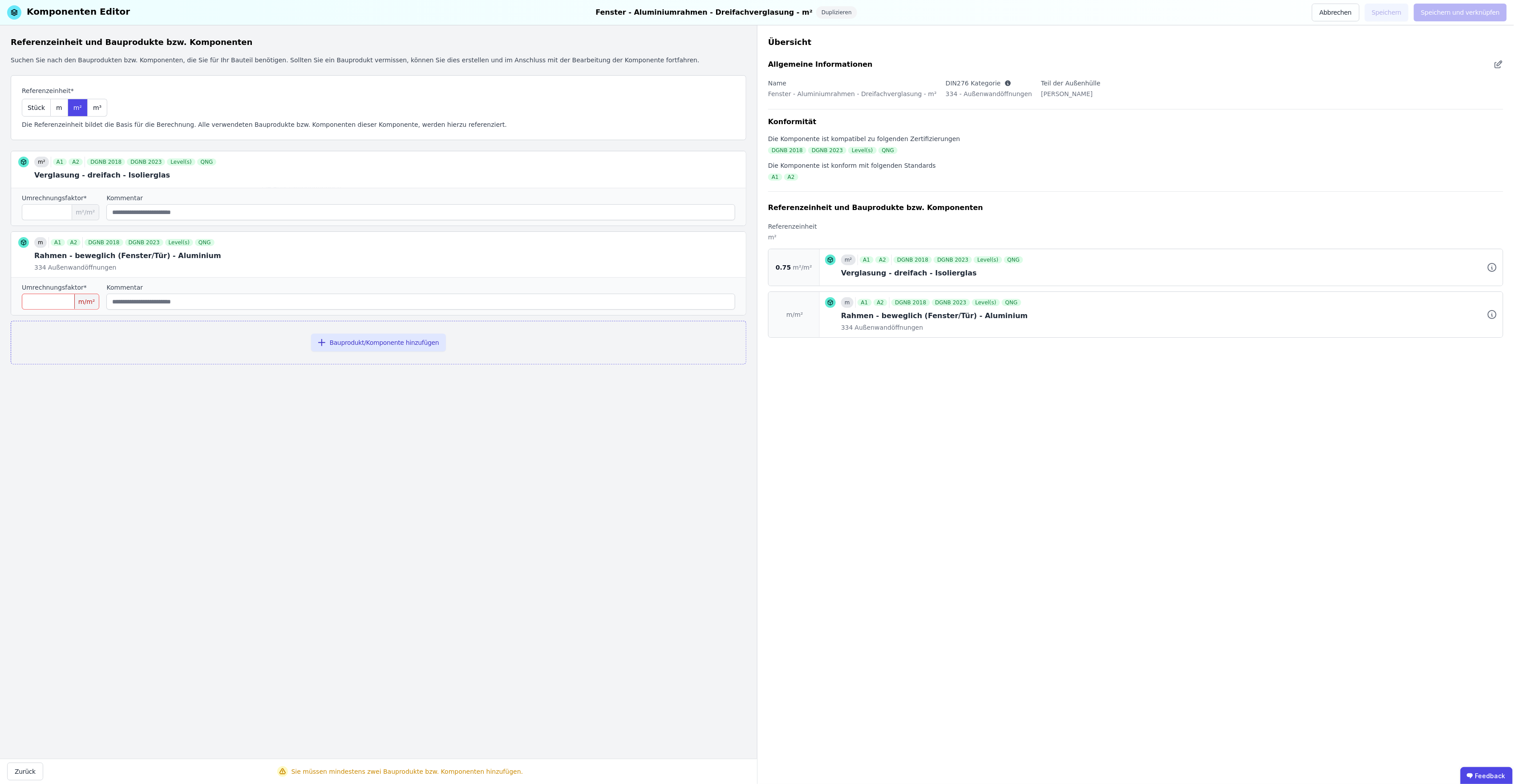
click at [57, 303] on input "number" at bounding box center [61, 301] width 78 height 16
type input "***"
click at [178, 301] on input "string" at bounding box center [421, 301] width 629 height 16
click at [367, 342] on button "Bauprodukt/Komponente hinzufügen" at bounding box center [378, 343] width 135 height 18
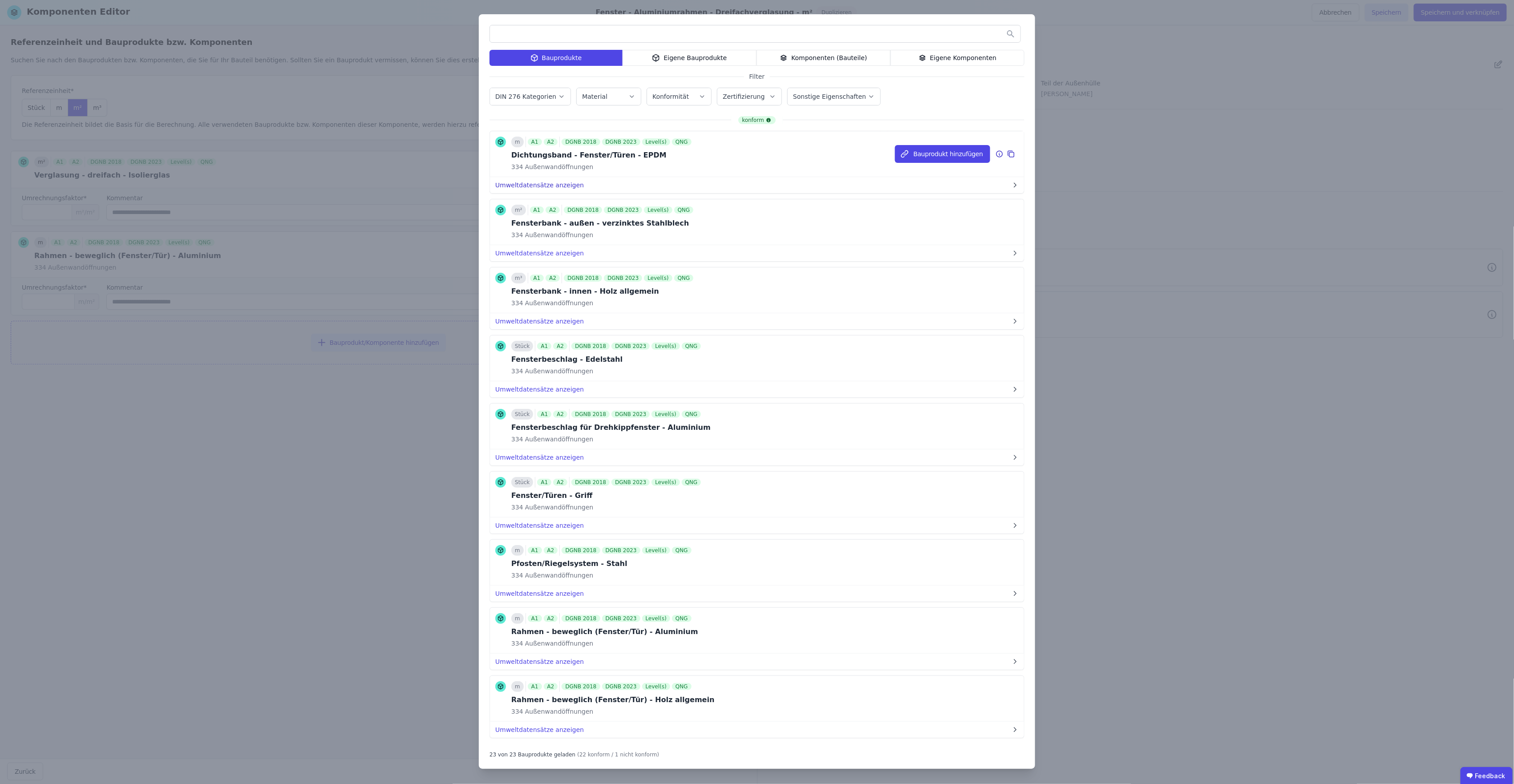
click at [515, 180] on button "Umweltdatensätze anzeigen" at bounding box center [757, 185] width 534 height 16
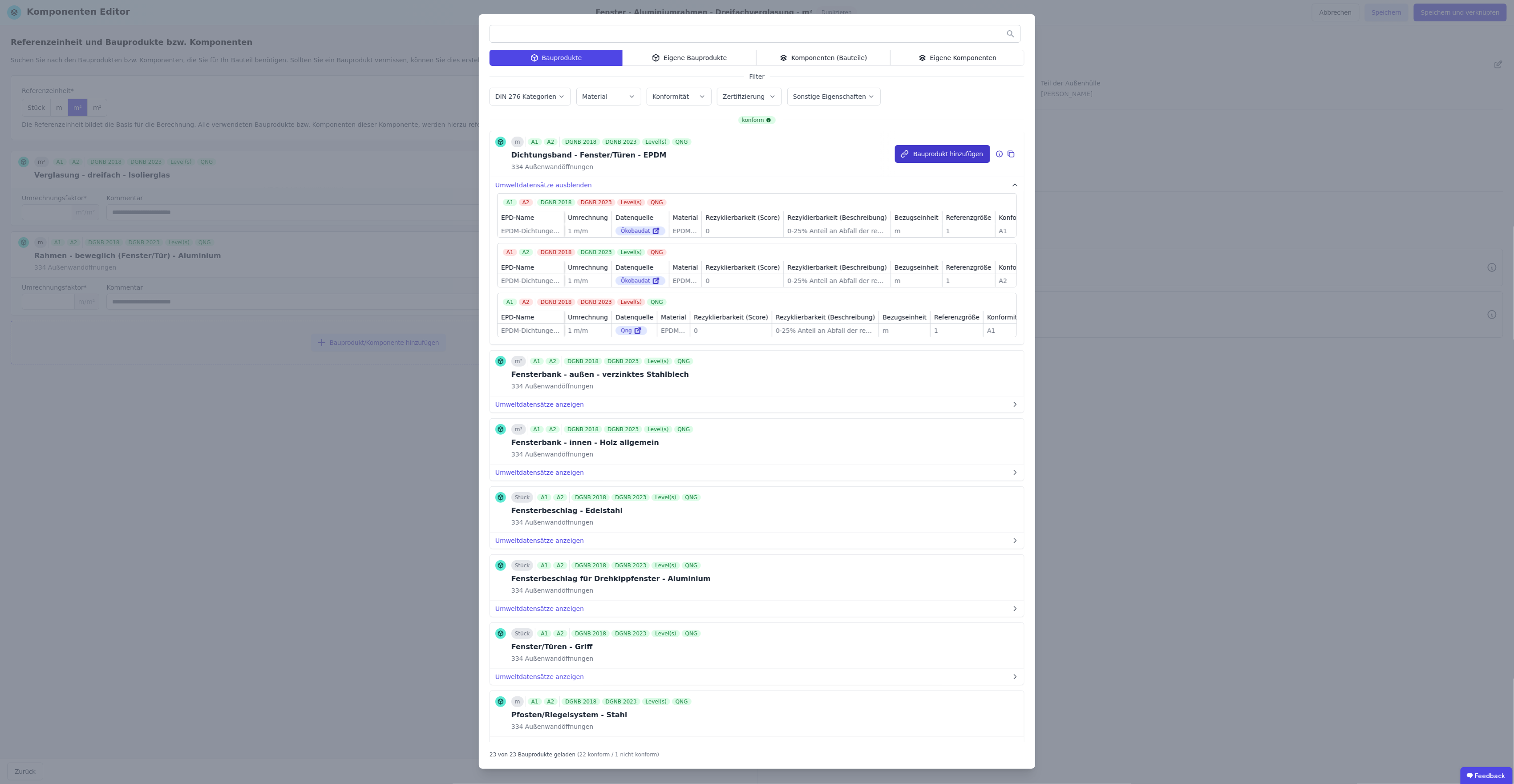
click at [906, 149] on button "Bauprodukt hinzufügen" at bounding box center [943, 154] width 95 height 18
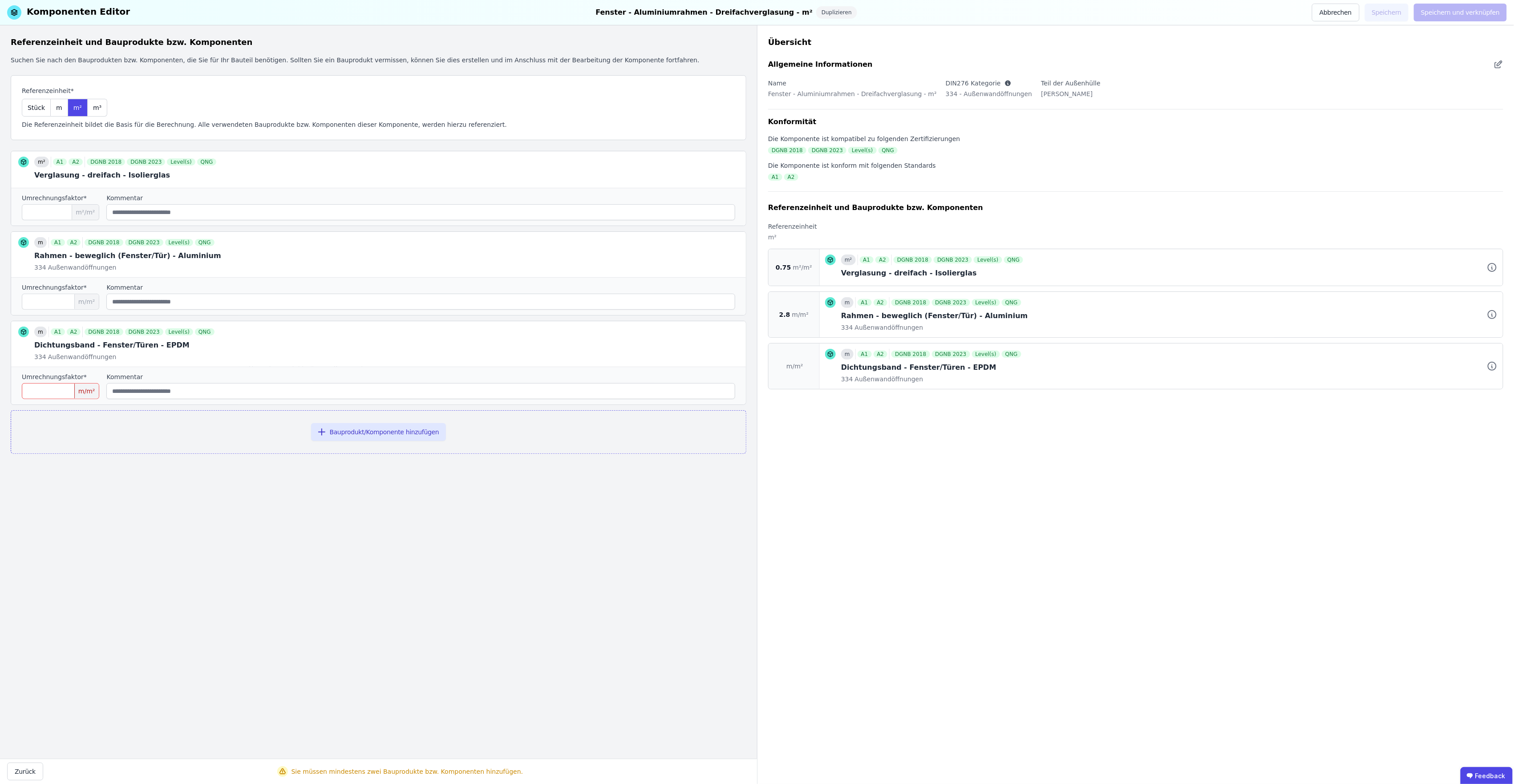
click at [59, 396] on input "number" at bounding box center [61, 391] width 78 height 16
type input "***"
drag, startPoint x: 35, startPoint y: 212, endPoint x: 38, endPoint y: 208, distance: 5.0
click at [38, 210] on input "****" at bounding box center [61, 212] width 78 height 16
type input "****"
